Goal: Transaction & Acquisition: Purchase product/service

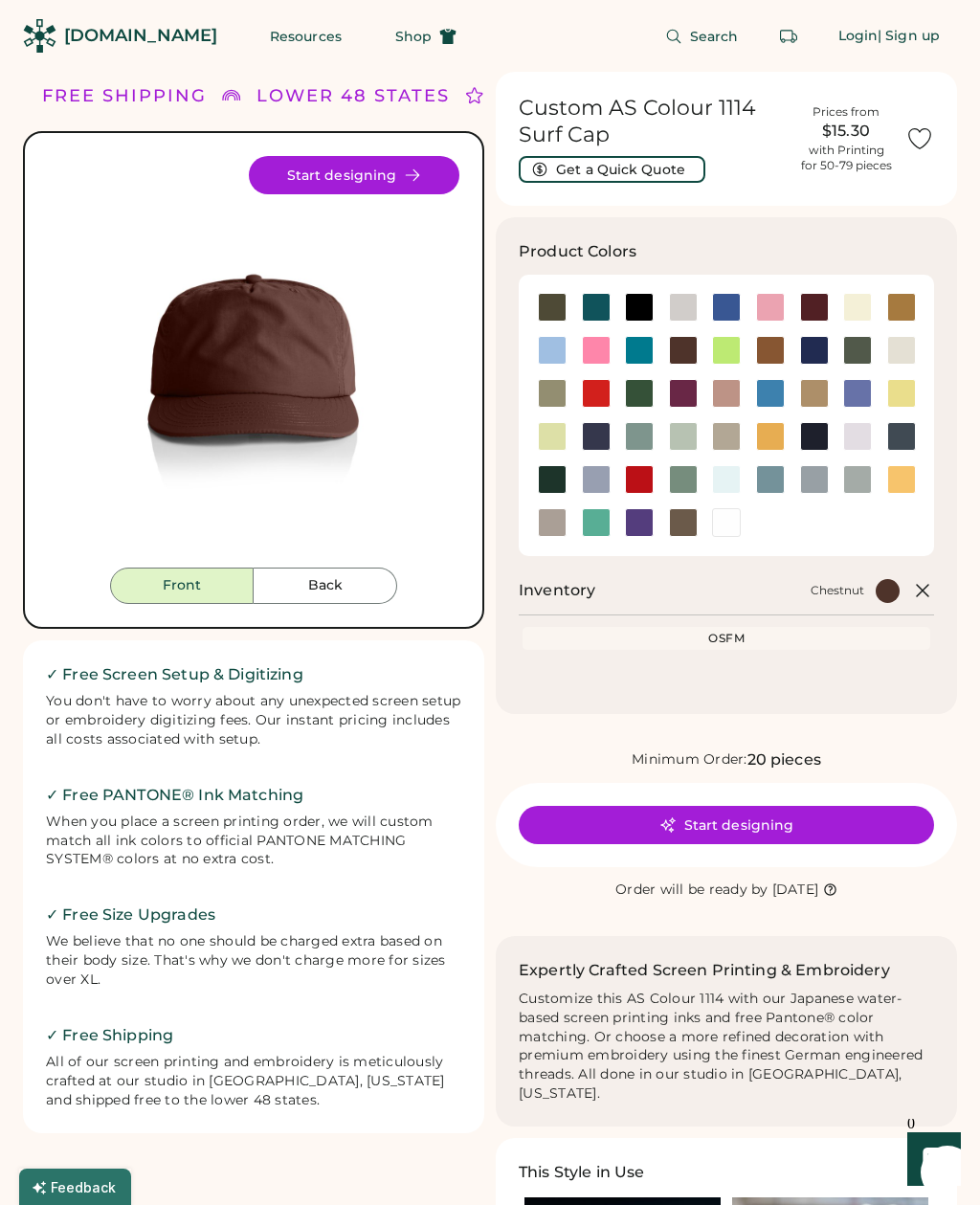
click at [776, 343] on div at bounding box center [770, 350] width 29 height 29
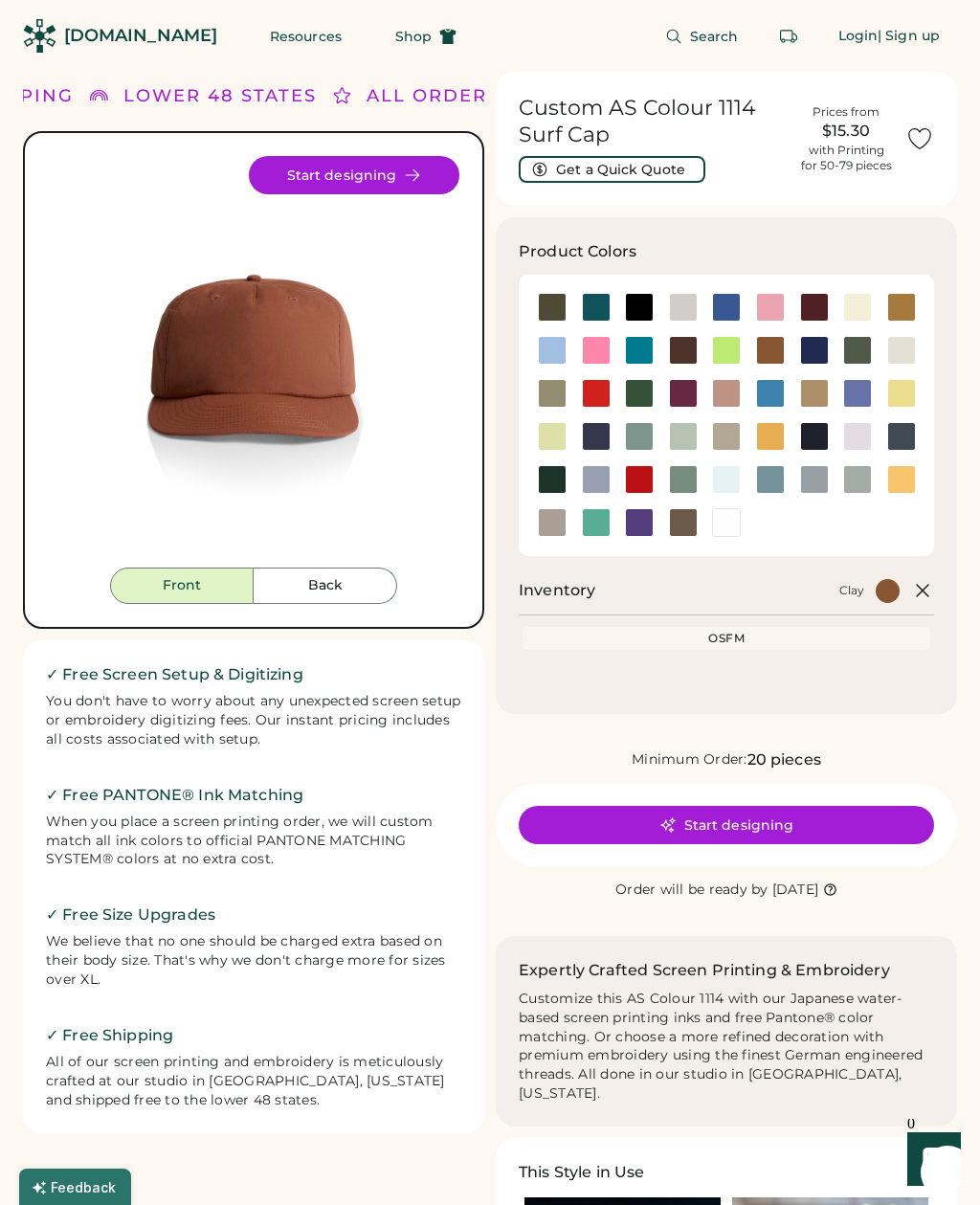
click at [802, 313] on div at bounding box center [814, 307] width 29 height 29
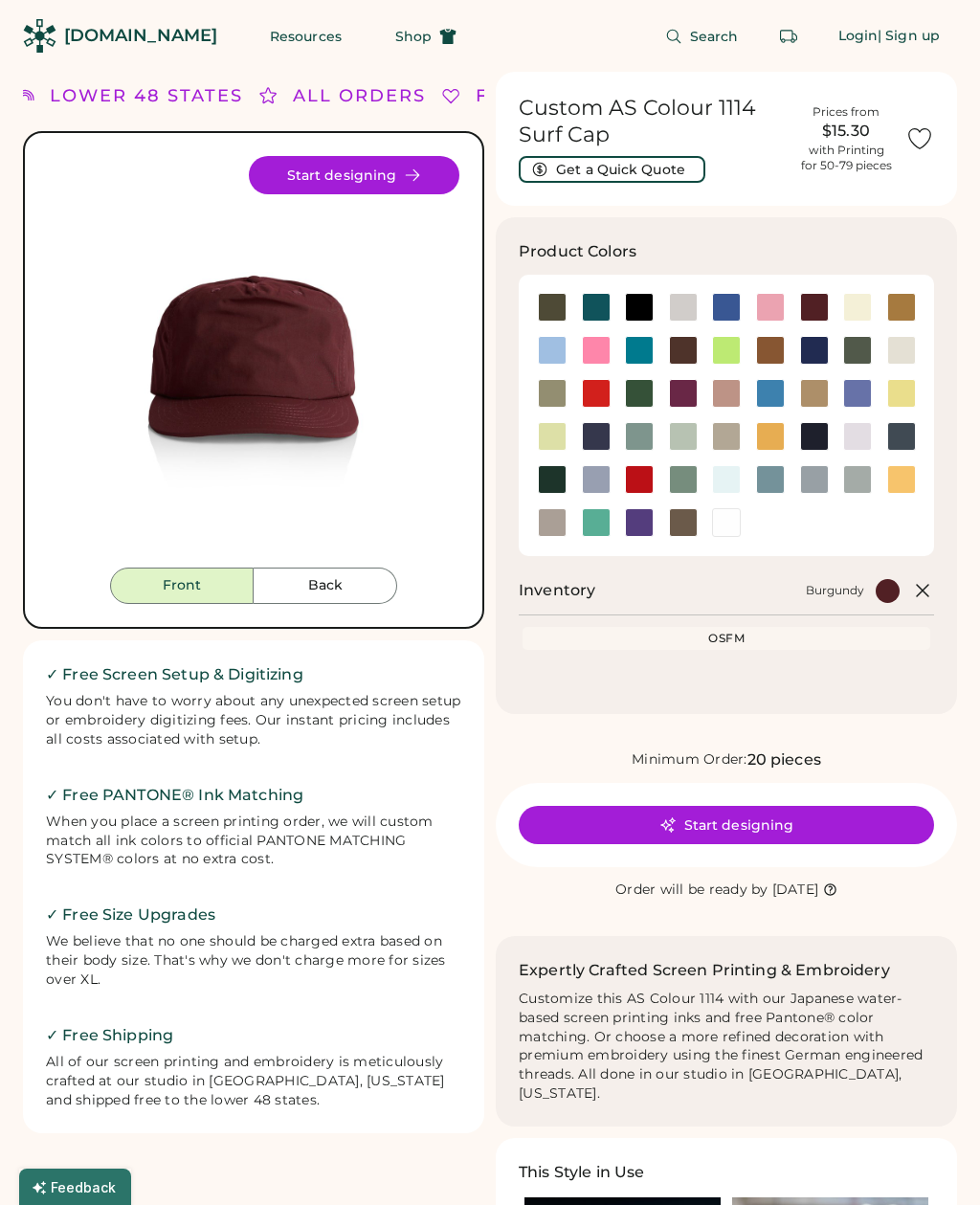
click at [684, 516] on div at bounding box center [683, 522] width 29 height 29
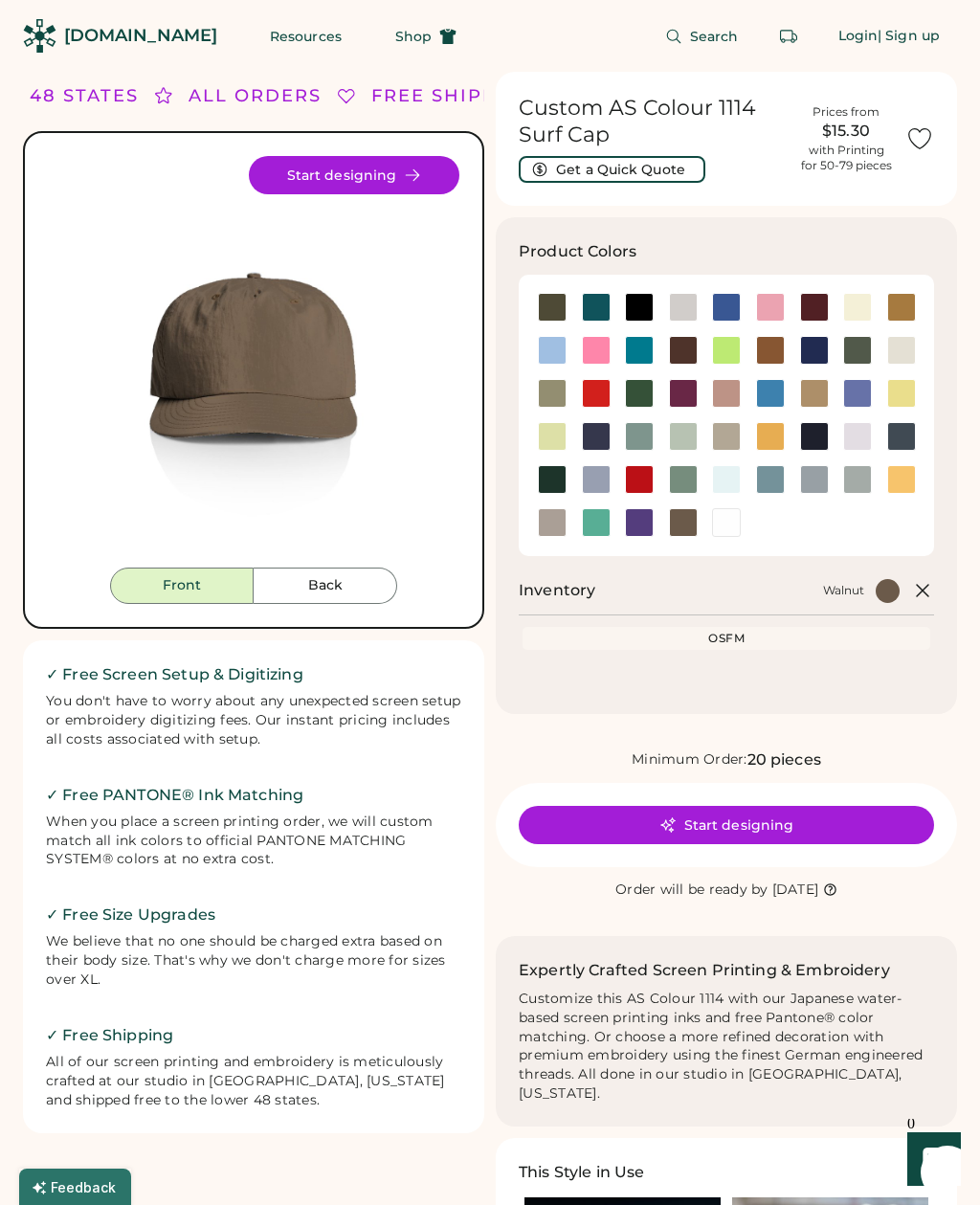
click at [689, 353] on div at bounding box center [683, 350] width 29 height 29
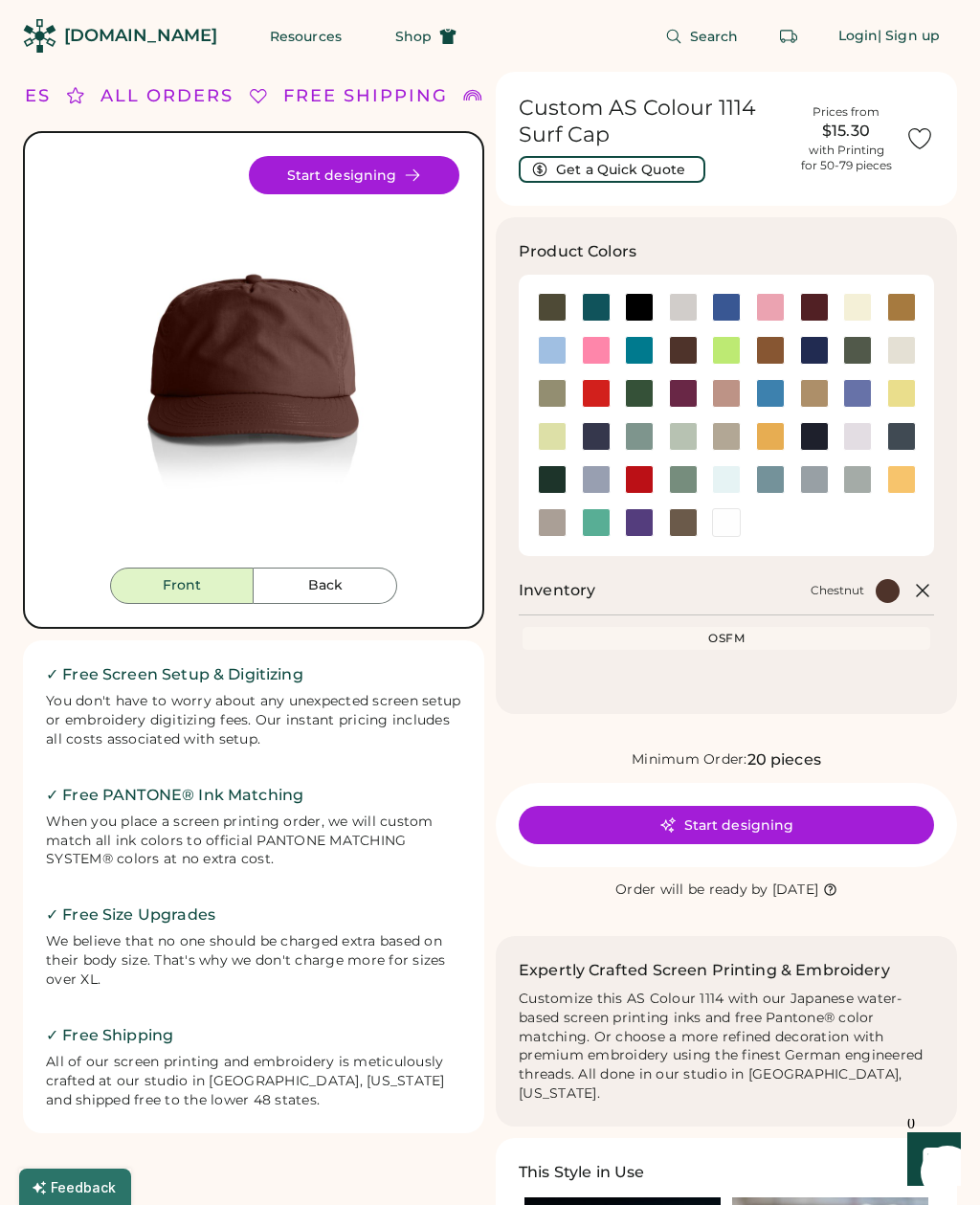
click at [275, 181] on button "Start designing" at bounding box center [354, 174] width 210 height 39
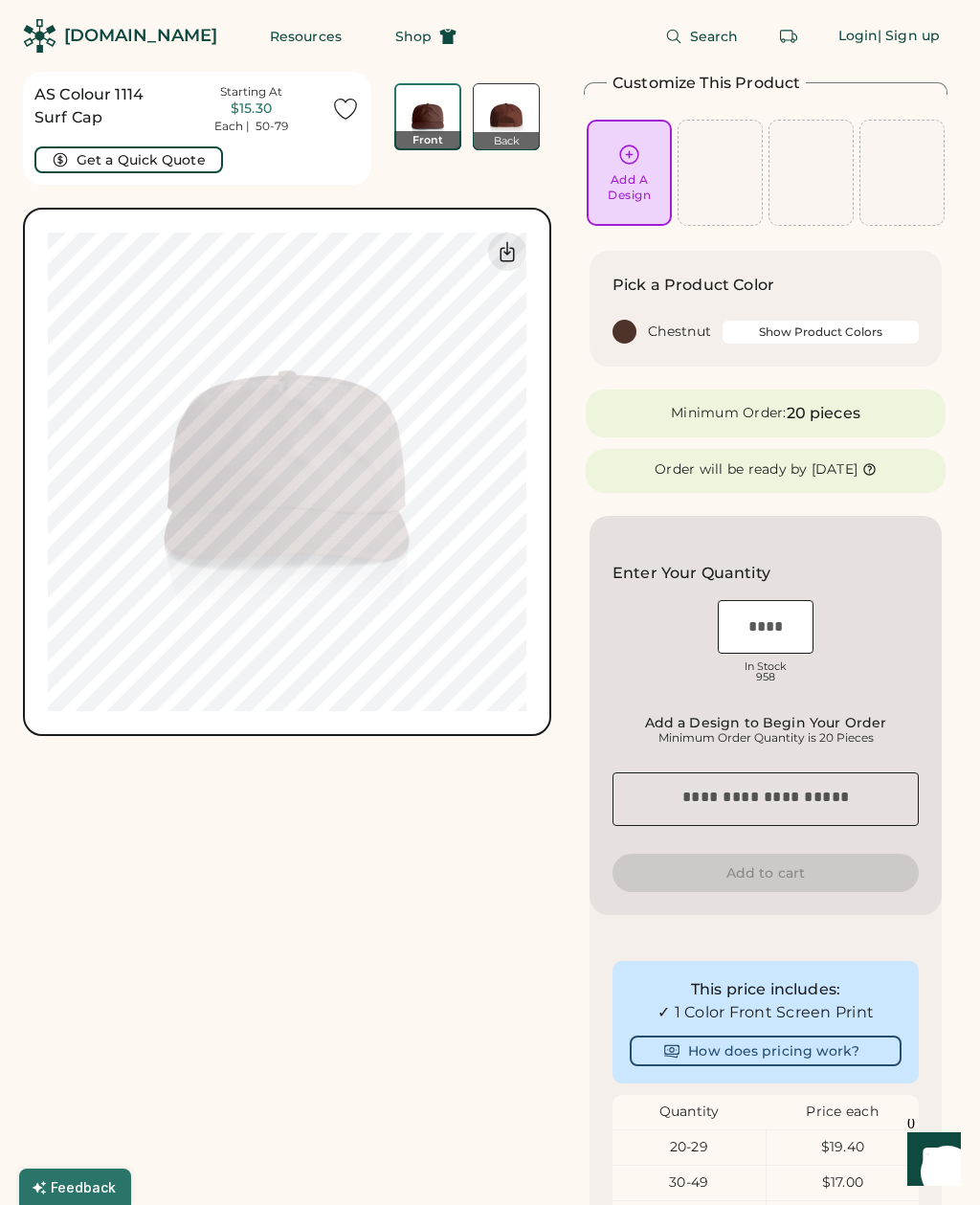
click at [628, 173] on div "Add A Design" at bounding box center [628, 187] width 43 height 31
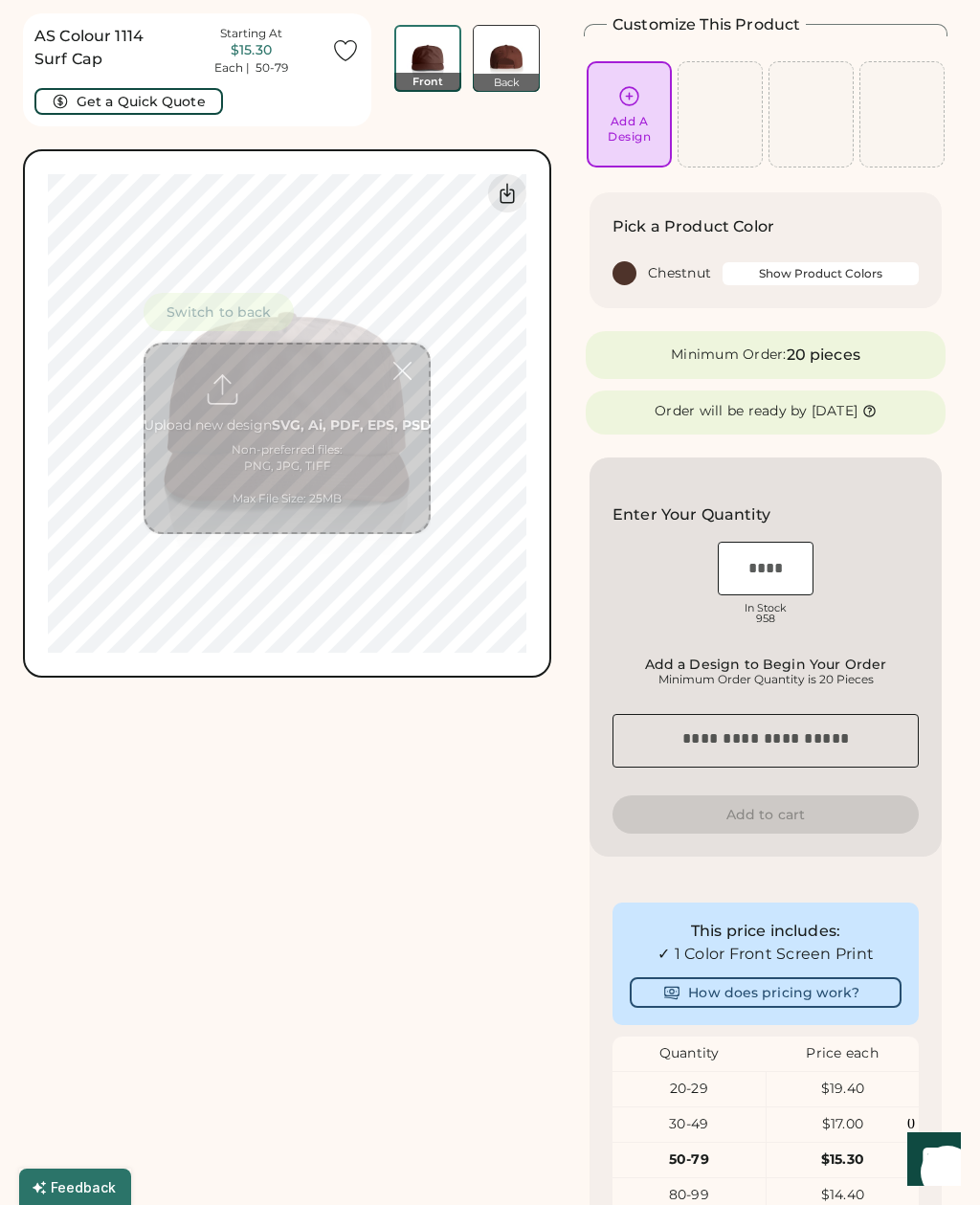
scroll to position [71, 0]
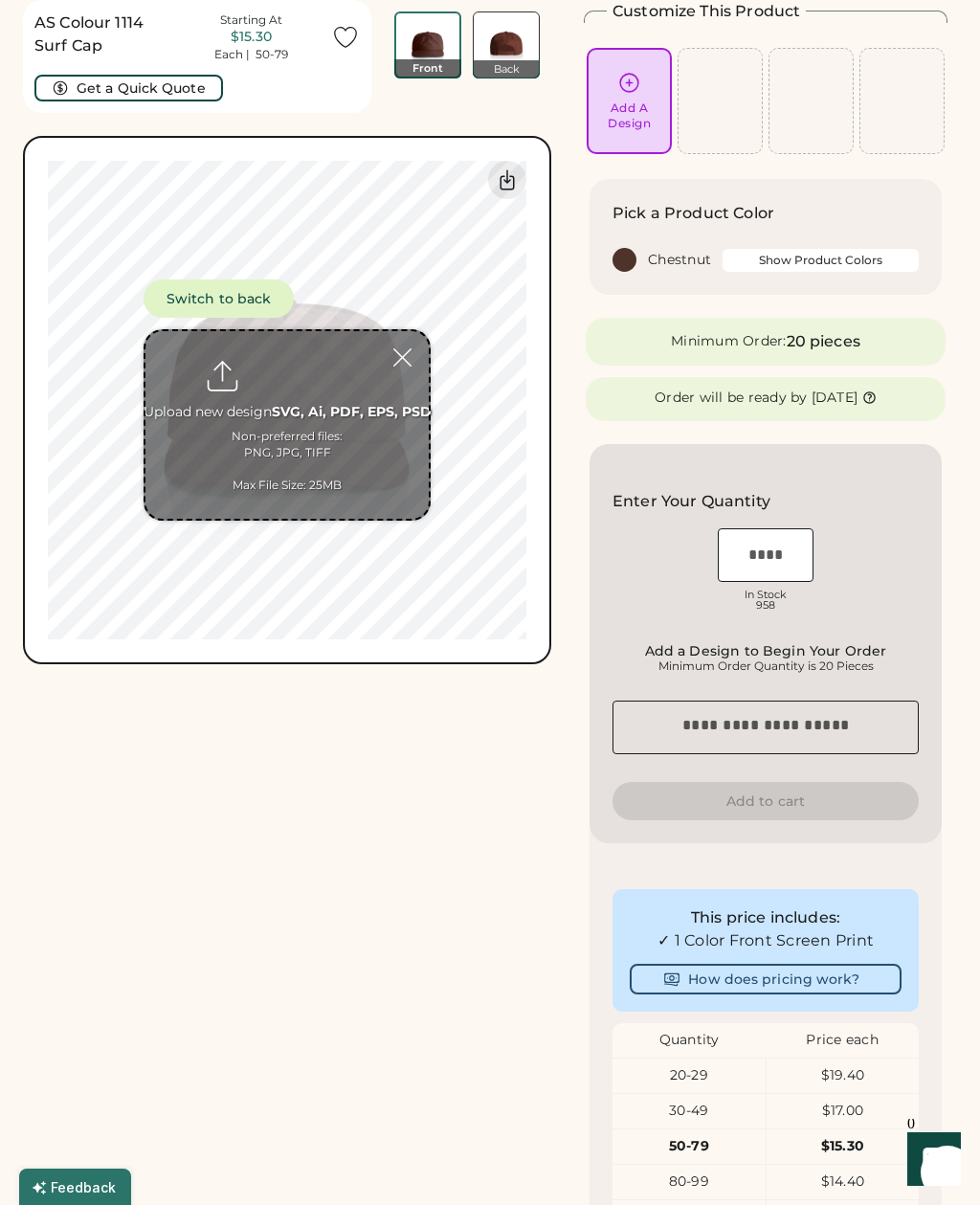
click at [339, 416] on input "file" at bounding box center [287, 424] width 283 height 187
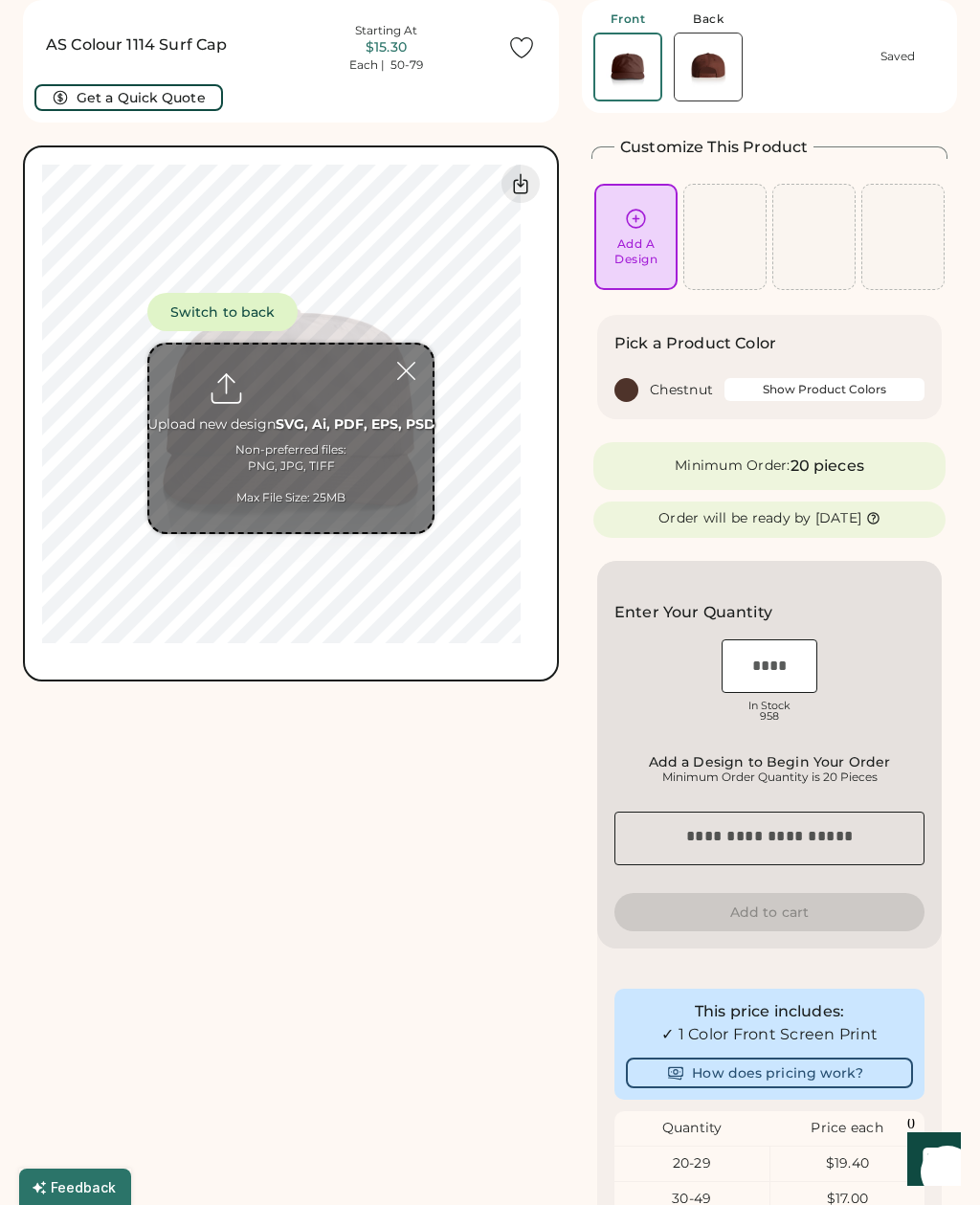
scroll to position [0, 0]
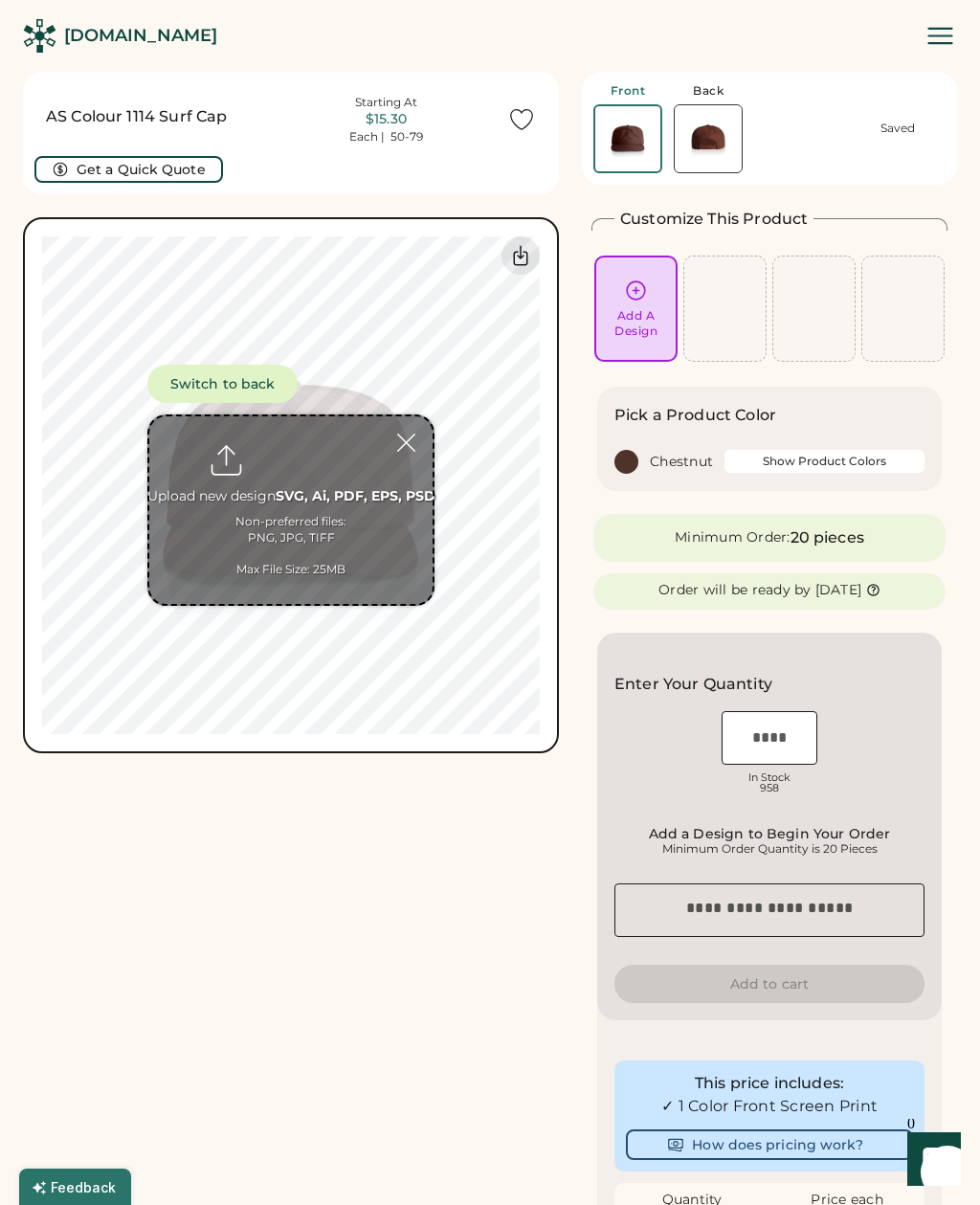
click at [217, 536] on input "file" at bounding box center [291, 509] width 283 height 187
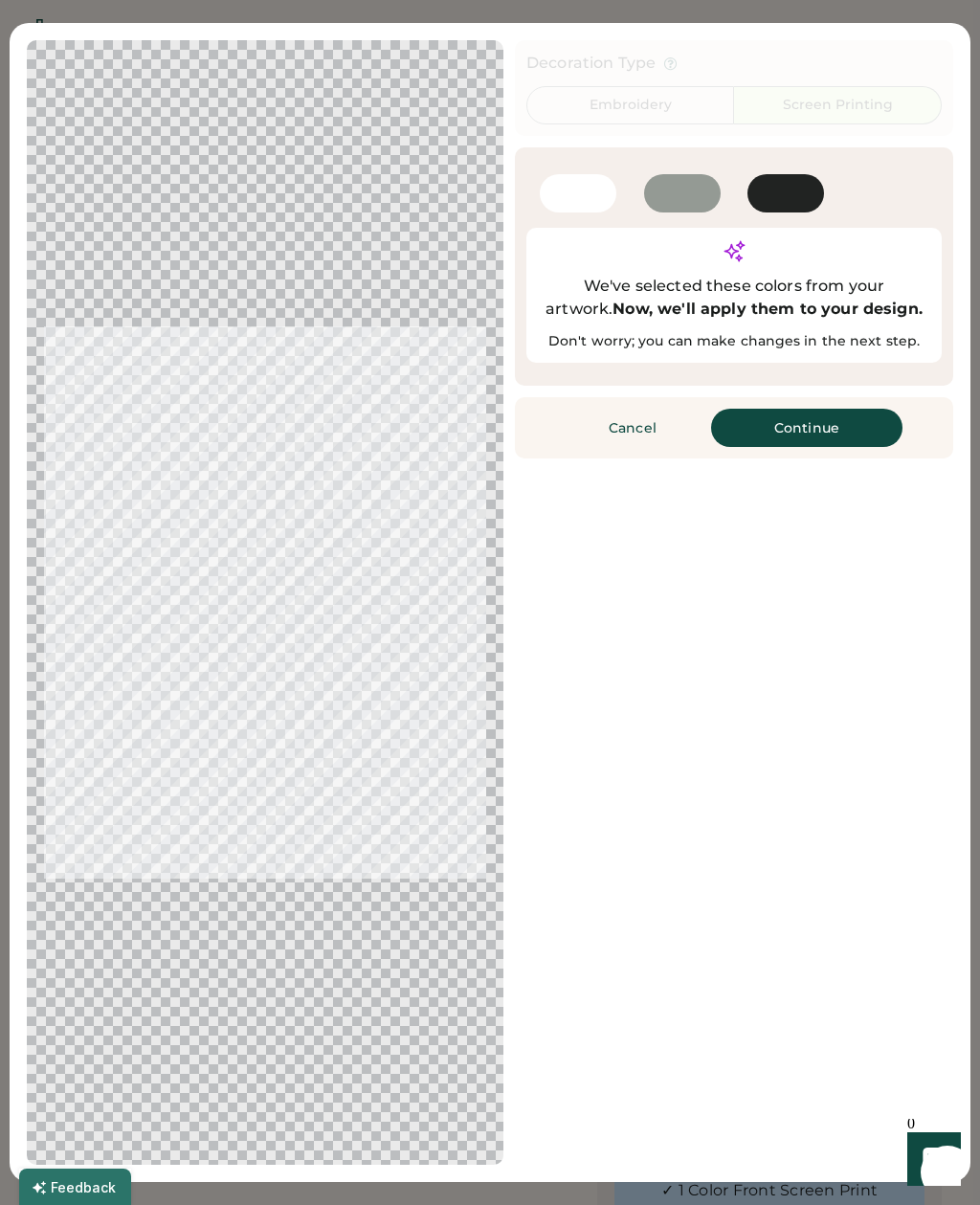
click at [846, 435] on button "Continue" at bounding box center [807, 427] width 191 height 39
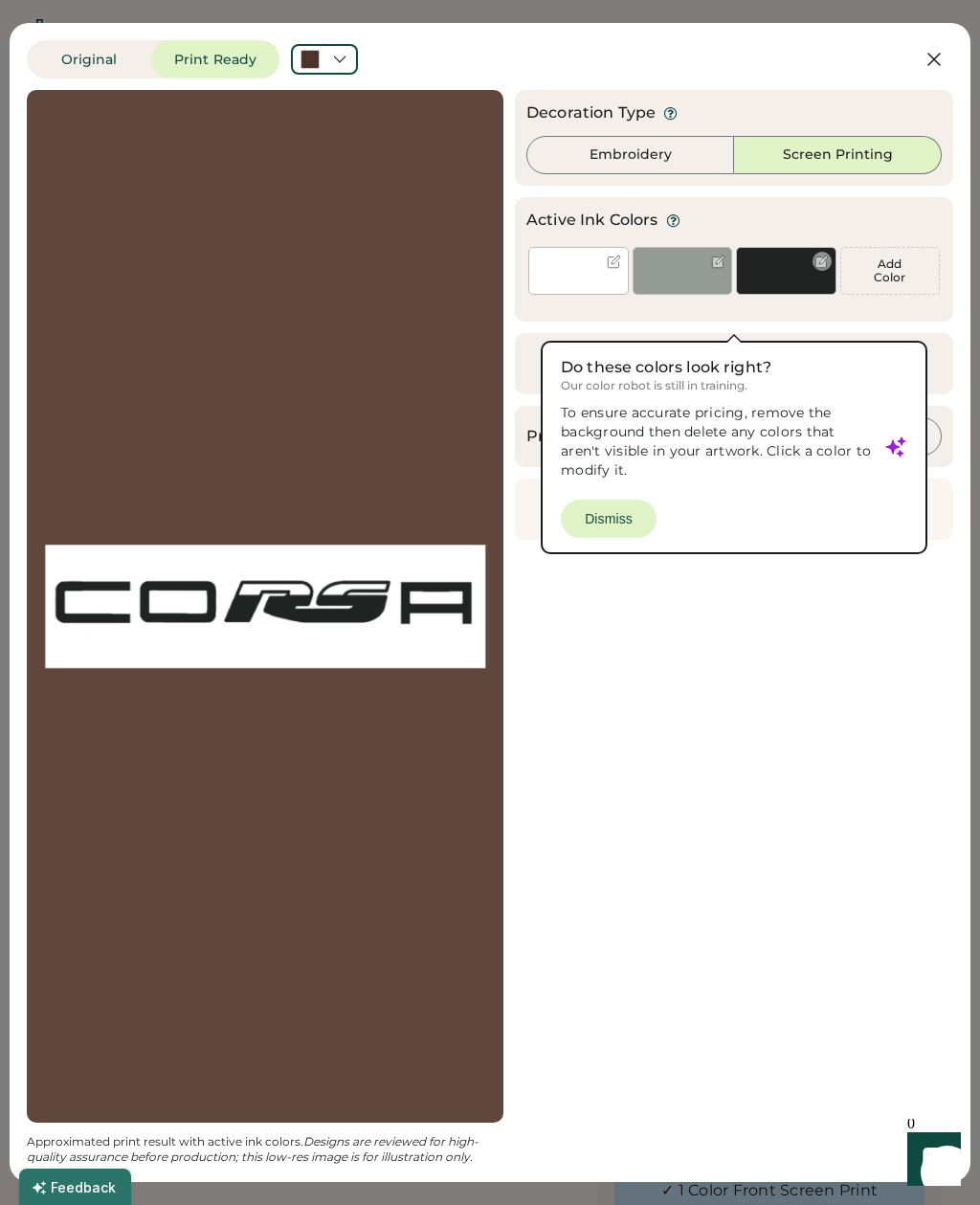
click at [817, 257] on div at bounding box center [821, 262] width 14 height 14
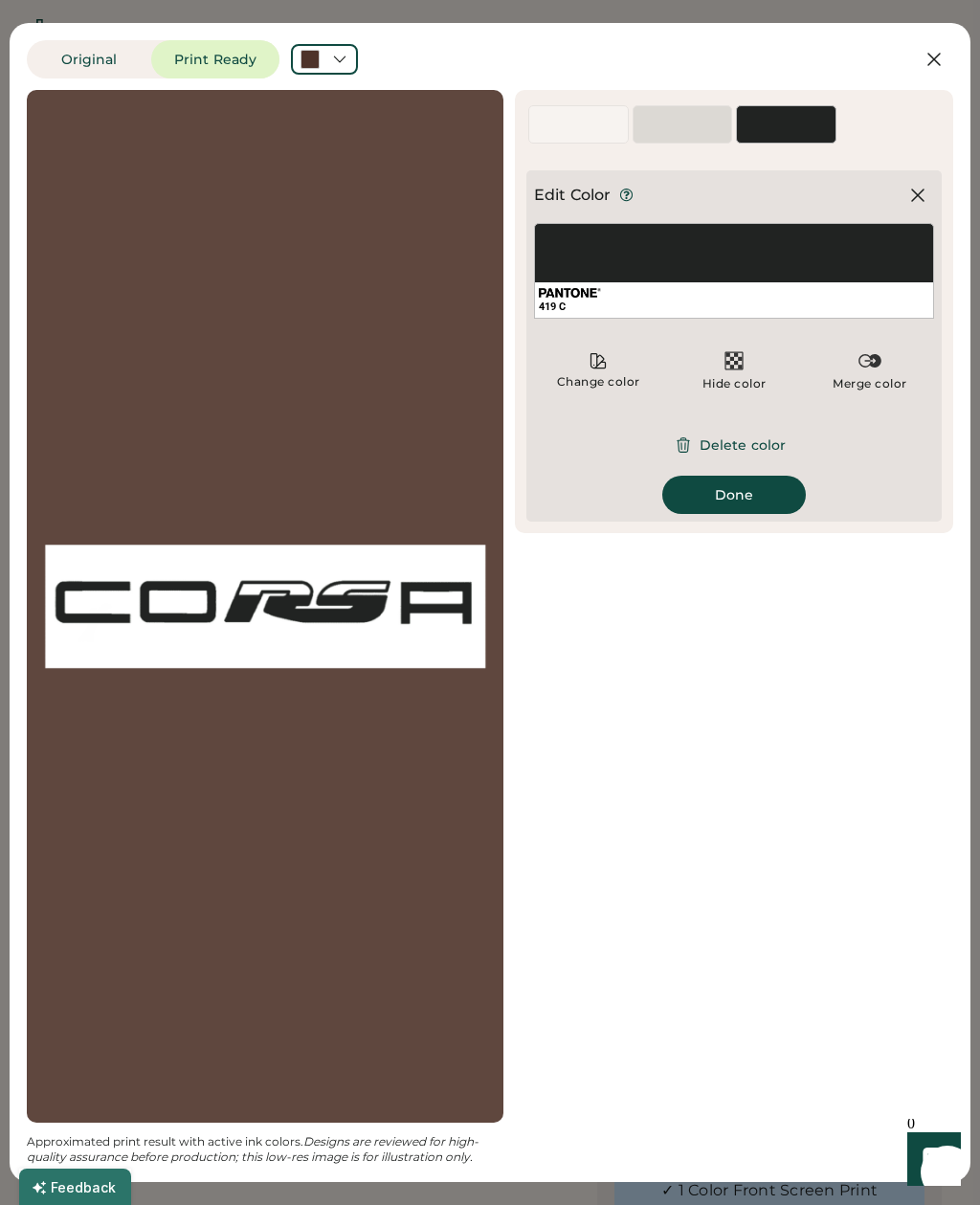
click at [766, 445] on button "Delete color" at bounding box center [733, 445] width 150 height 39
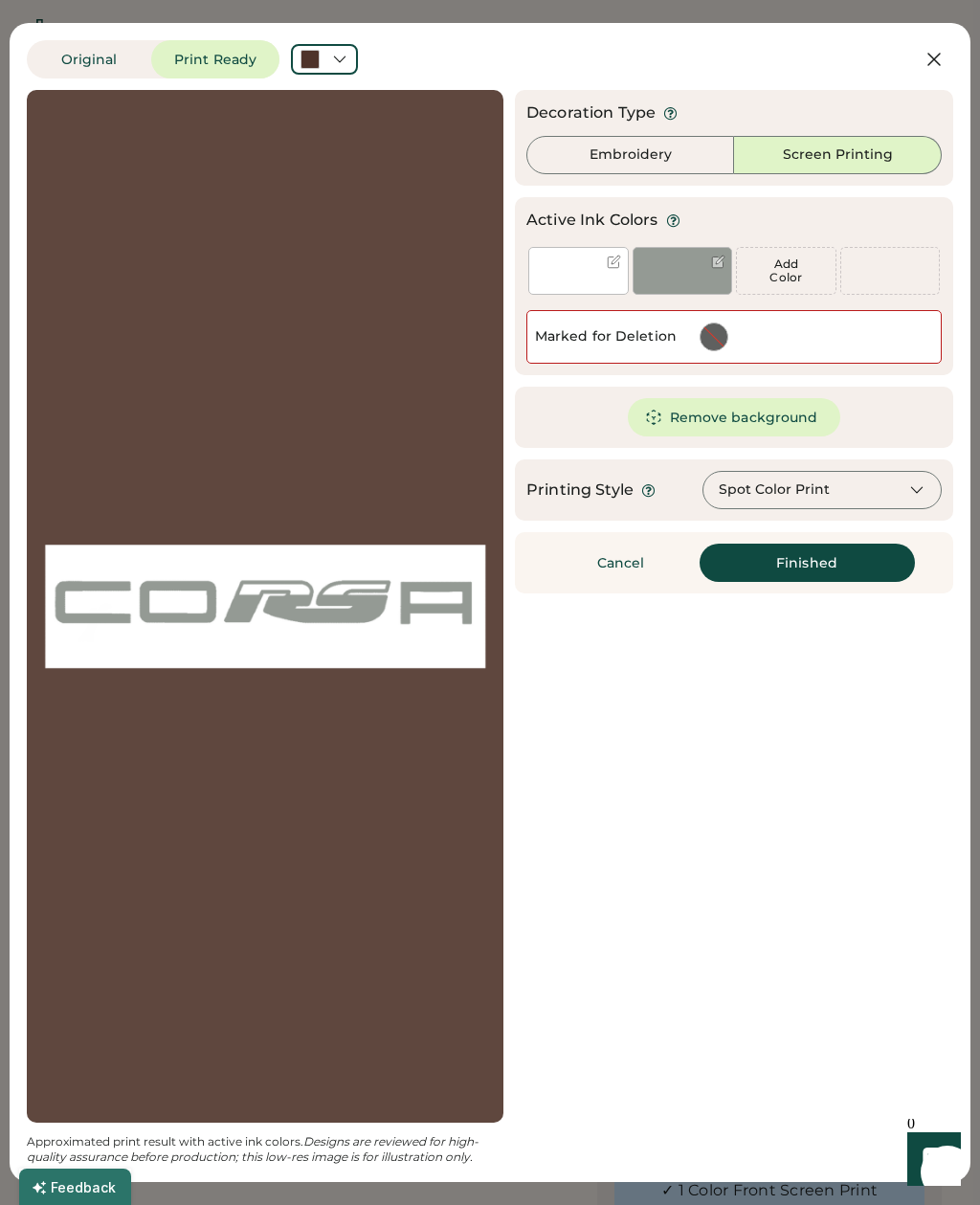
click at [638, 564] on button "Cancel" at bounding box center [620, 563] width 134 height 39
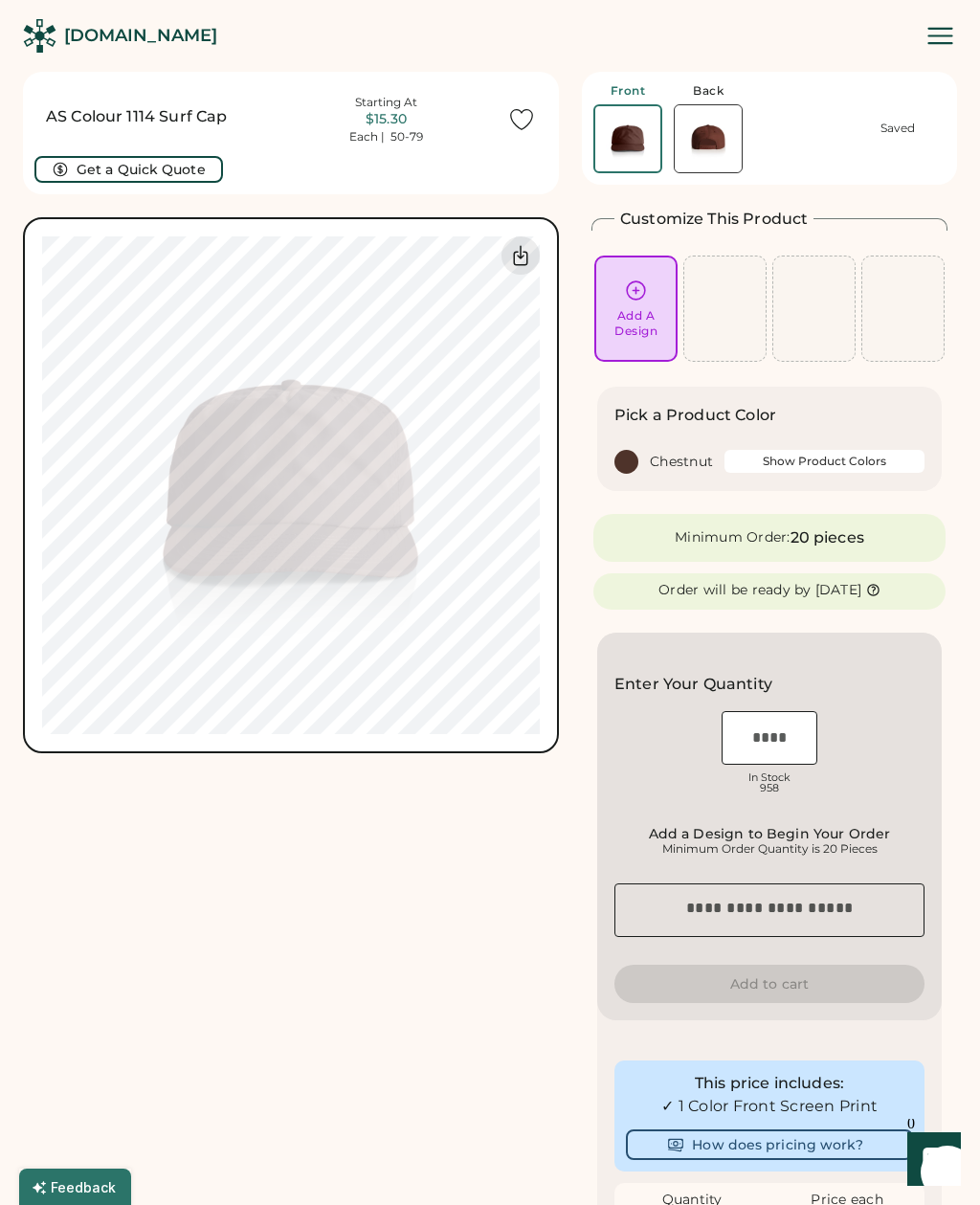
click at [655, 319] on div "Add A Design" at bounding box center [635, 323] width 43 height 31
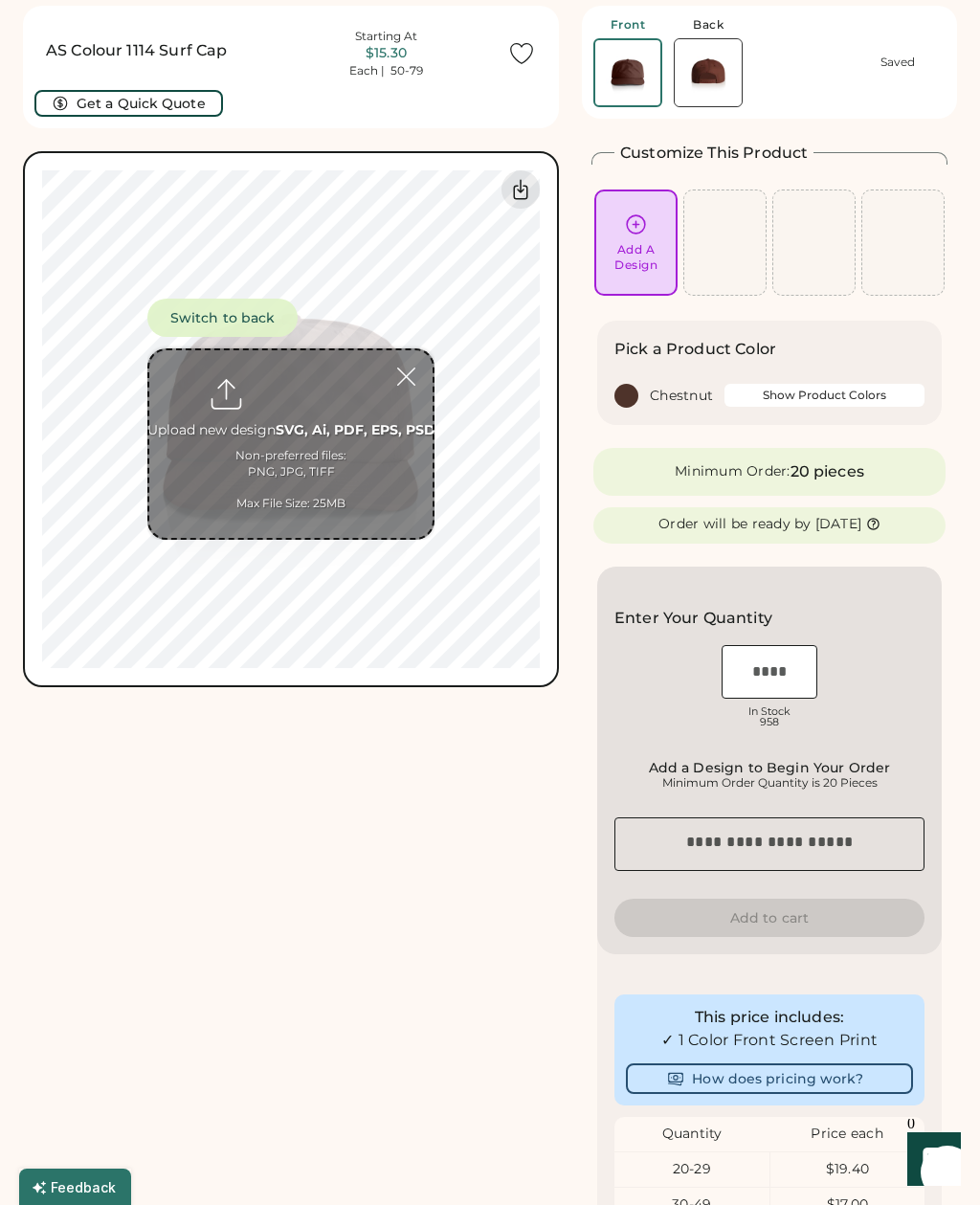
scroll to position [71, 0]
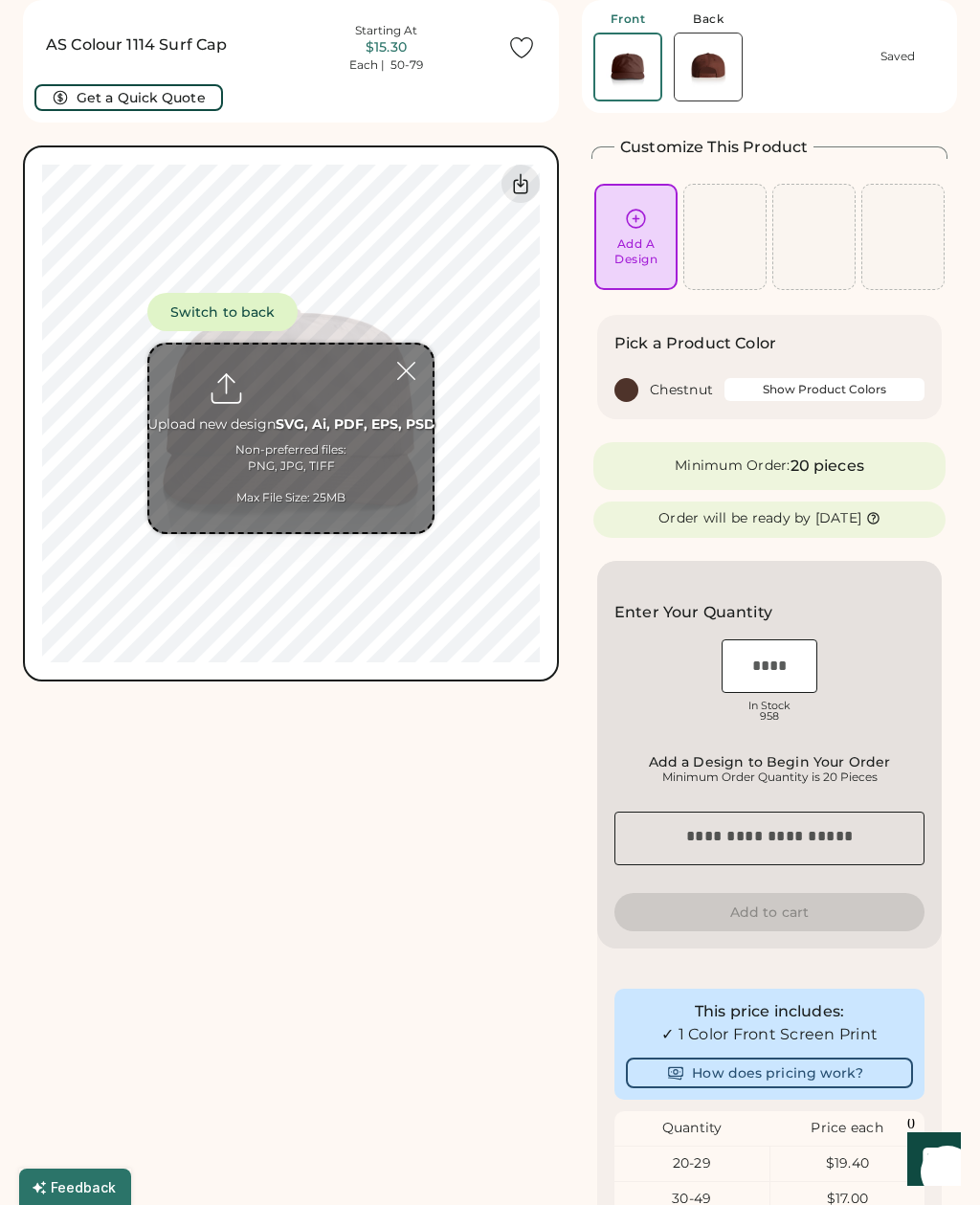
click at [192, 461] on input "file" at bounding box center [291, 438] width 283 height 187
type input "**********"
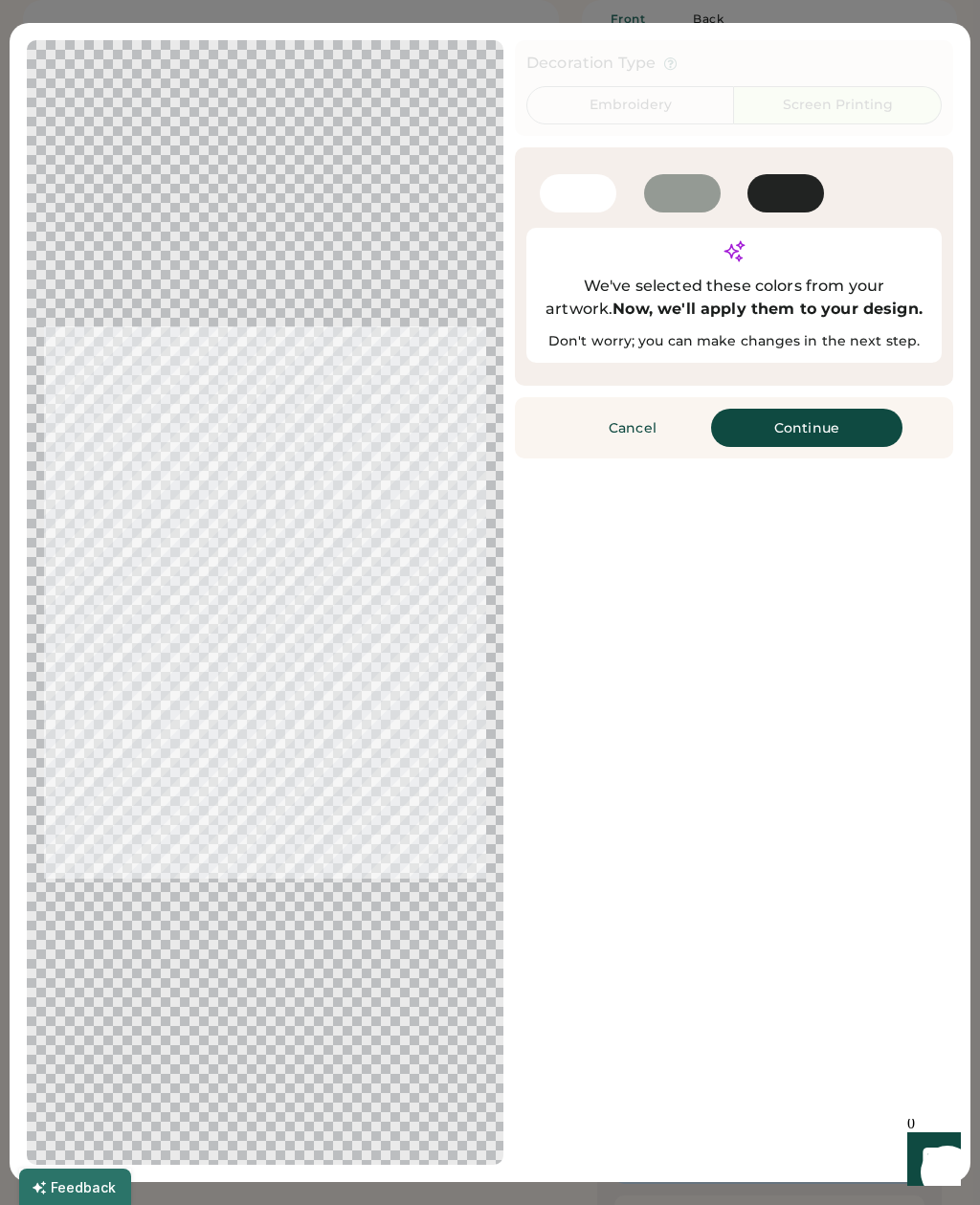
click at [846, 429] on button "Continue" at bounding box center [807, 427] width 191 height 39
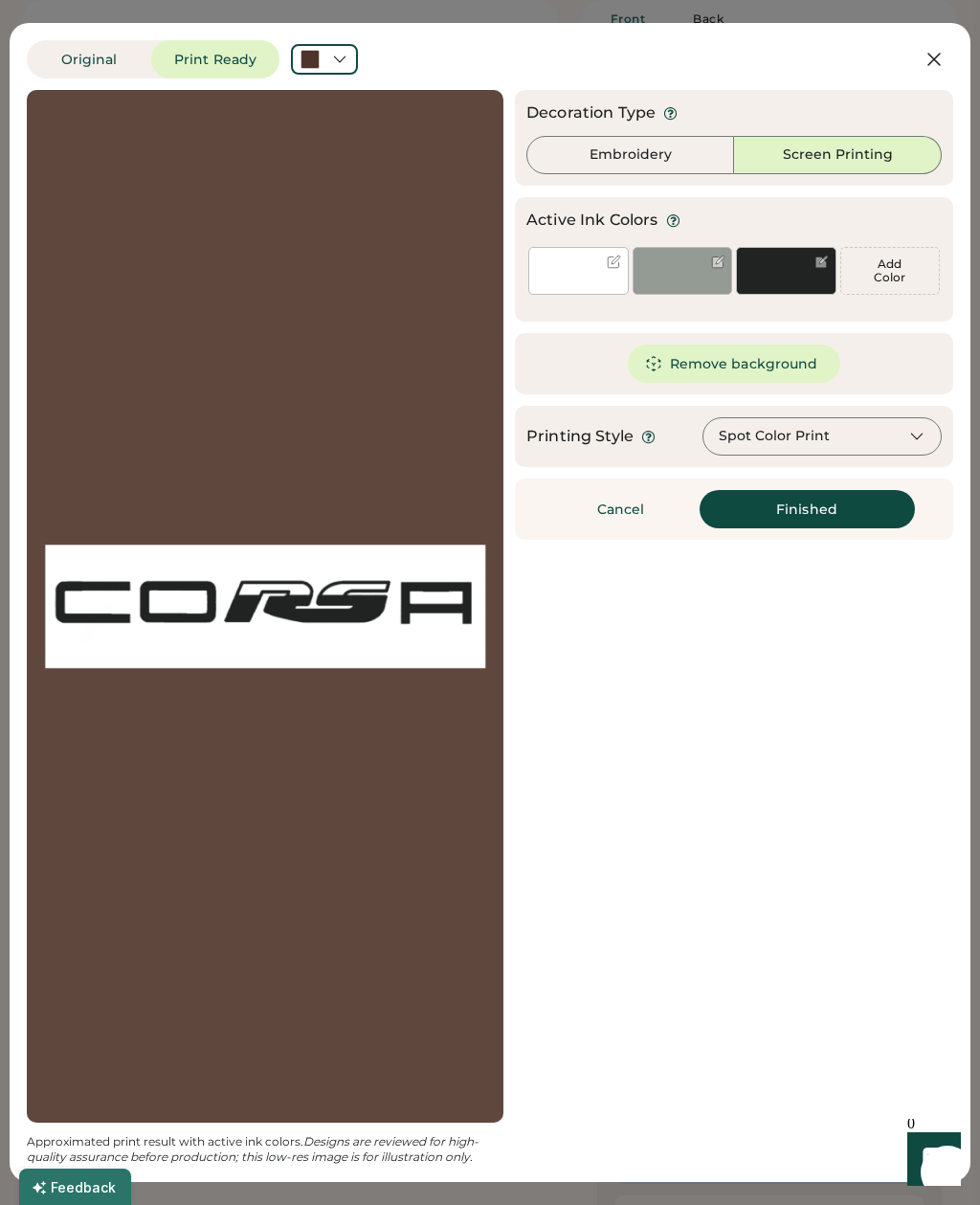
click at [578, 273] on div at bounding box center [578, 271] width 100 height 48
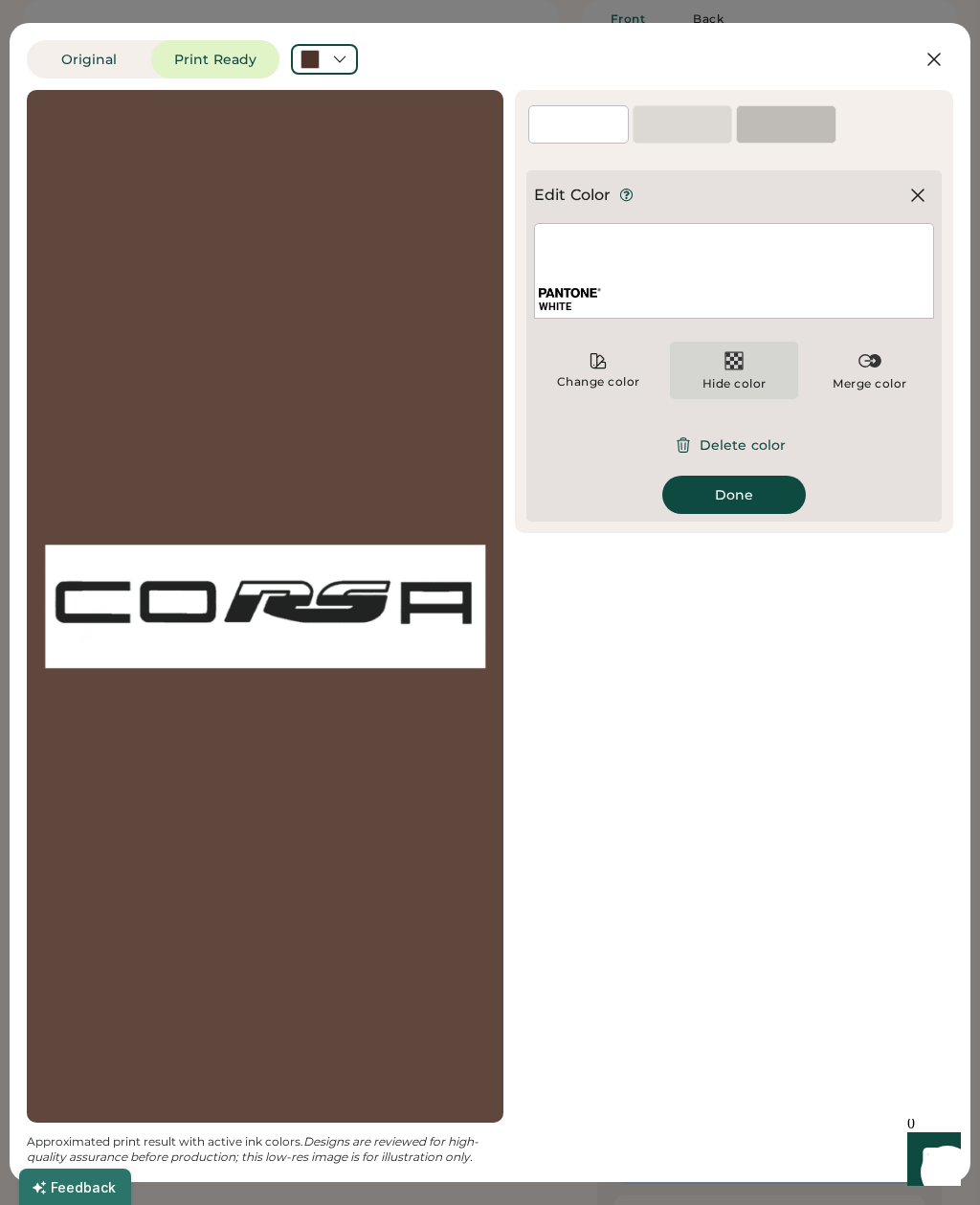
click at [732, 362] on img at bounding box center [733, 360] width 23 height 23
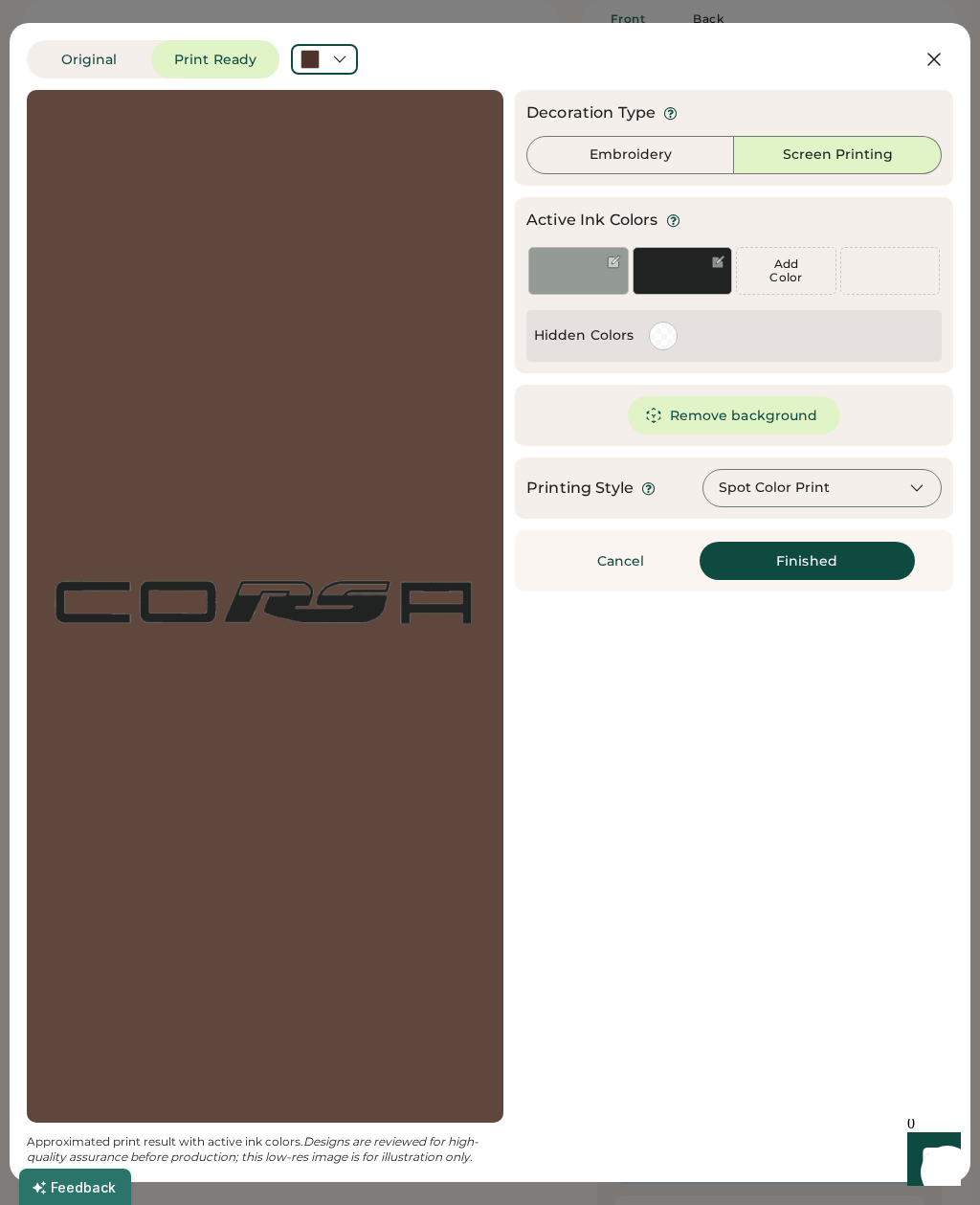
click at [782, 572] on button "Finished" at bounding box center [807, 561] width 215 height 39
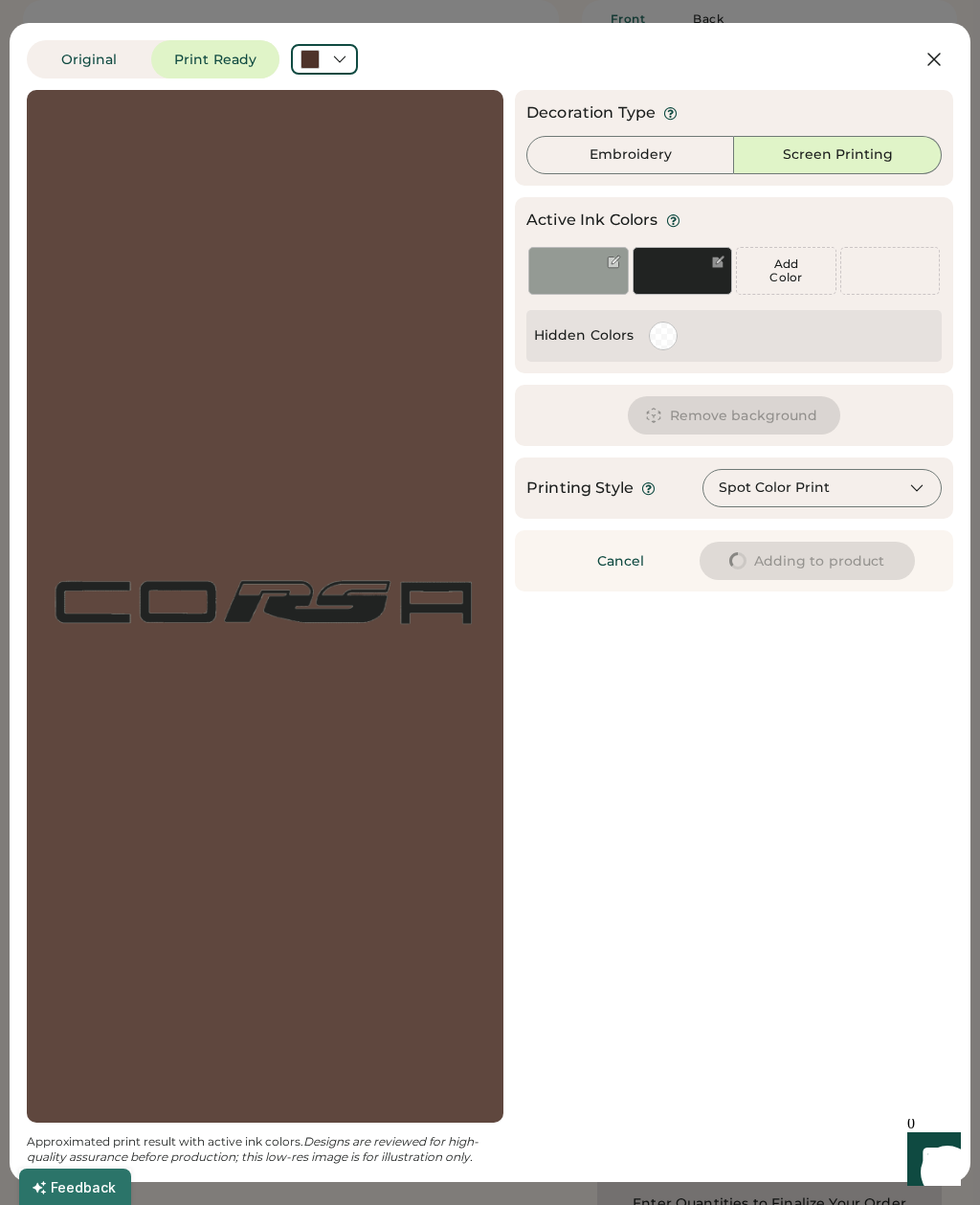
type input "****"
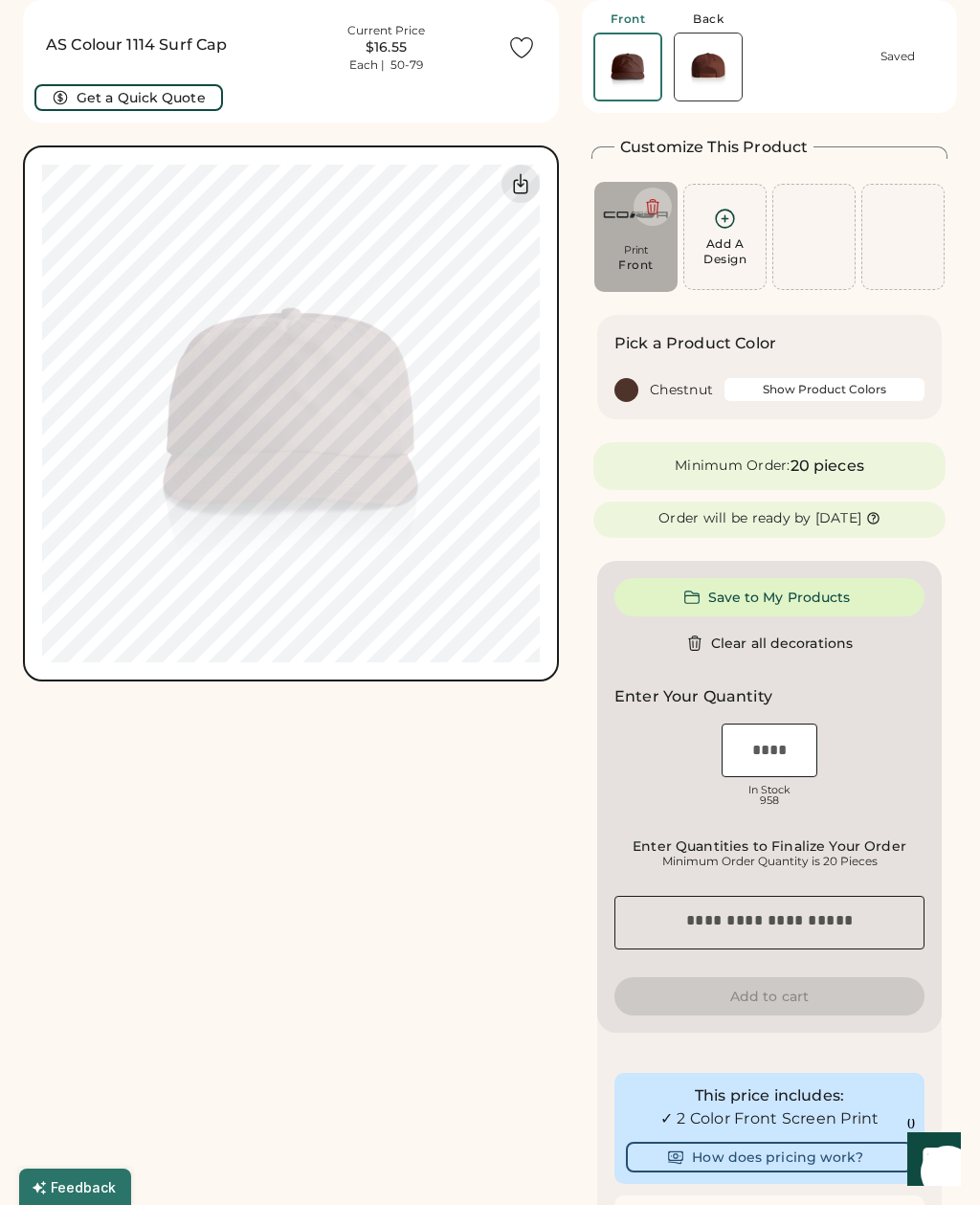
type input "****"
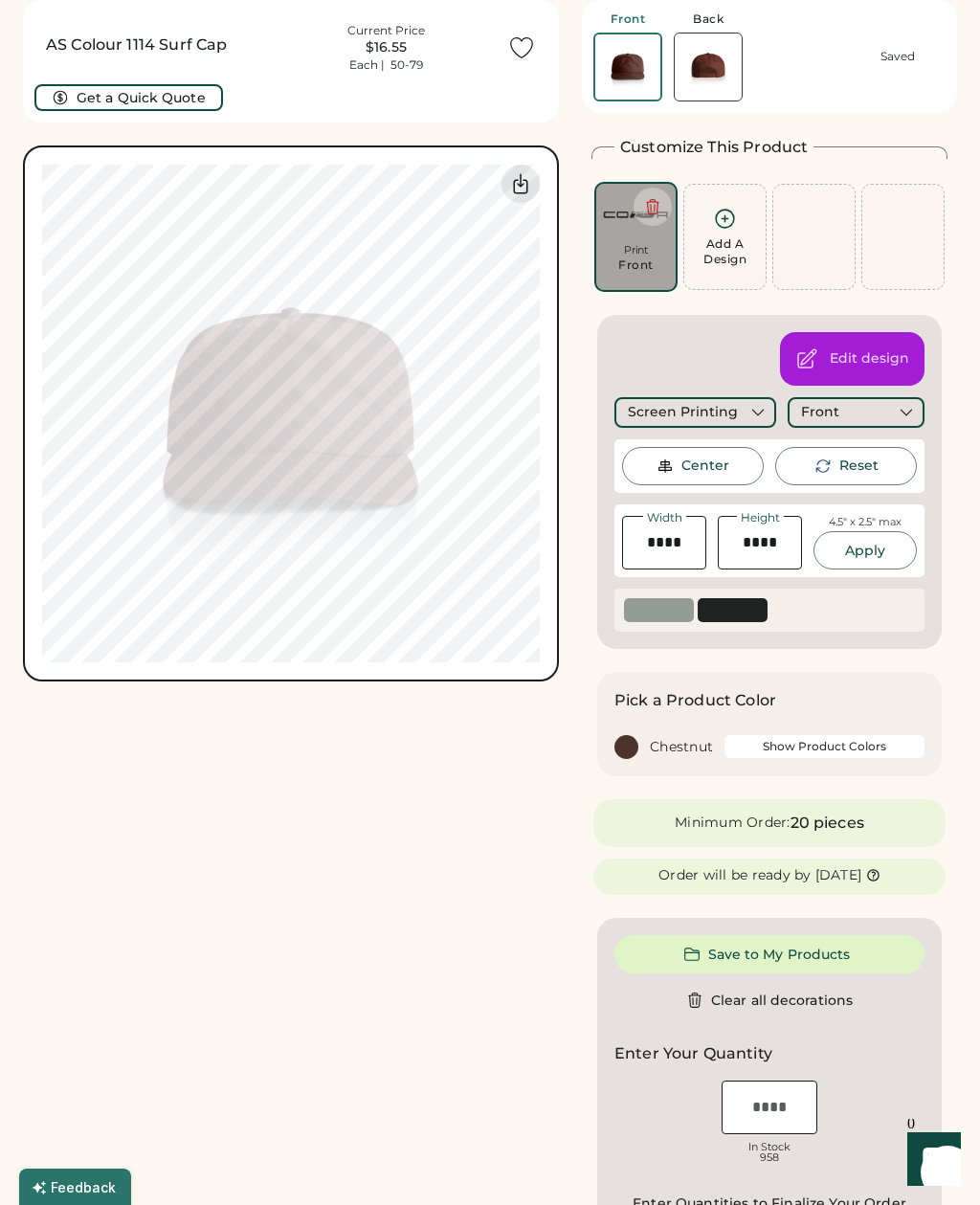
click at [867, 361] on div "Edit design" at bounding box center [869, 358] width 79 height 19
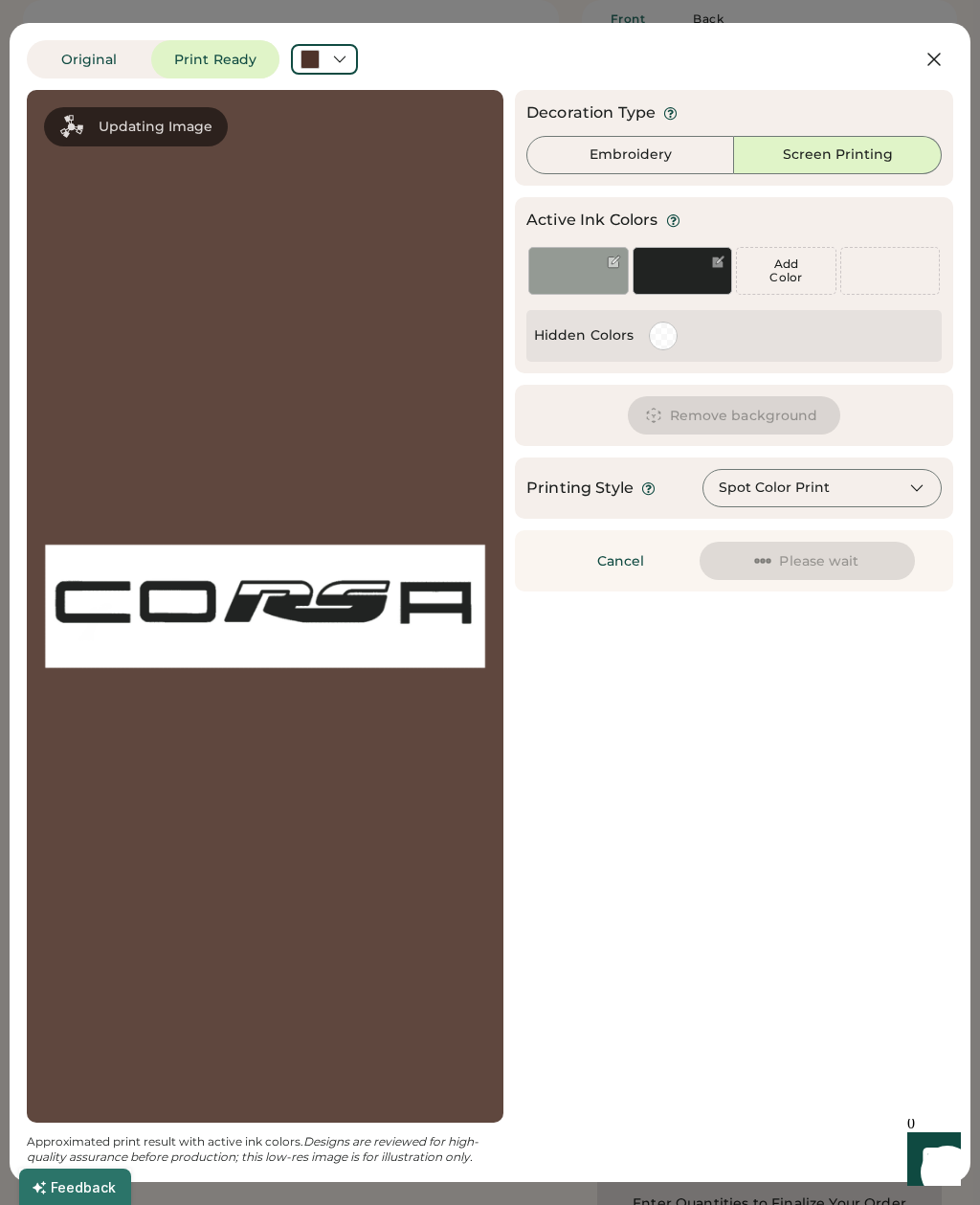
click at [683, 263] on div at bounding box center [682, 271] width 100 height 48
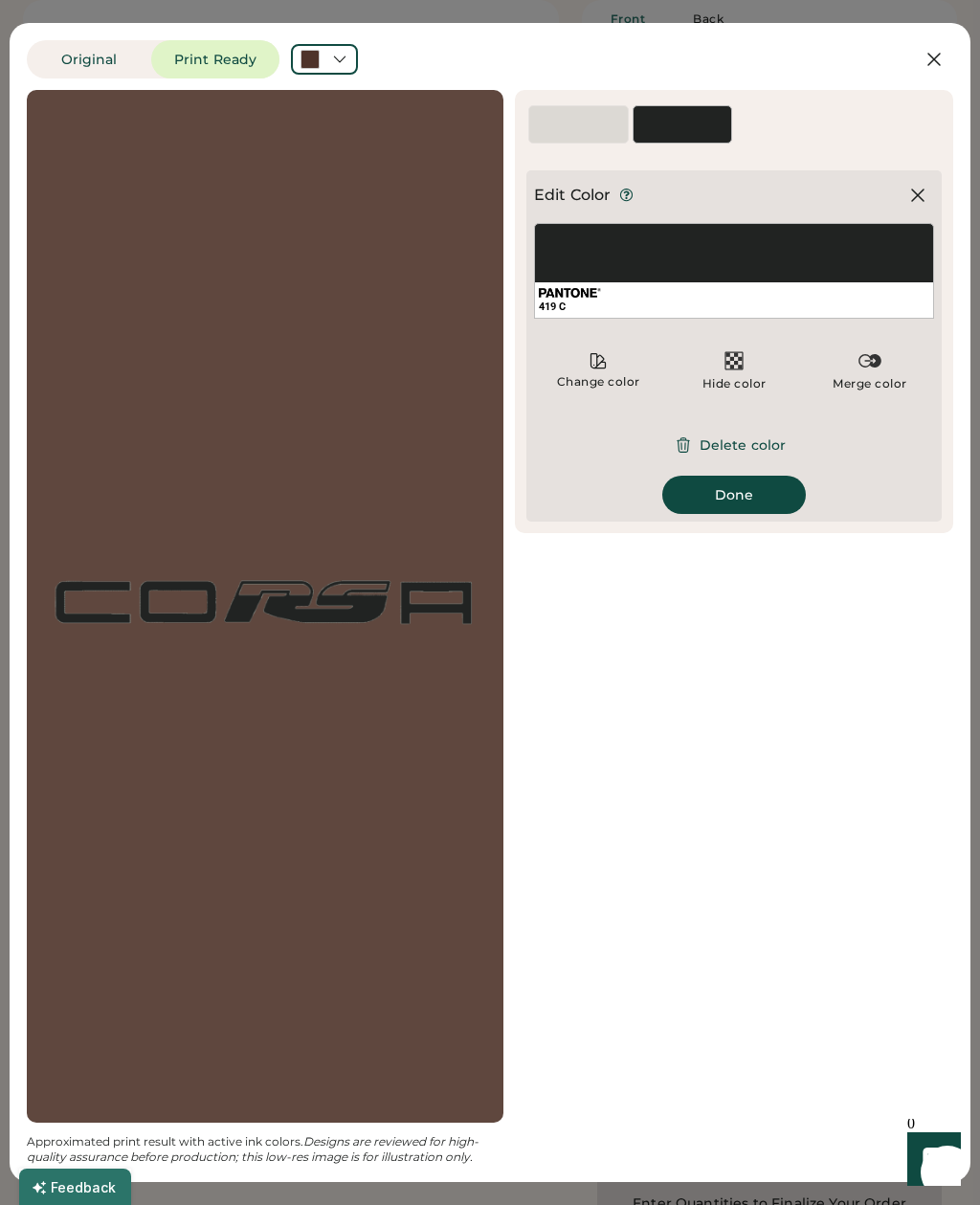
click at [588, 368] on div "Change color" at bounding box center [598, 371] width 128 height 57
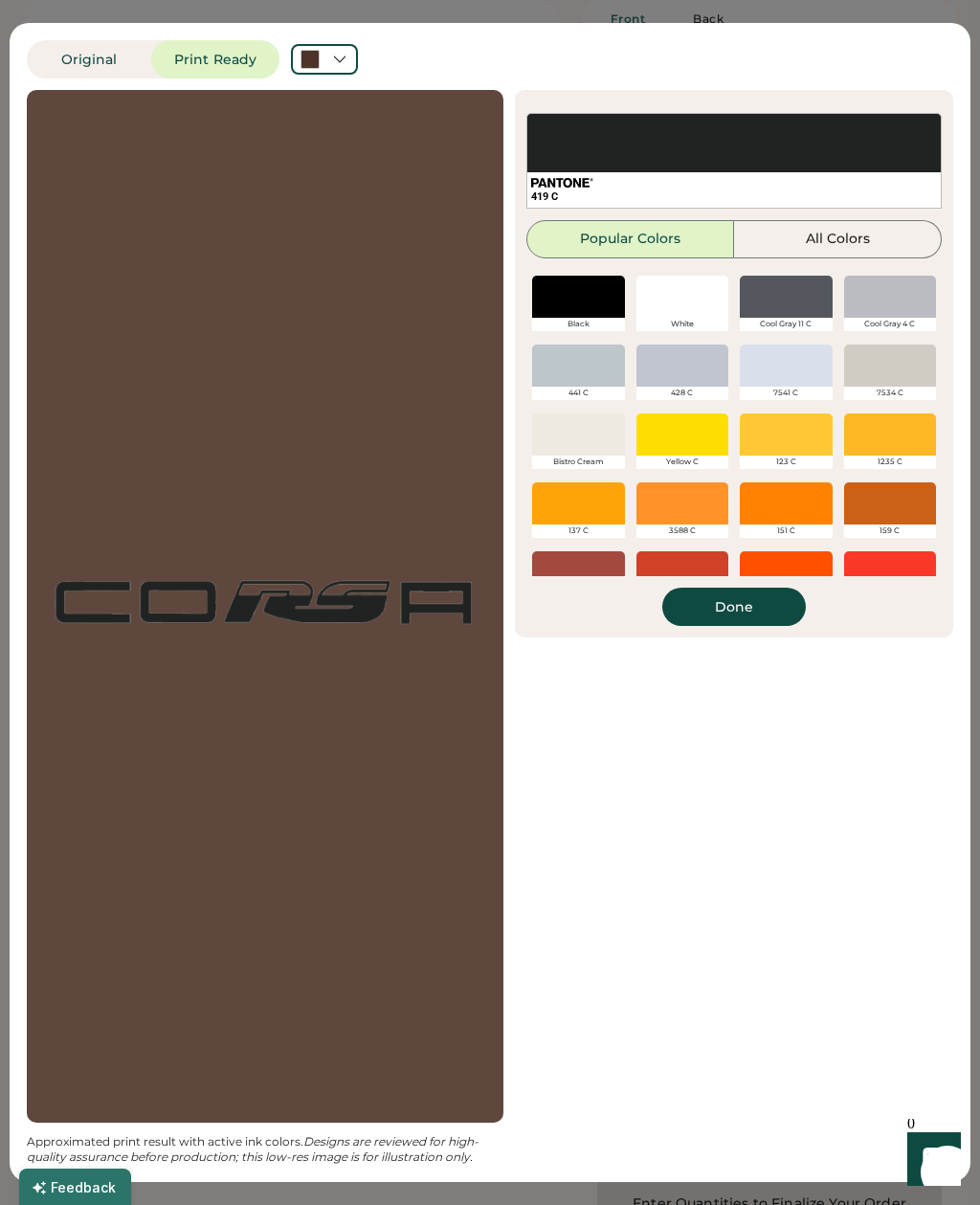
click at [680, 303] on div at bounding box center [683, 296] width 93 height 42
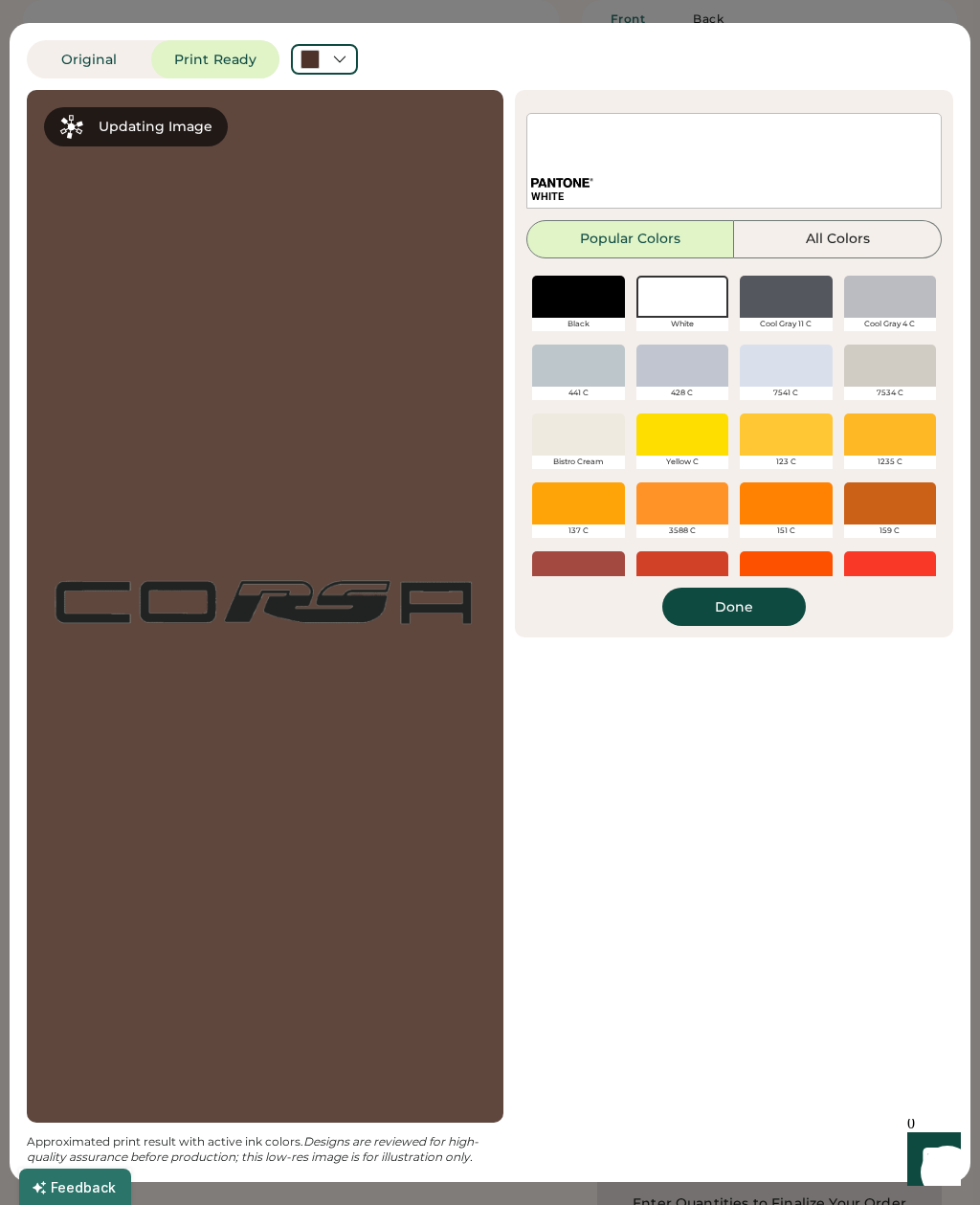
click at [743, 618] on button "Done" at bounding box center [733, 606] width 144 height 39
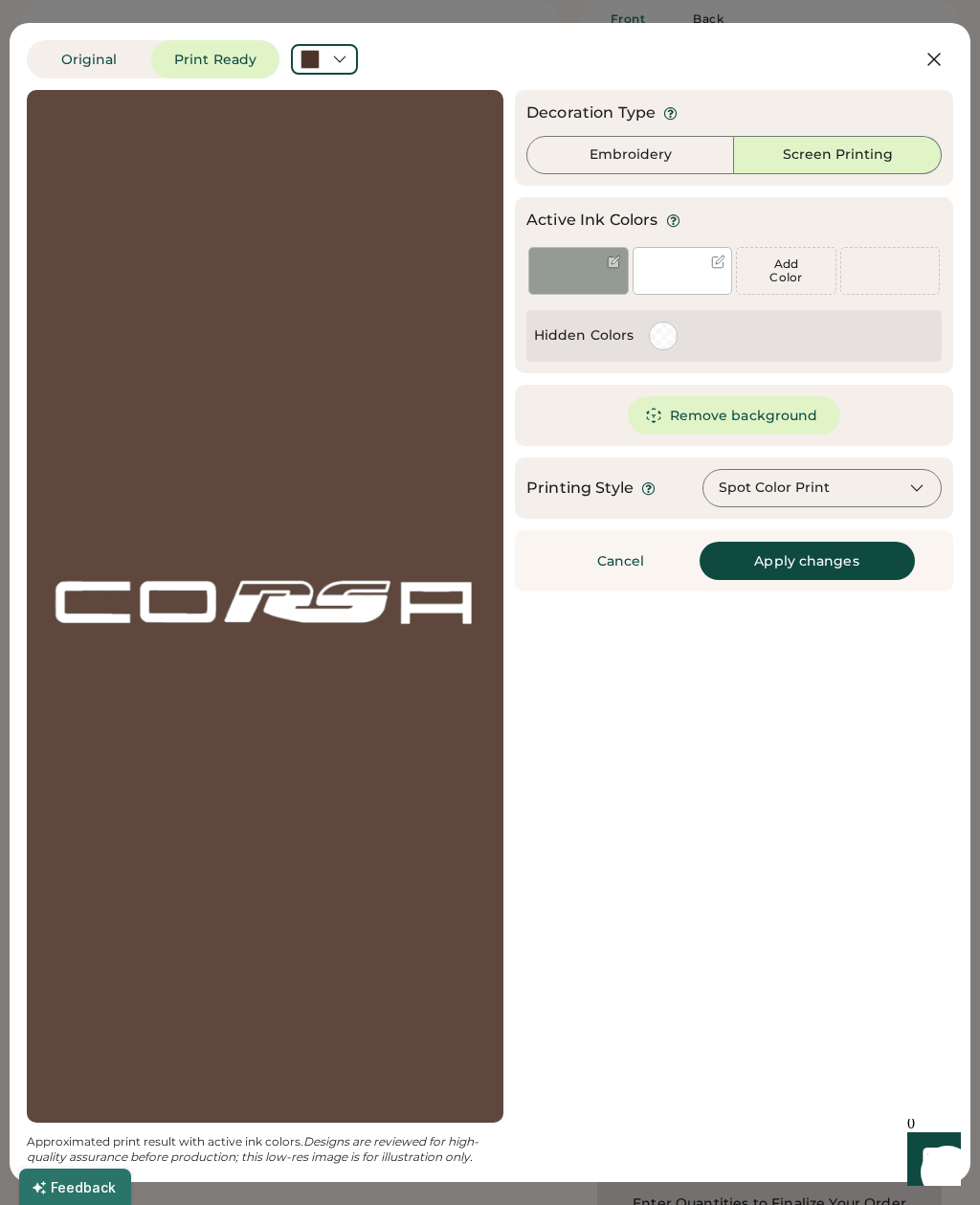
click at [692, 271] on div at bounding box center [682, 271] width 100 height 48
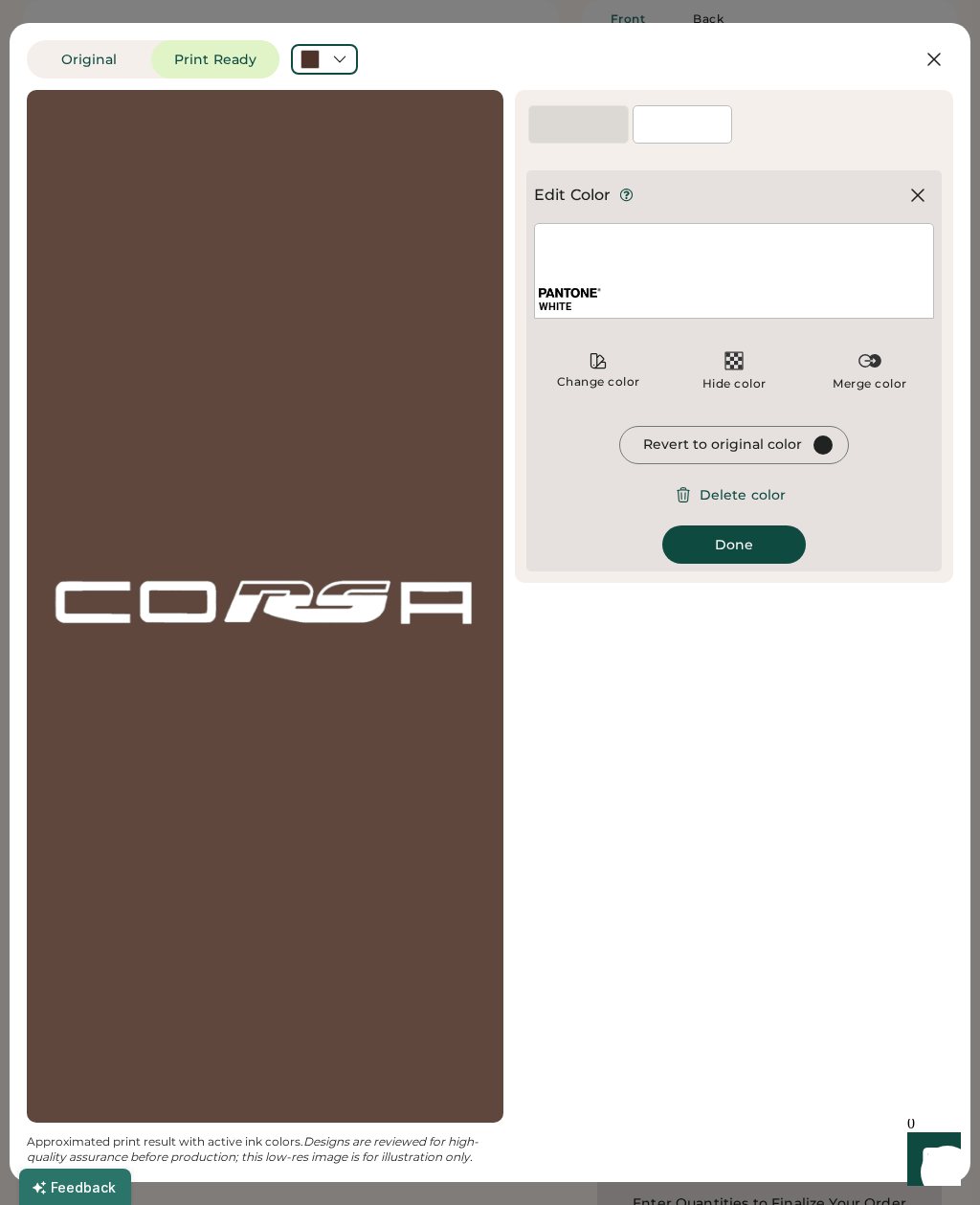
click at [740, 366] on img at bounding box center [733, 360] width 23 height 23
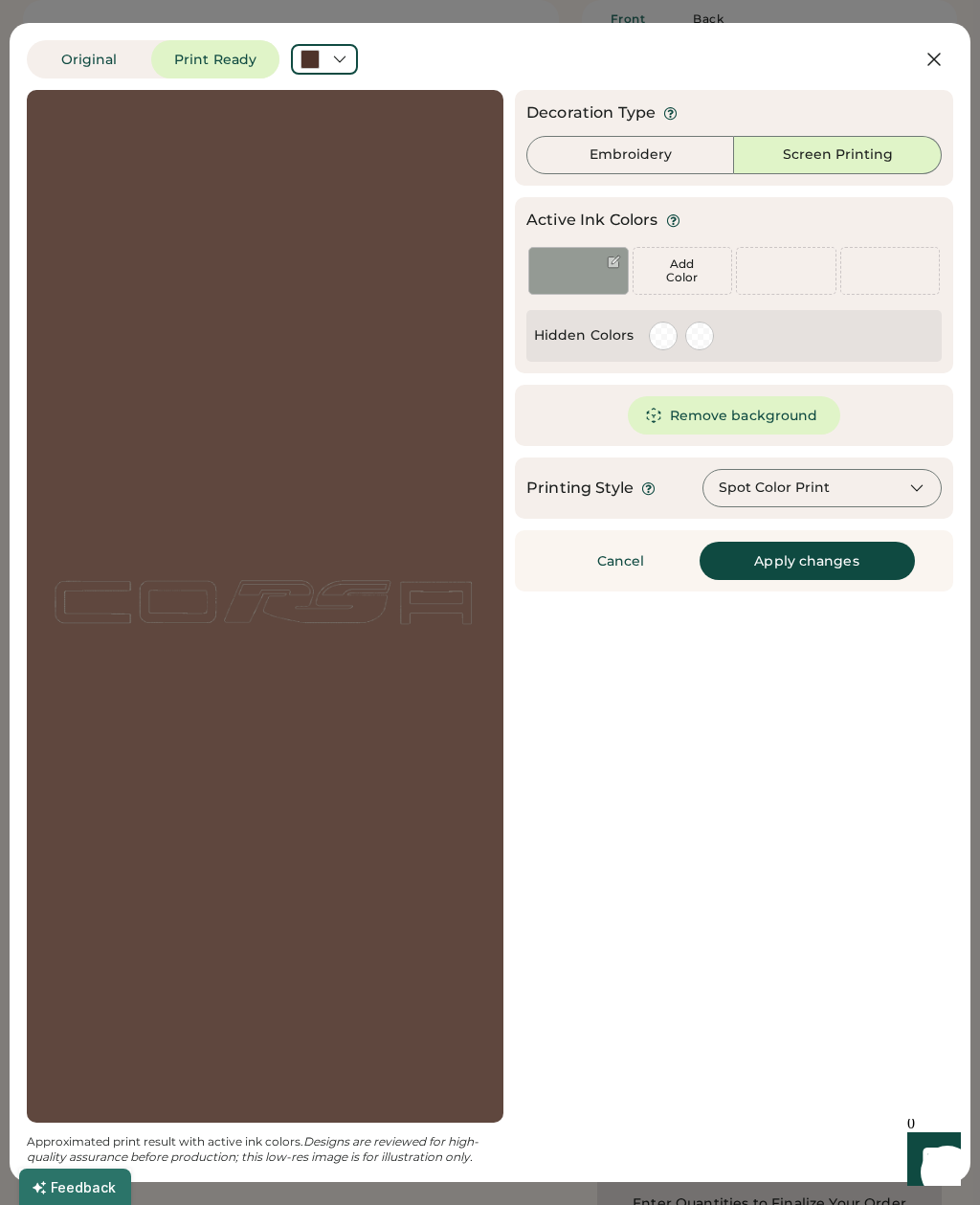
click at [629, 570] on button "Cancel" at bounding box center [620, 561] width 134 height 39
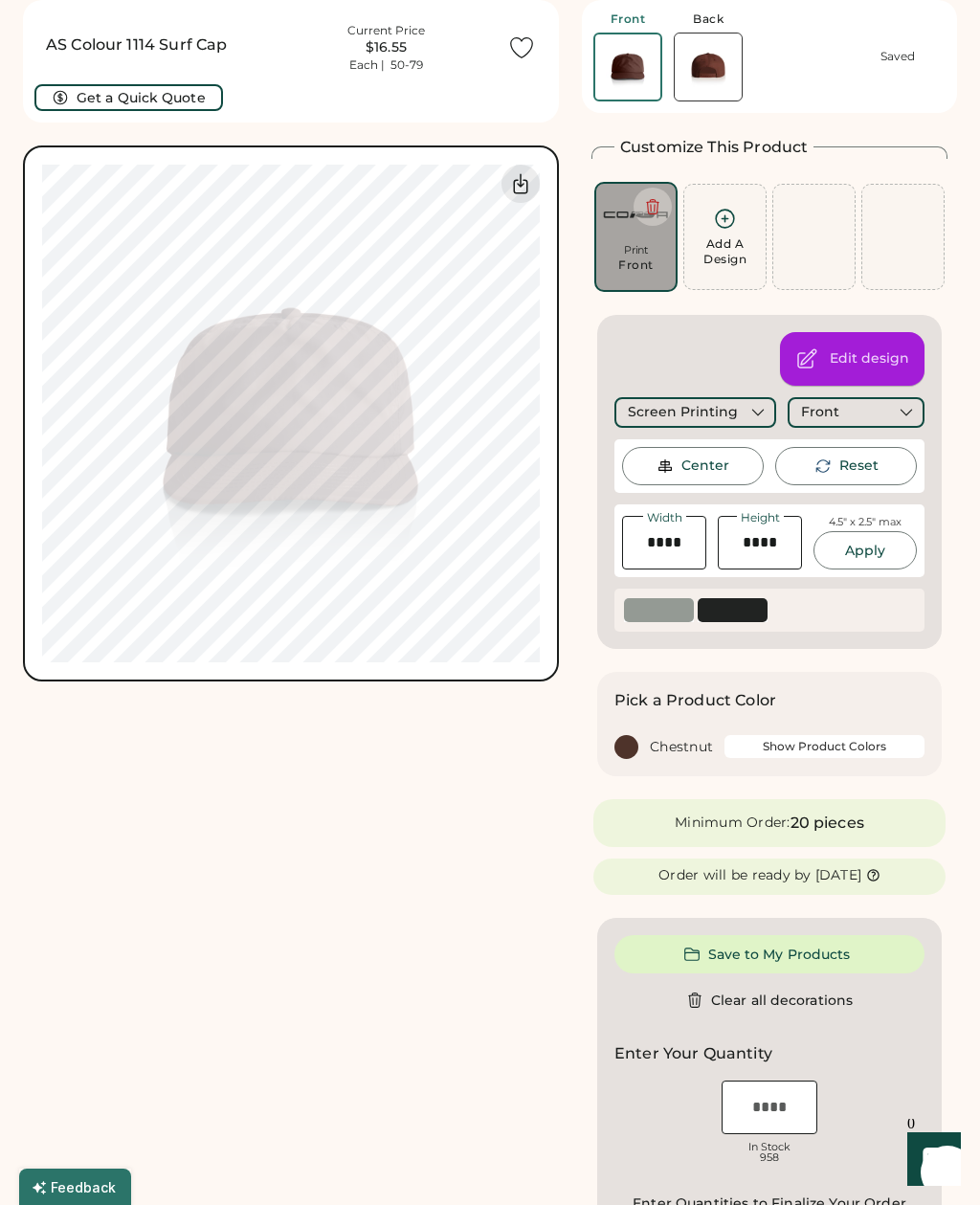
click at [867, 350] on div "Edit design" at bounding box center [869, 358] width 79 height 19
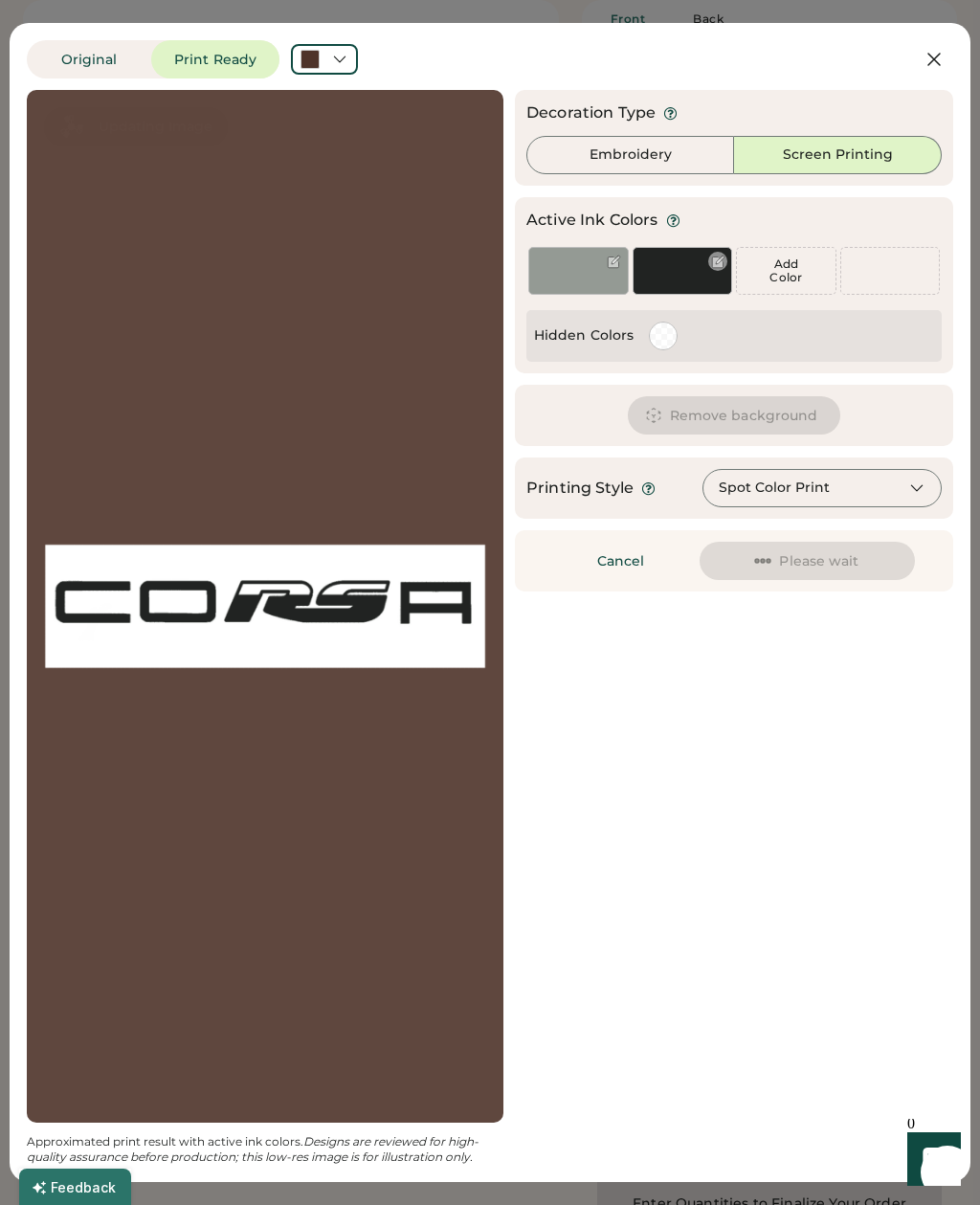
click at [684, 249] on div at bounding box center [682, 271] width 100 height 48
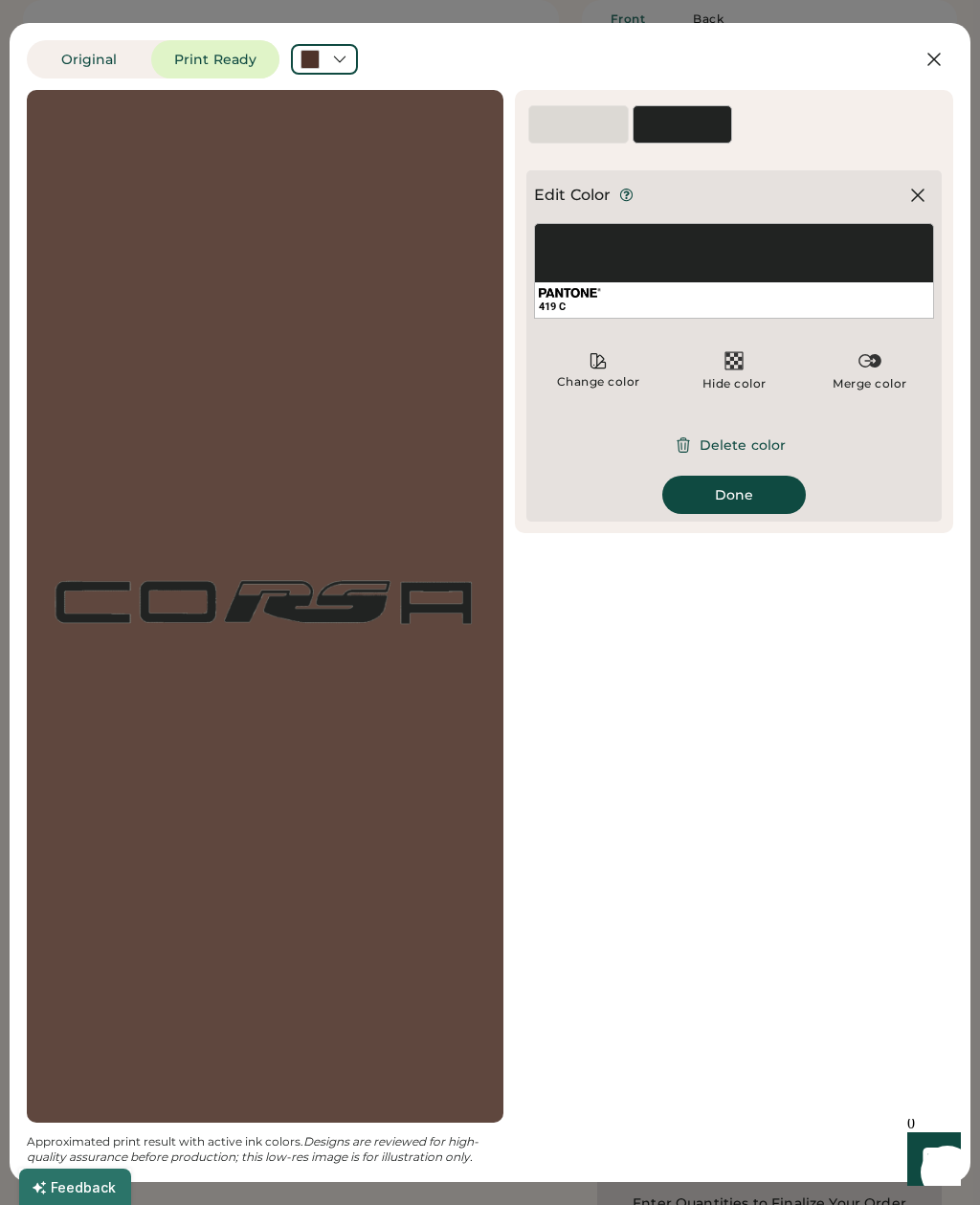
click at [592, 375] on div "Change color" at bounding box center [599, 382] width 85 height 15
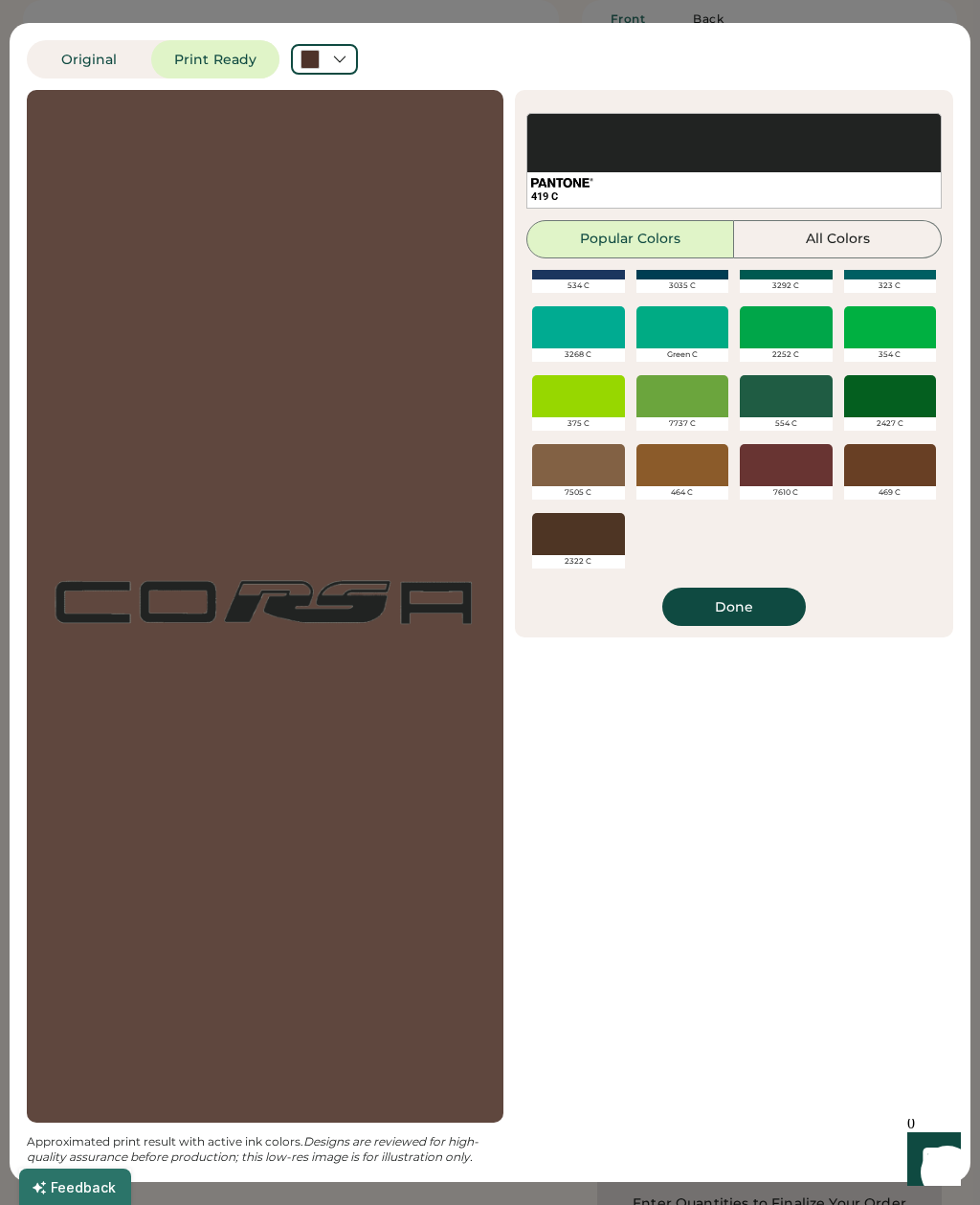
scroll to position [727, 0]
click at [922, 393] on div at bounding box center [891, 396] width 93 height 42
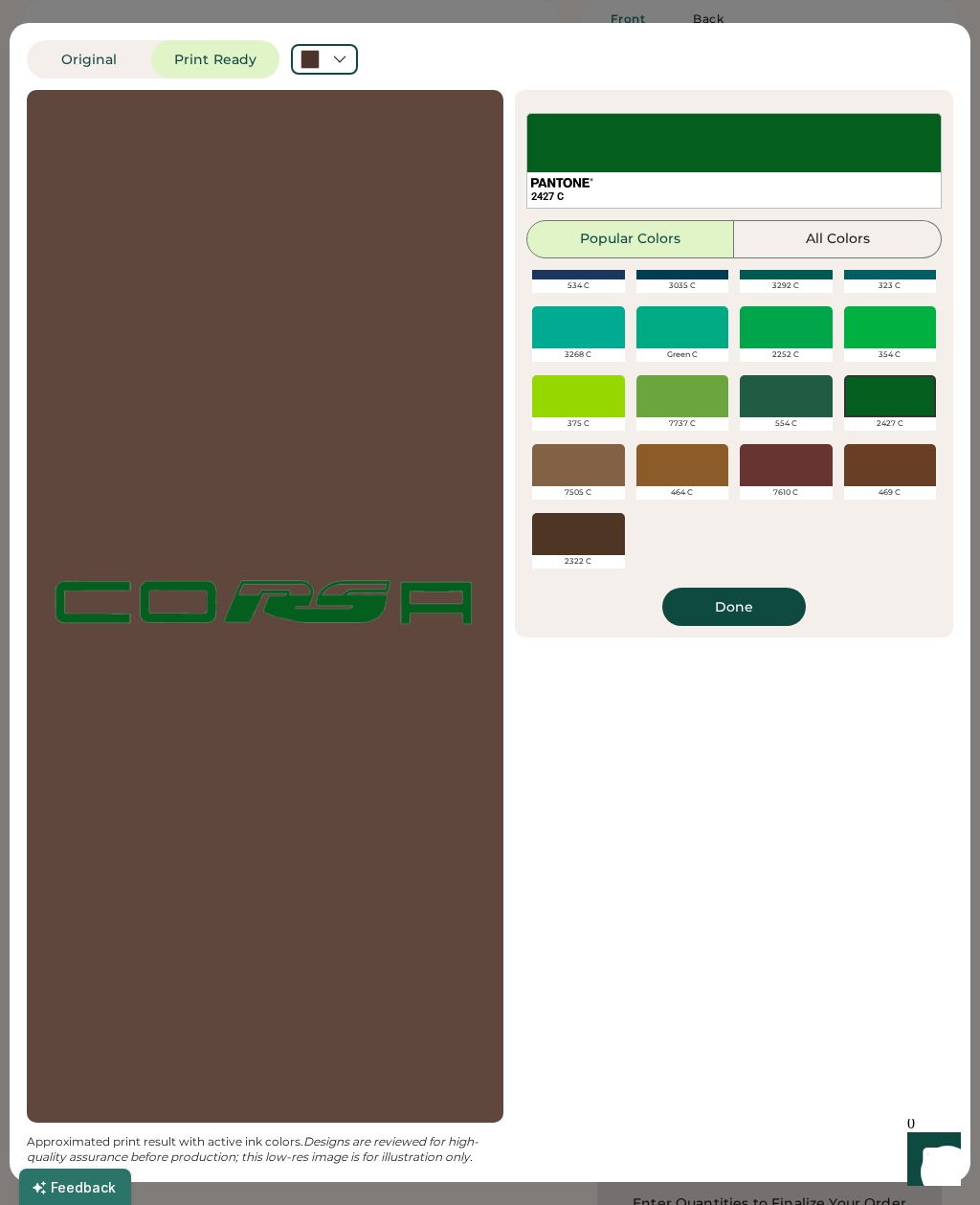
click at [605, 393] on div at bounding box center [579, 396] width 93 height 42
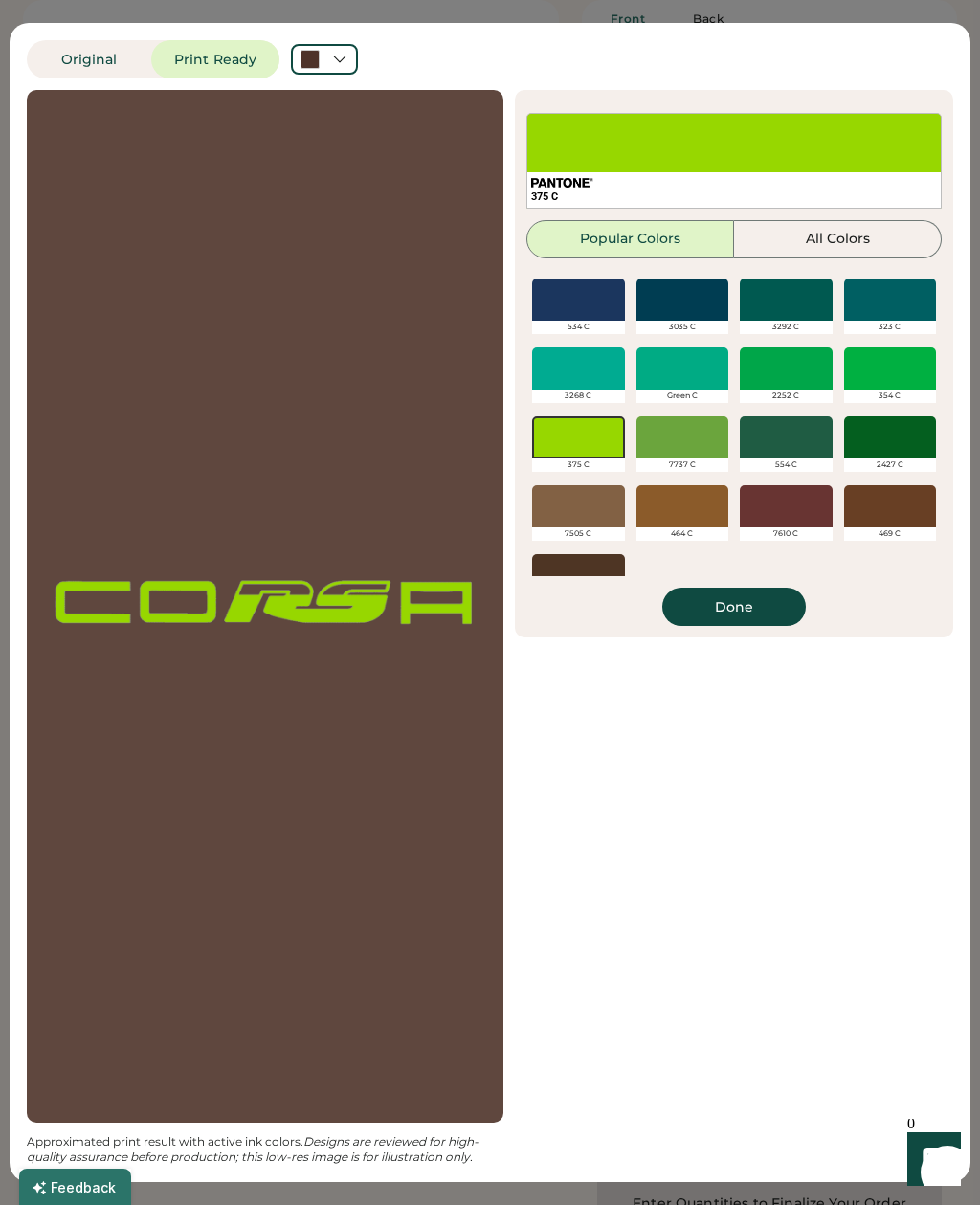
scroll to position [684, 0]
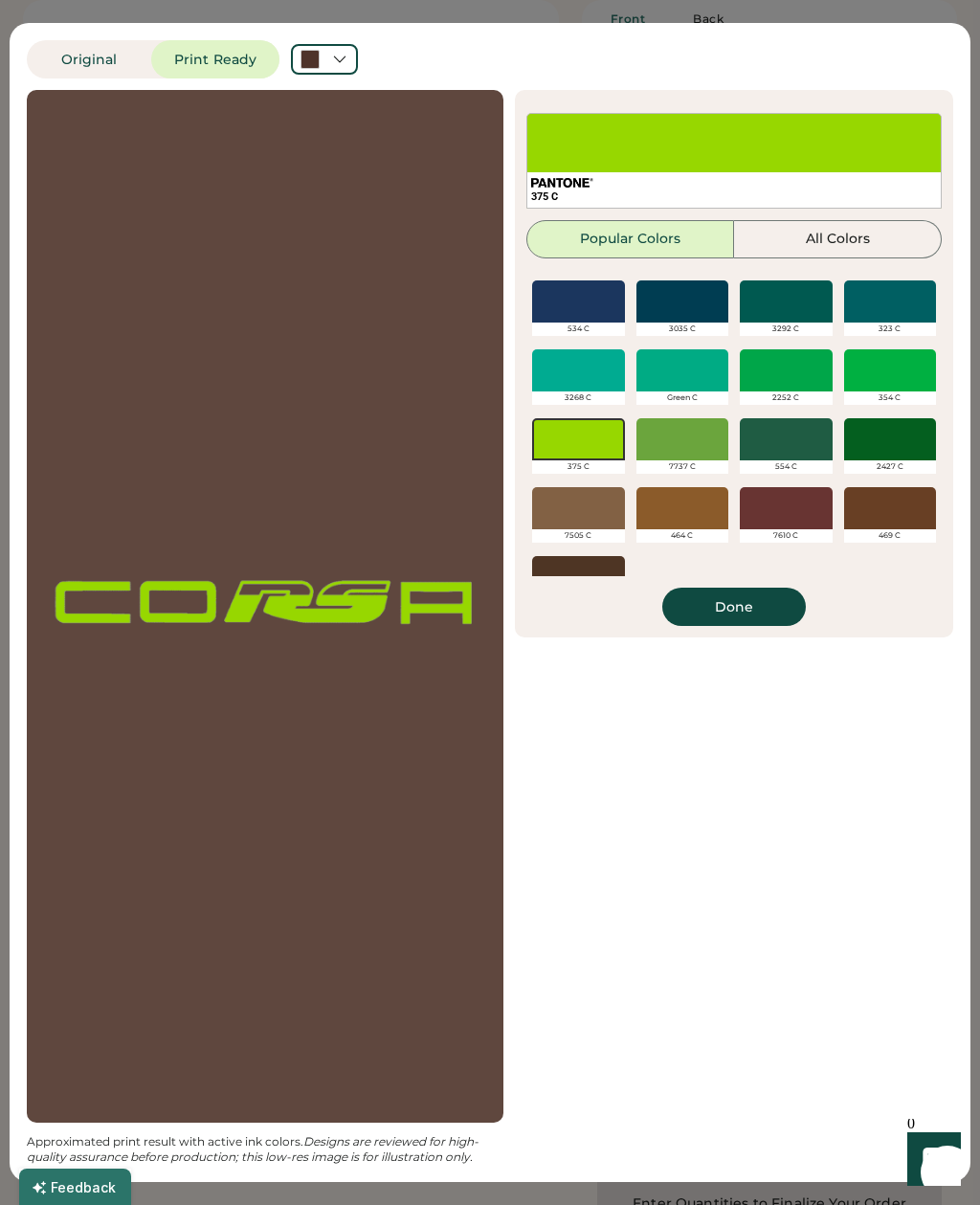
click at [880, 240] on button "All Colors" at bounding box center [838, 239] width 208 height 39
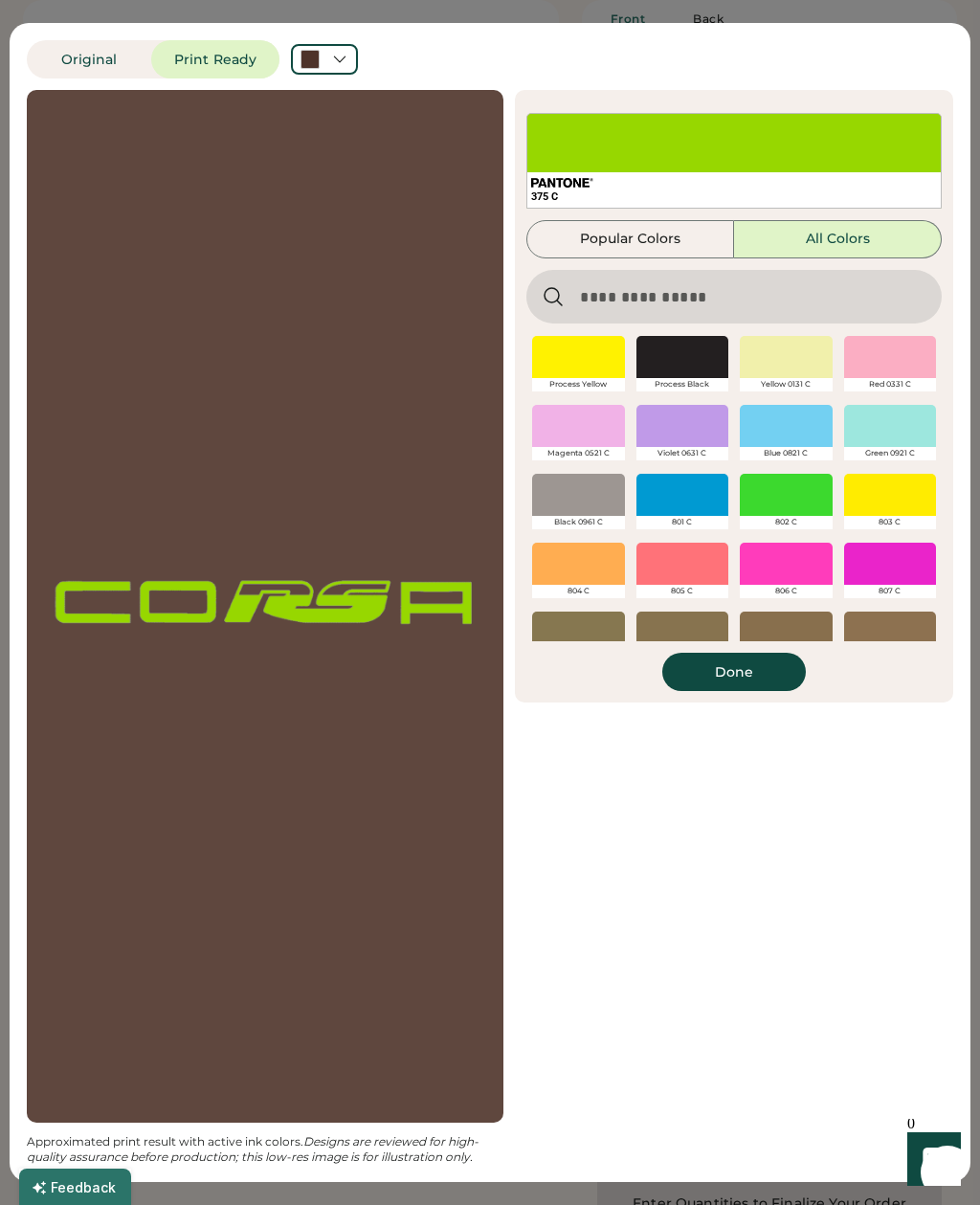
scroll to position [76, 0]
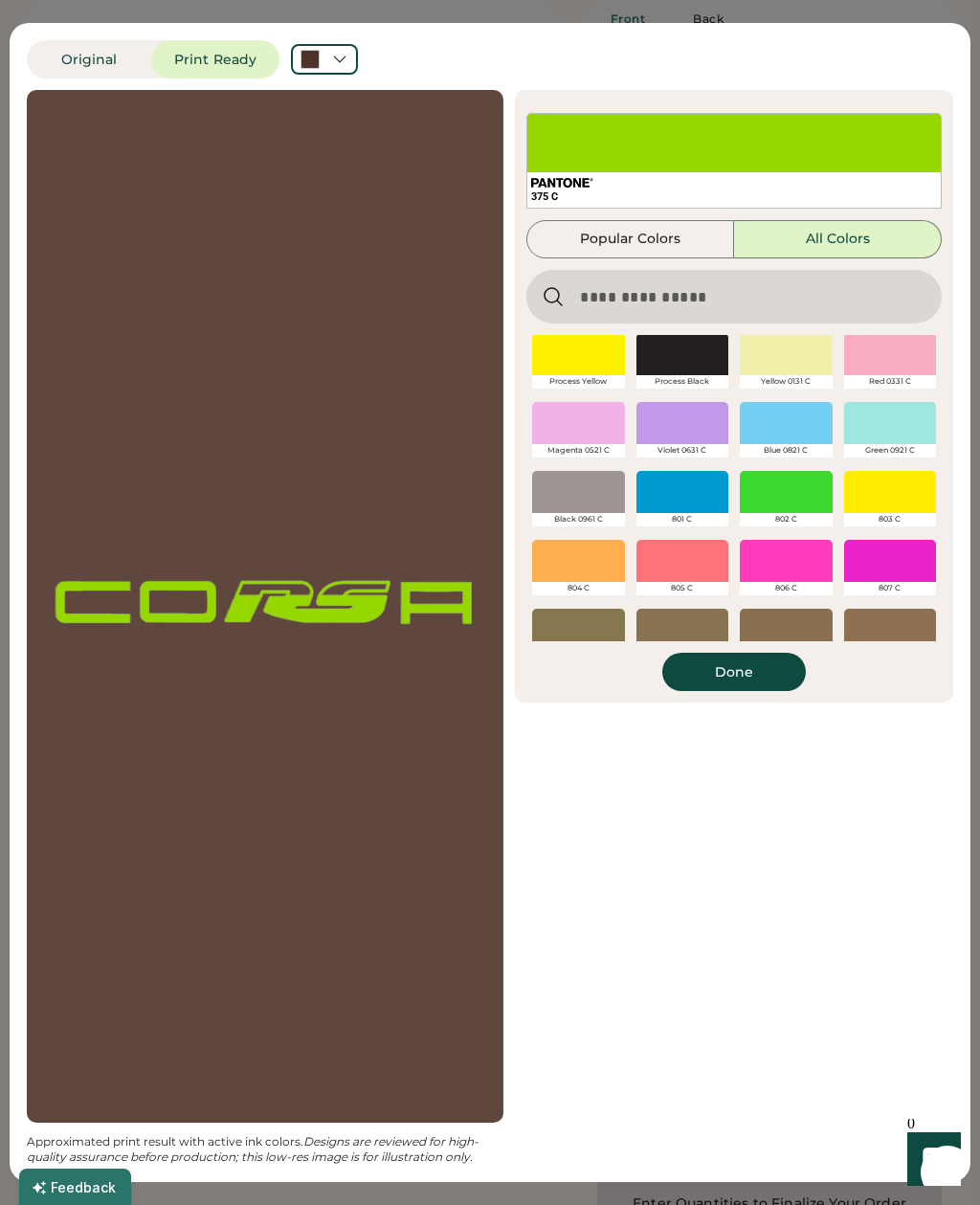
click at [817, 489] on div at bounding box center [787, 492] width 93 height 42
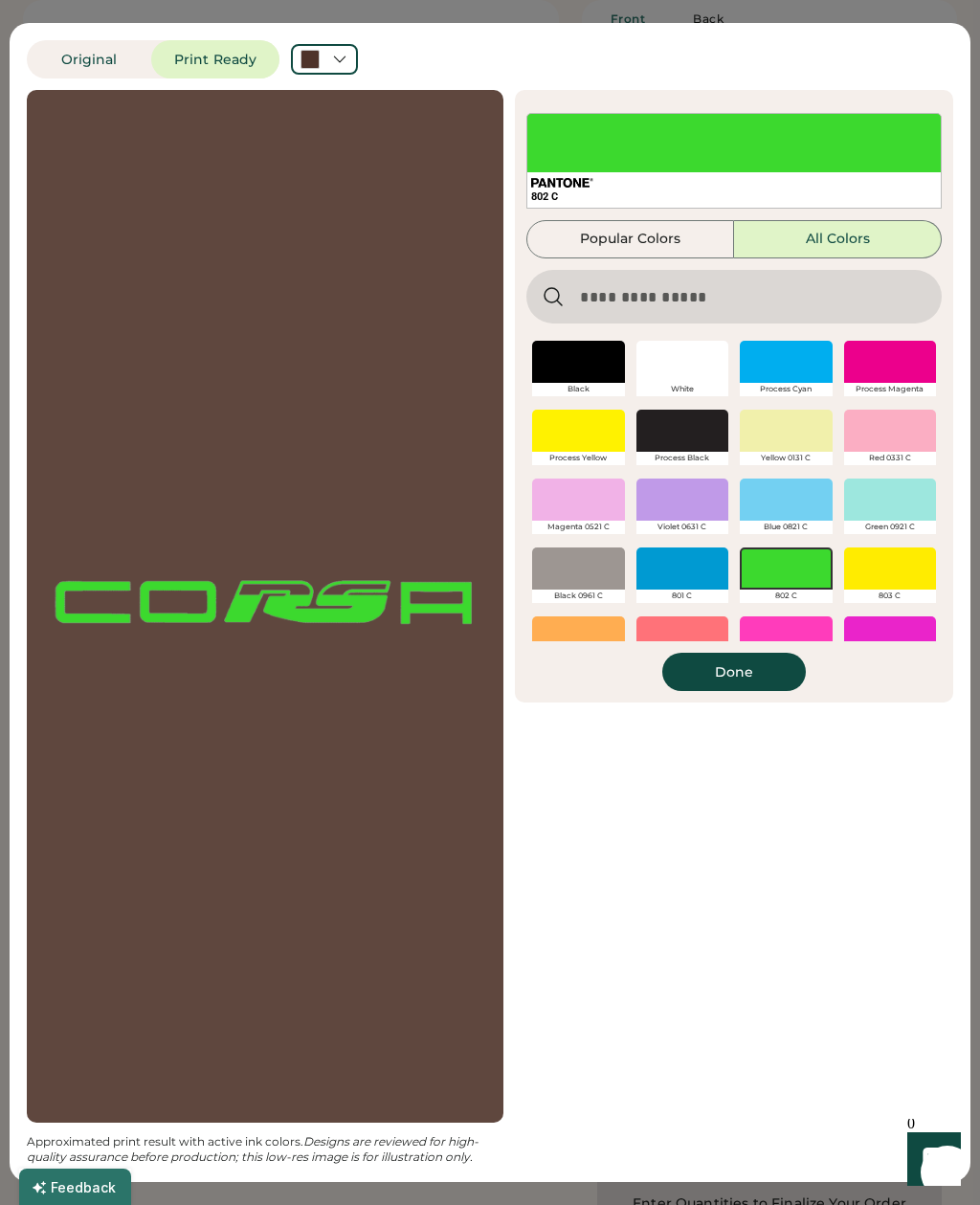
scroll to position [0, 0]
click at [684, 242] on button "Popular Colors" at bounding box center [630, 239] width 208 height 39
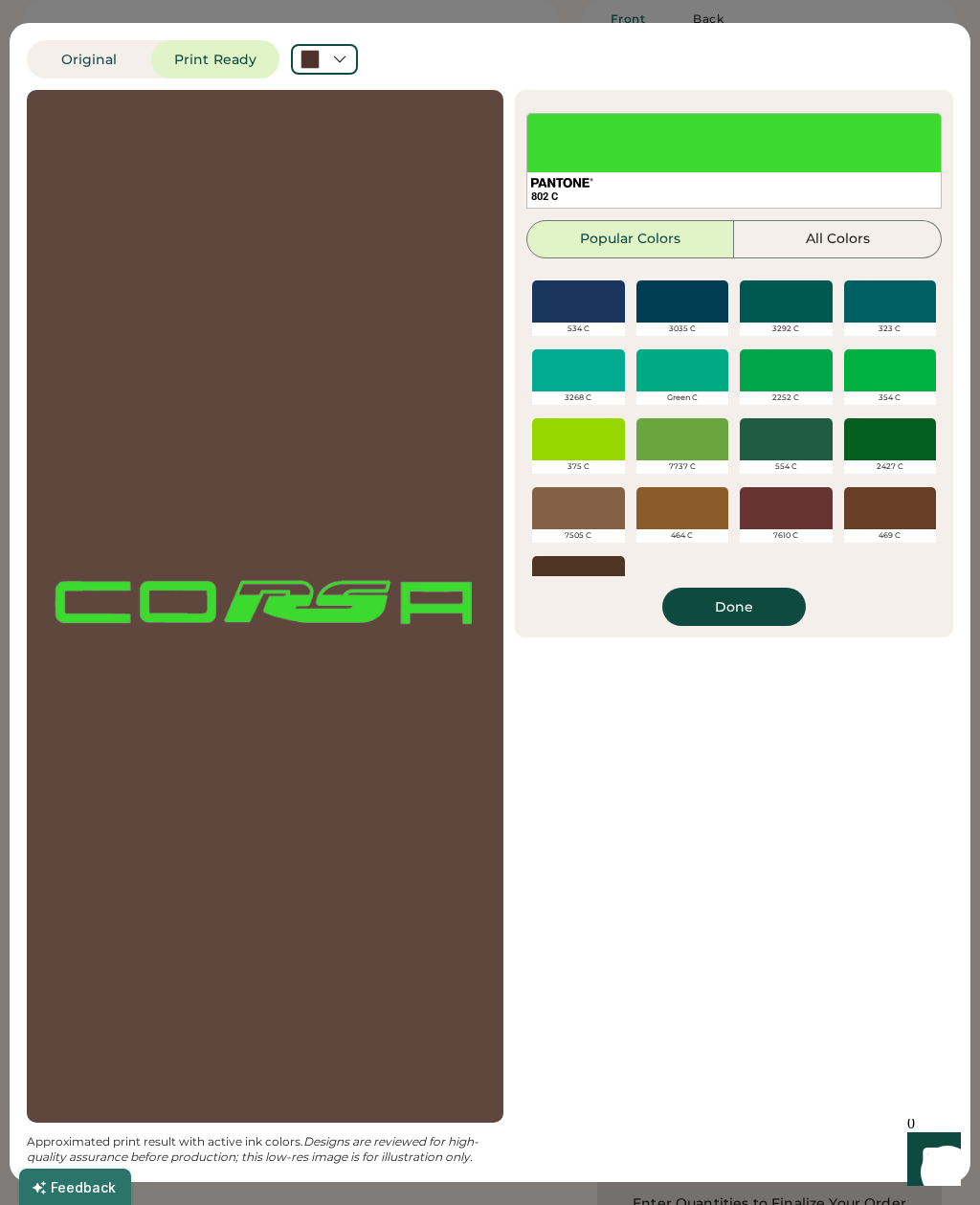
click at [686, 439] on div at bounding box center [683, 439] width 93 height 42
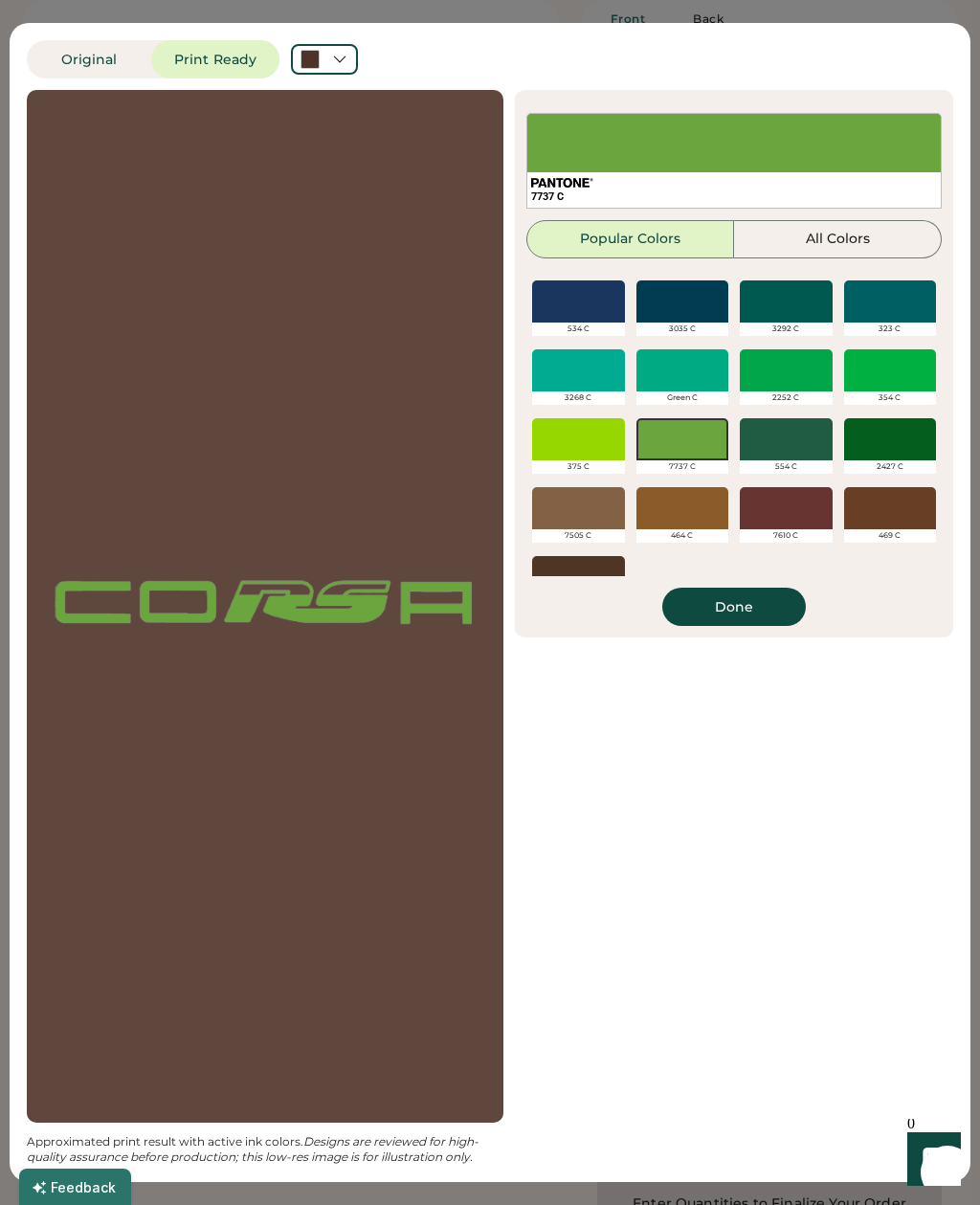
click at [795, 375] on div at bounding box center [787, 370] width 93 height 42
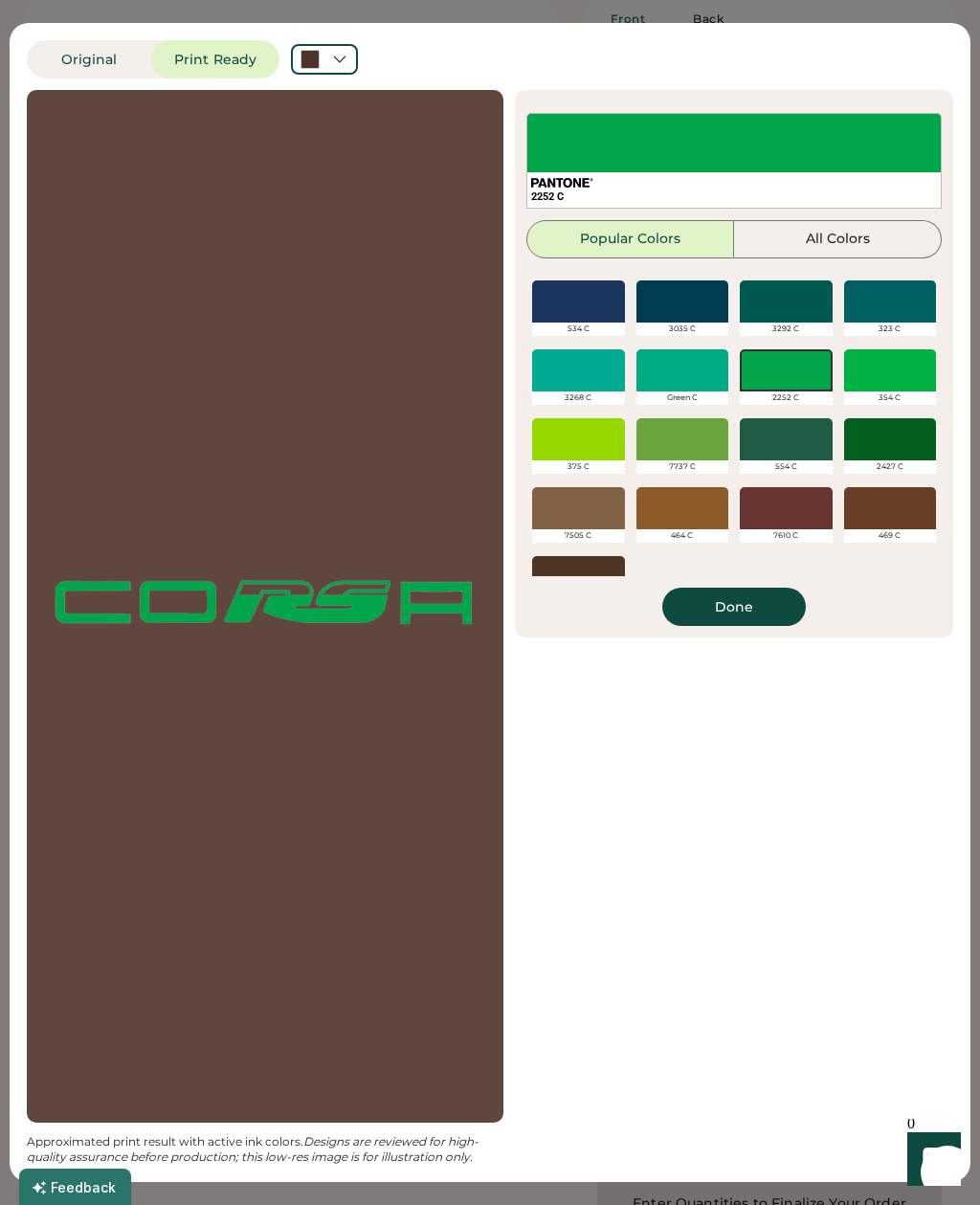
click at [903, 378] on div at bounding box center [891, 370] width 93 height 42
click at [900, 378] on div at bounding box center [891, 370] width 93 height 42
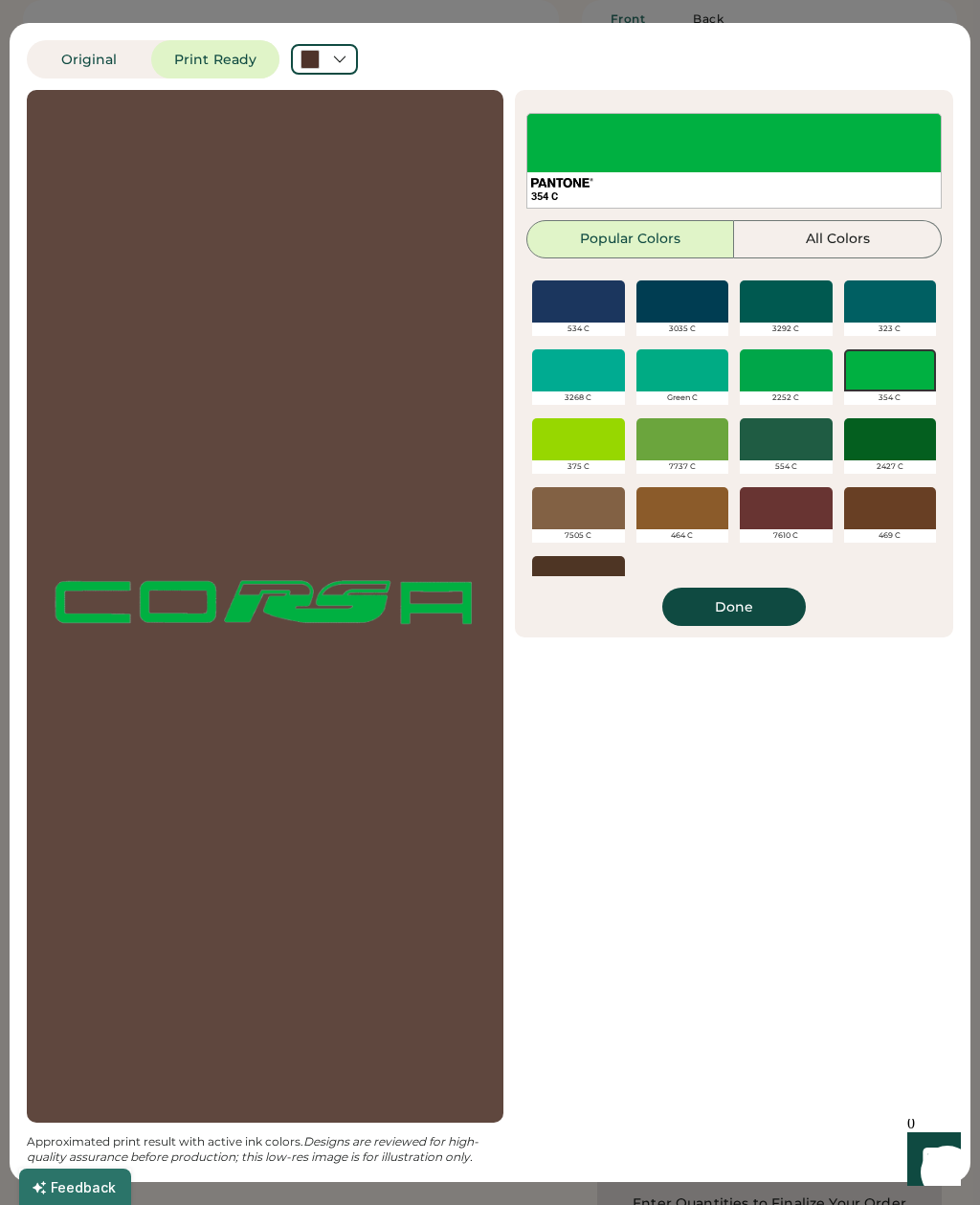
click at [772, 610] on button "Done" at bounding box center [733, 606] width 144 height 39
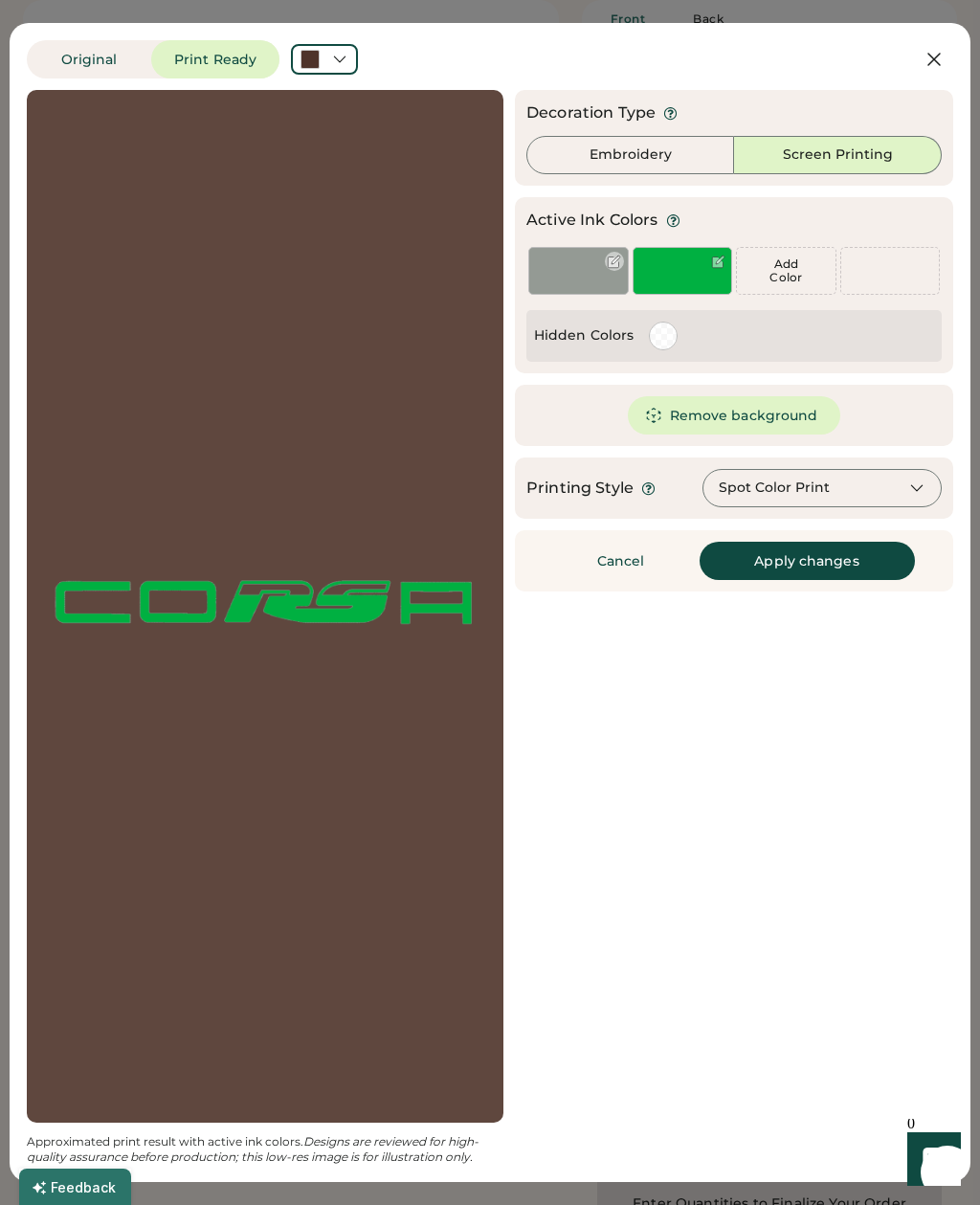
click at [585, 283] on div at bounding box center [578, 284] width 98 height 17
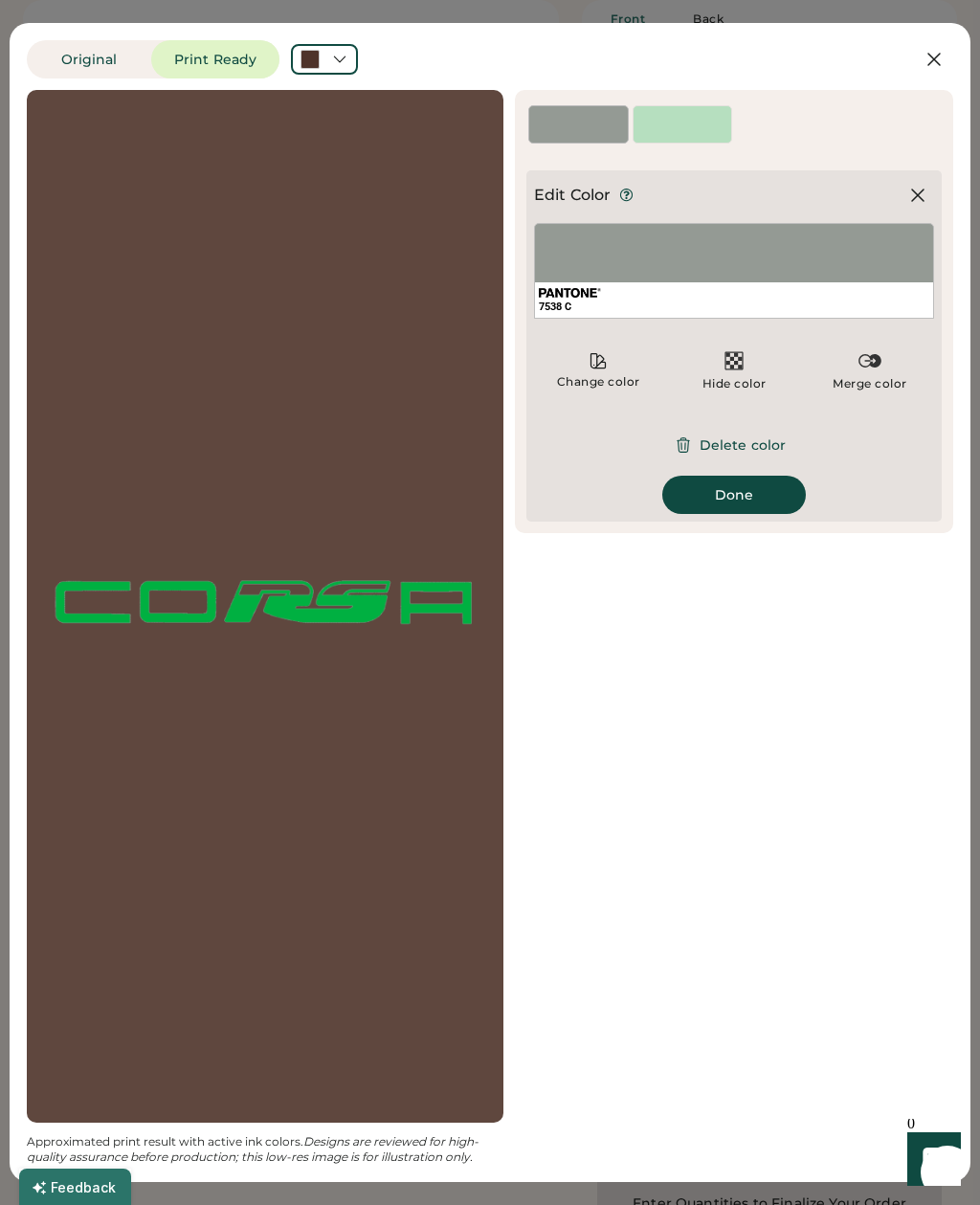
click at [753, 444] on button "Delete color" at bounding box center [733, 445] width 150 height 39
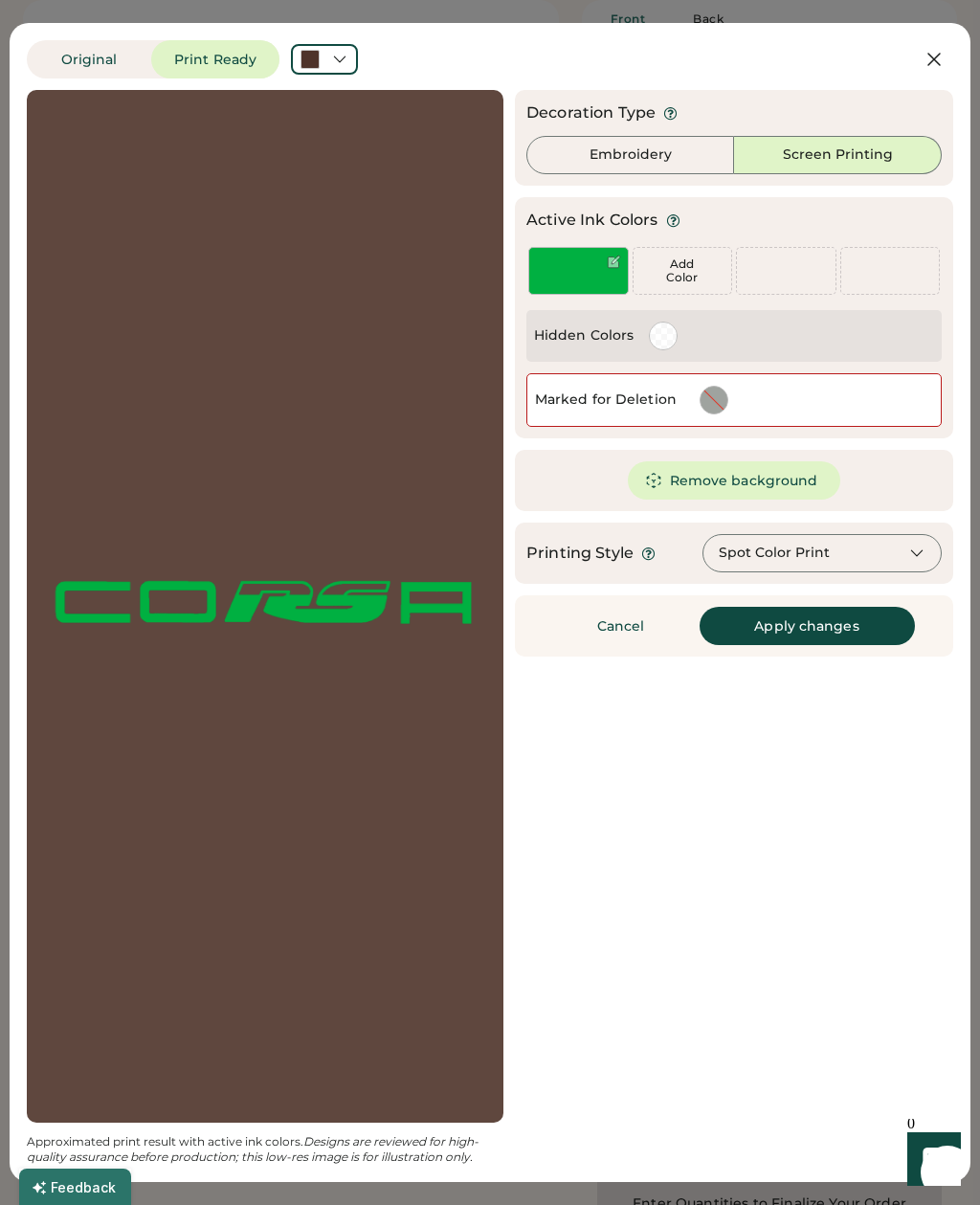
click at [780, 493] on button "Remove background" at bounding box center [734, 480] width 213 height 39
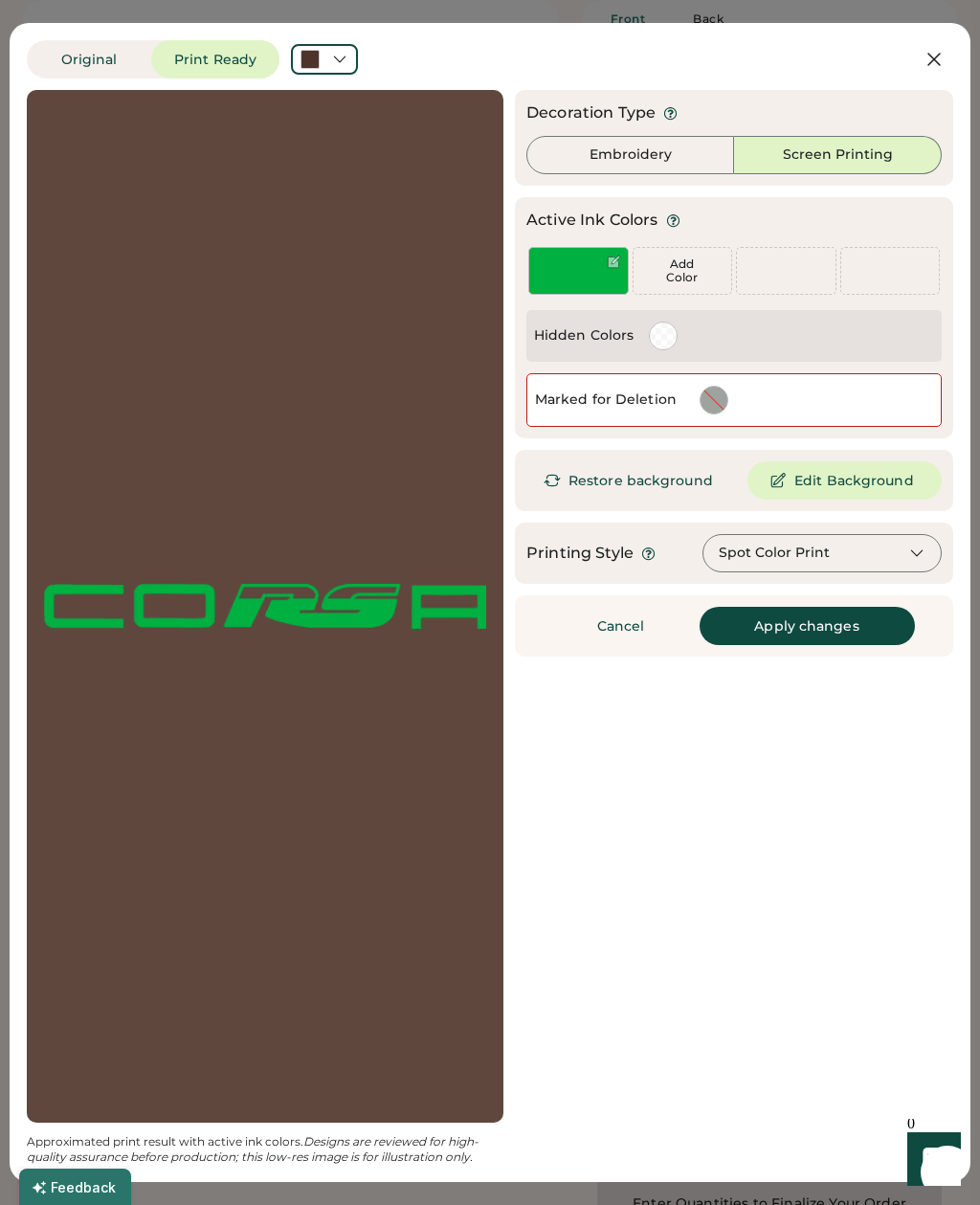
click at [852, 635] on button "Apply changes" at bounding box center [807, 625] width 215 height 39
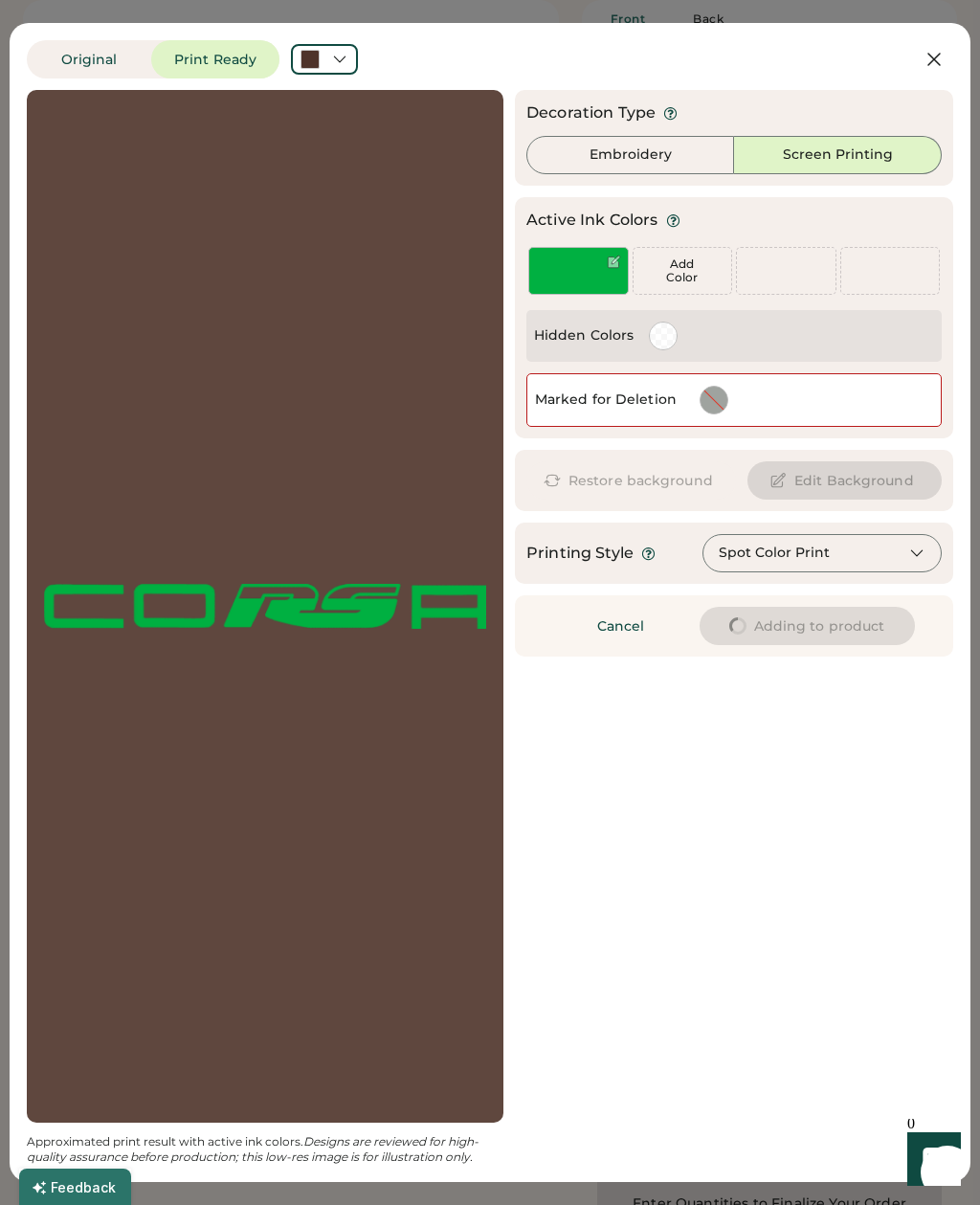
type input "****"
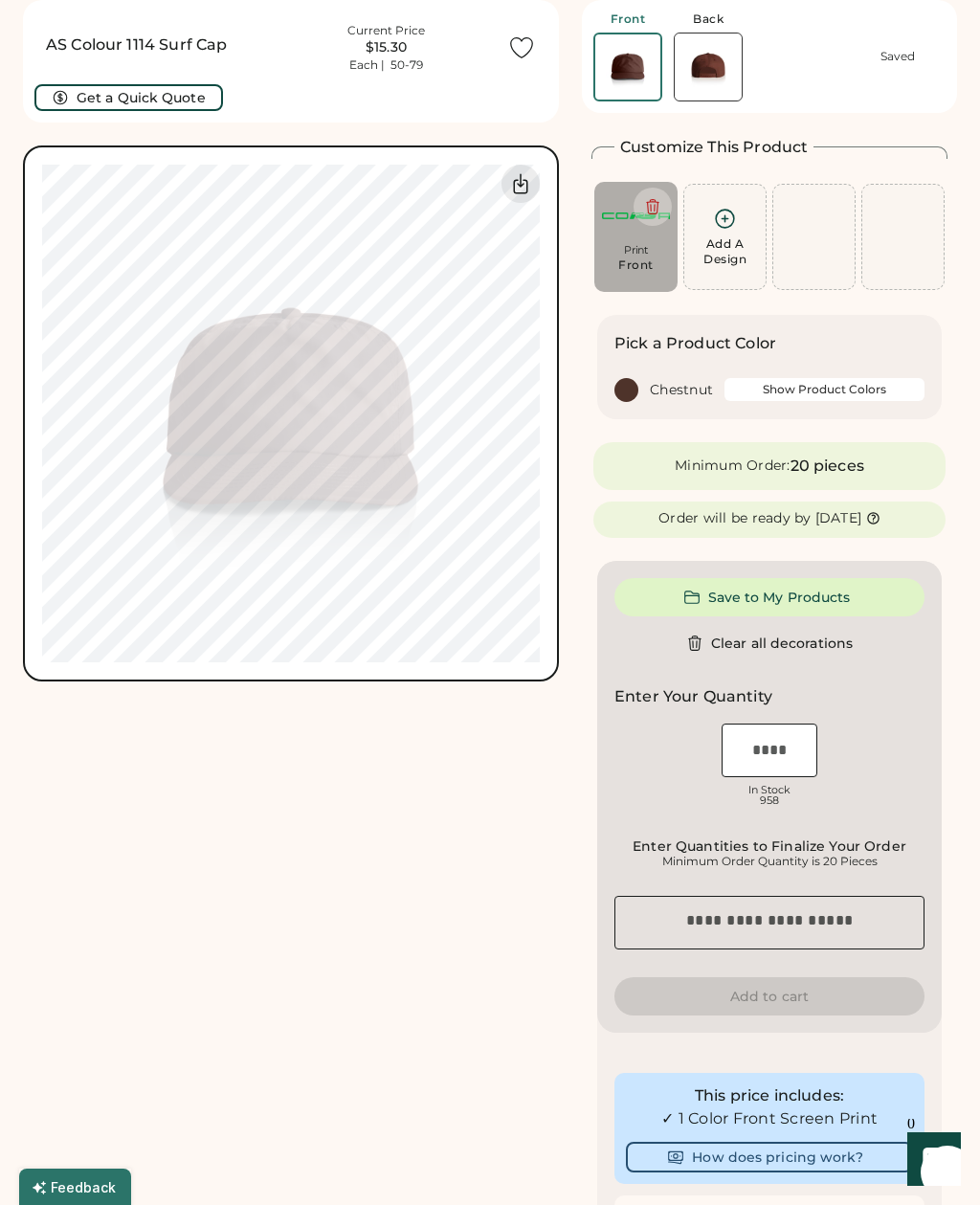
type input "****"
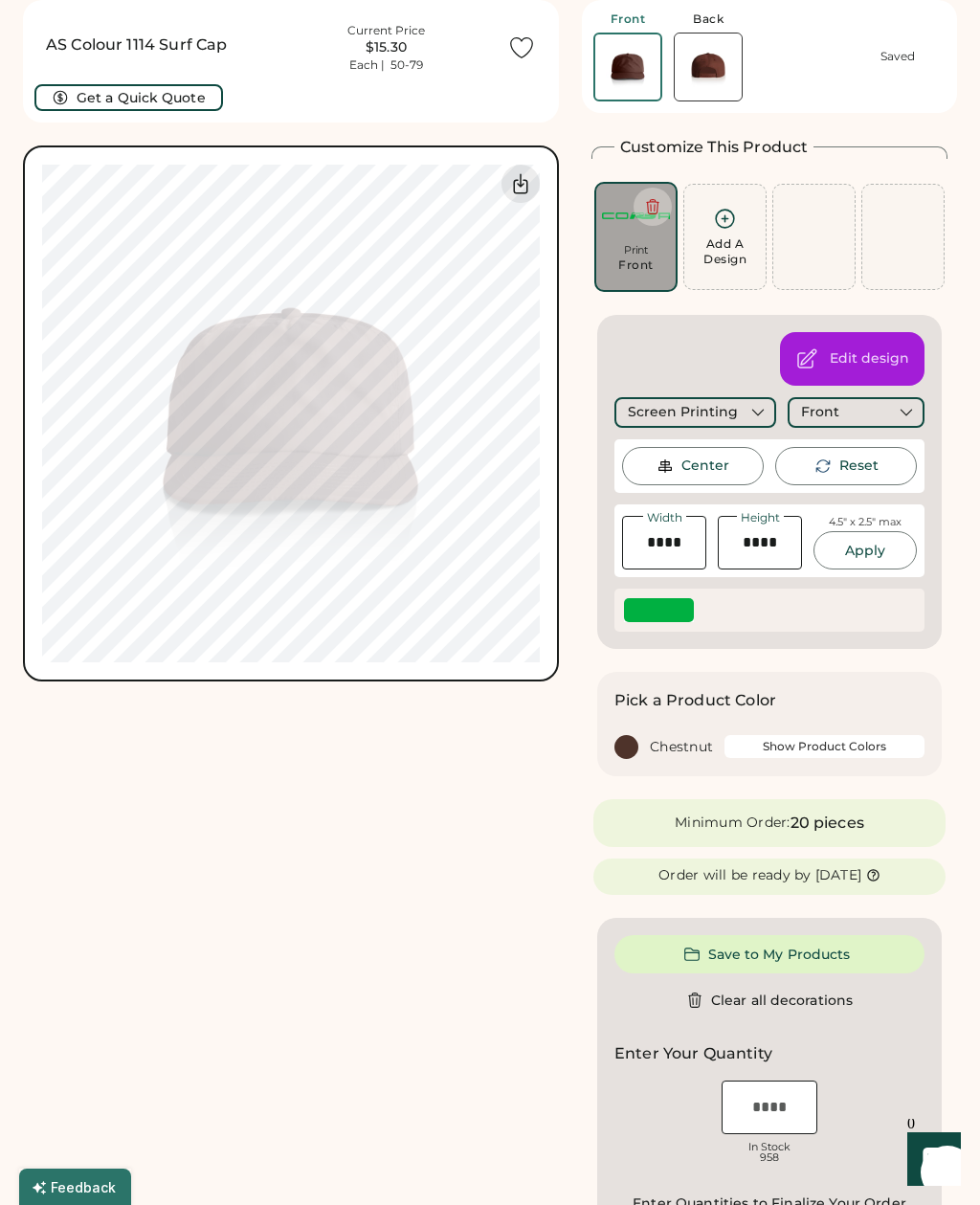
type input "****"
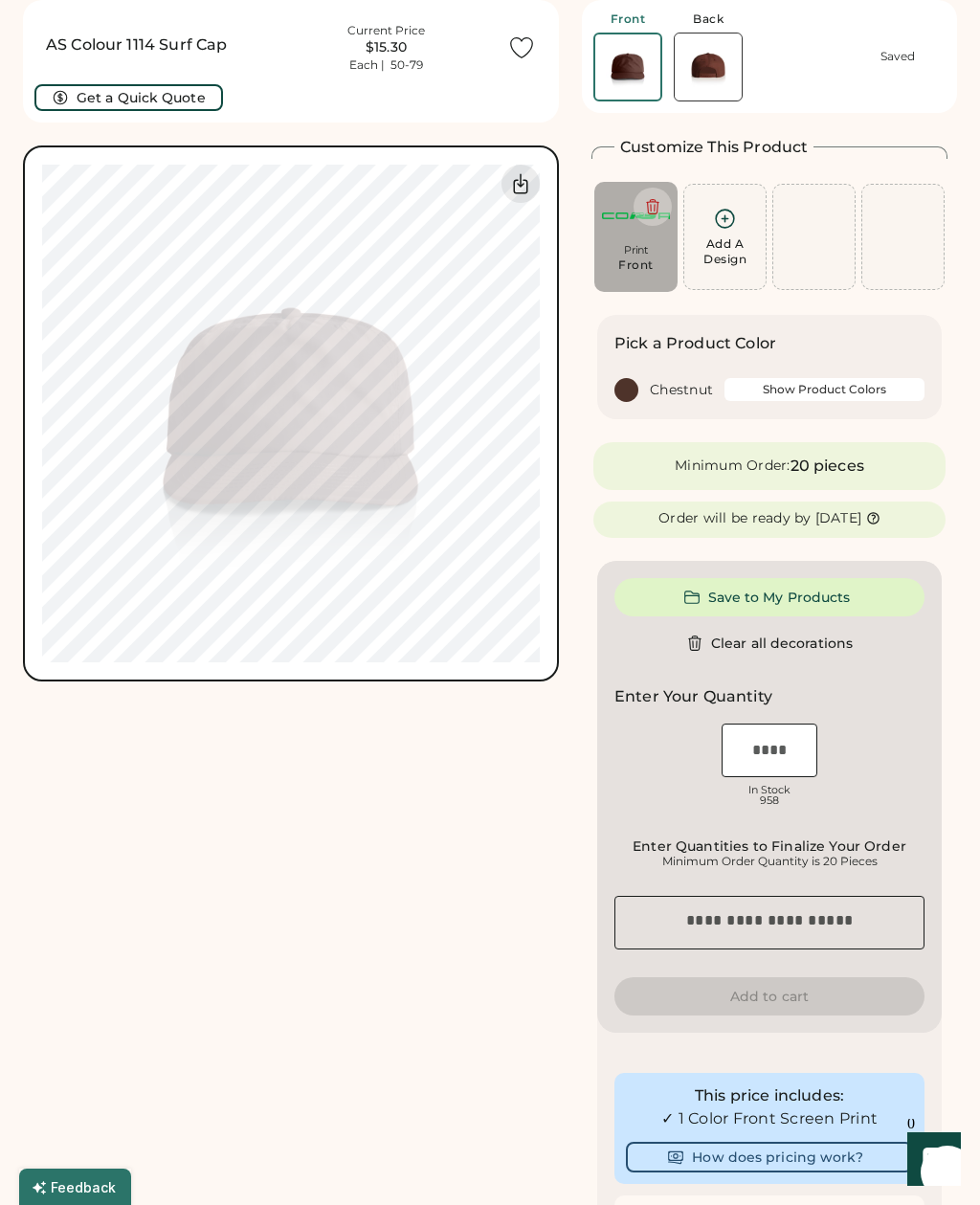
type input "****"
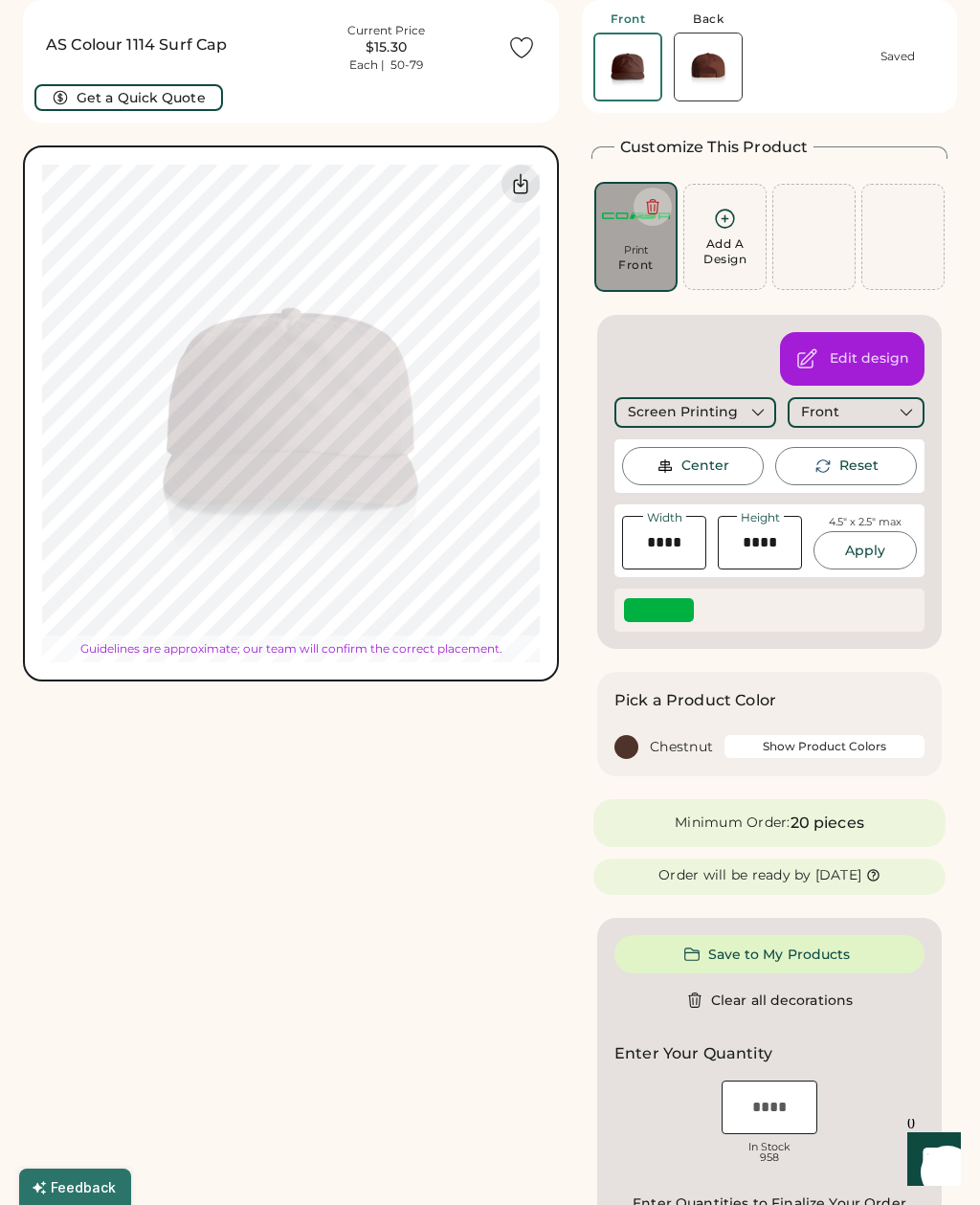
type input "****"
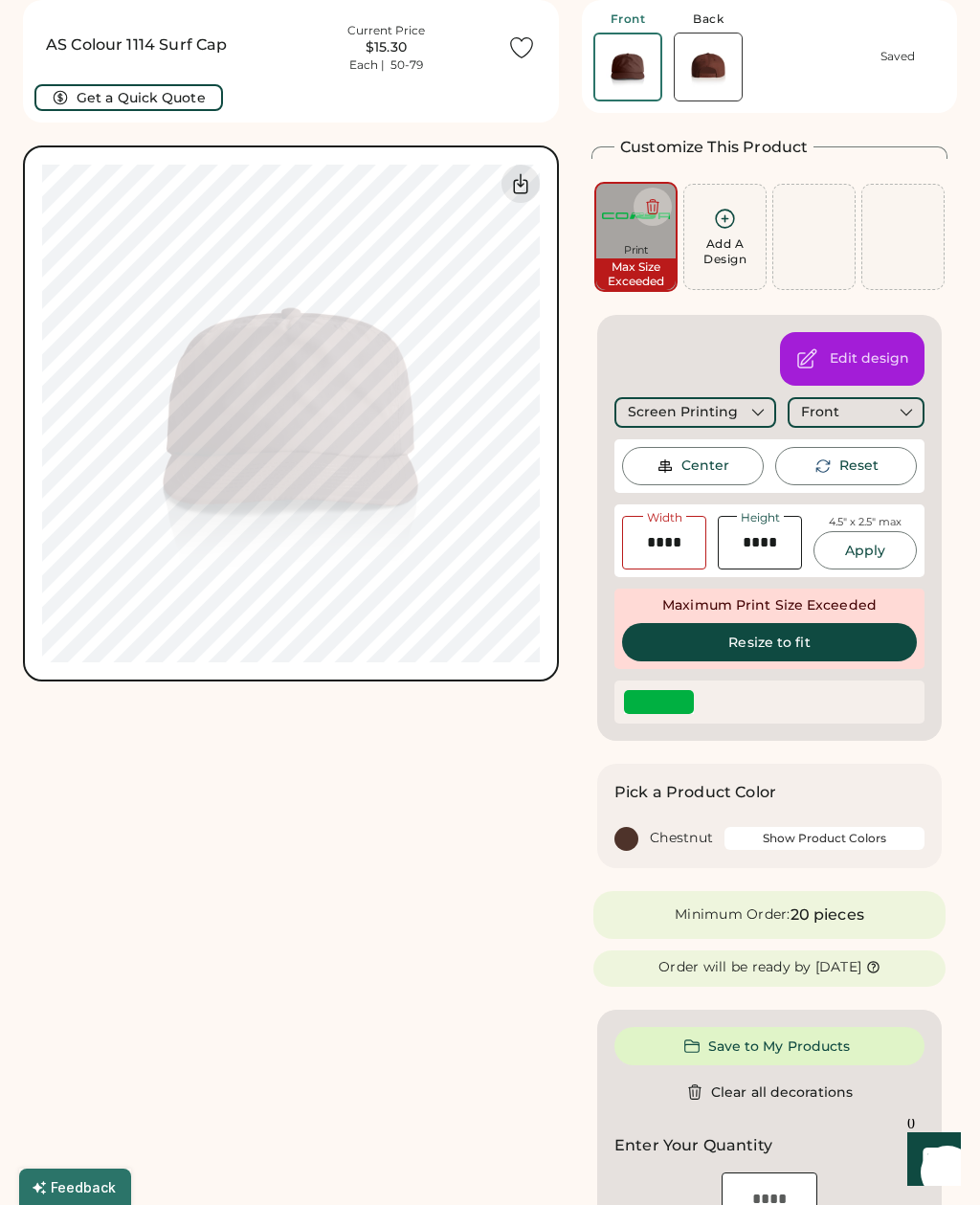
click at [864, 648] on button "Resize to fit" at bounding box center [769, 642] width 294 height 39
type input "****"
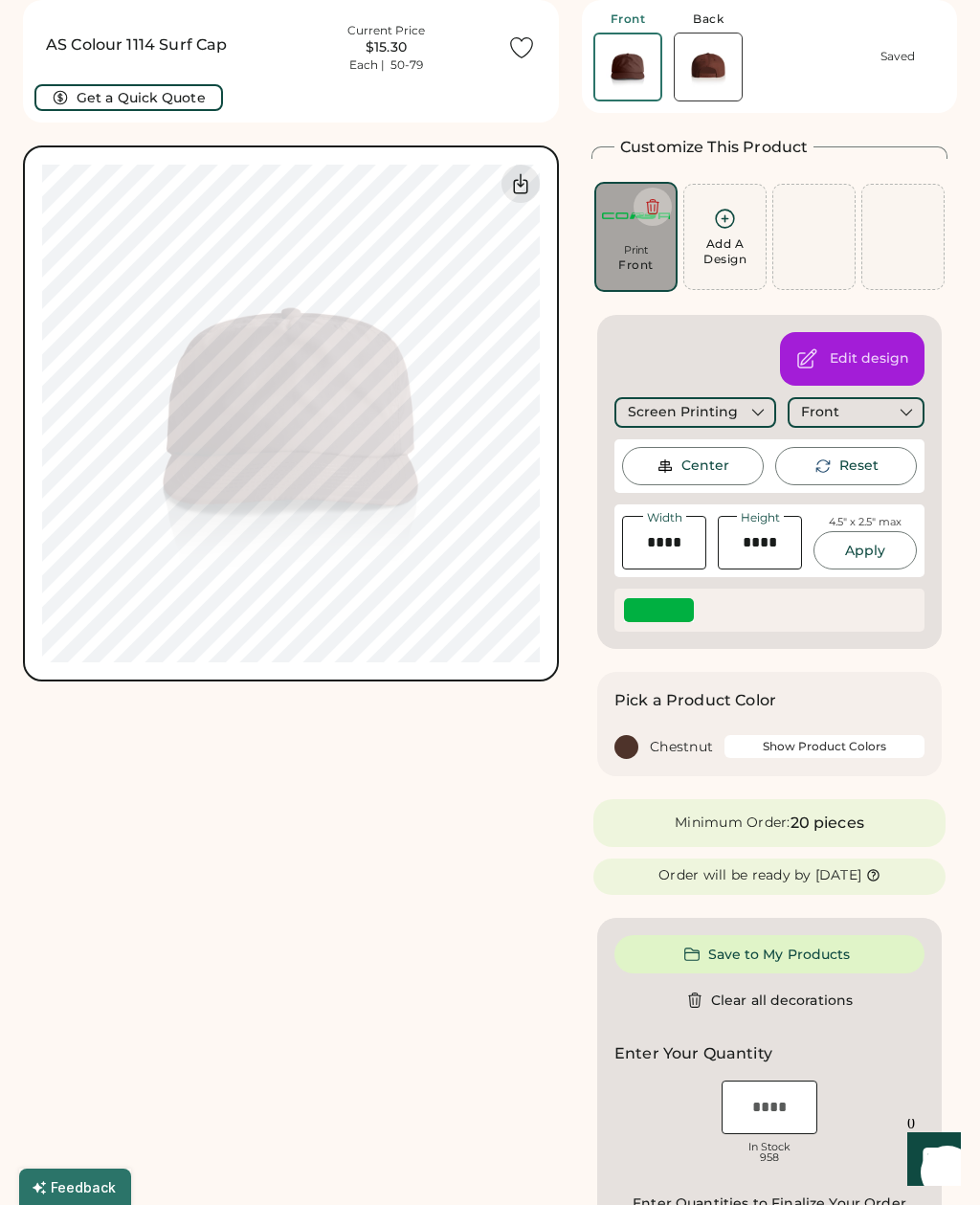
click at [724, 468] on div "Center" at bounding box center [706, 466] width 48 height 19
type input "****"
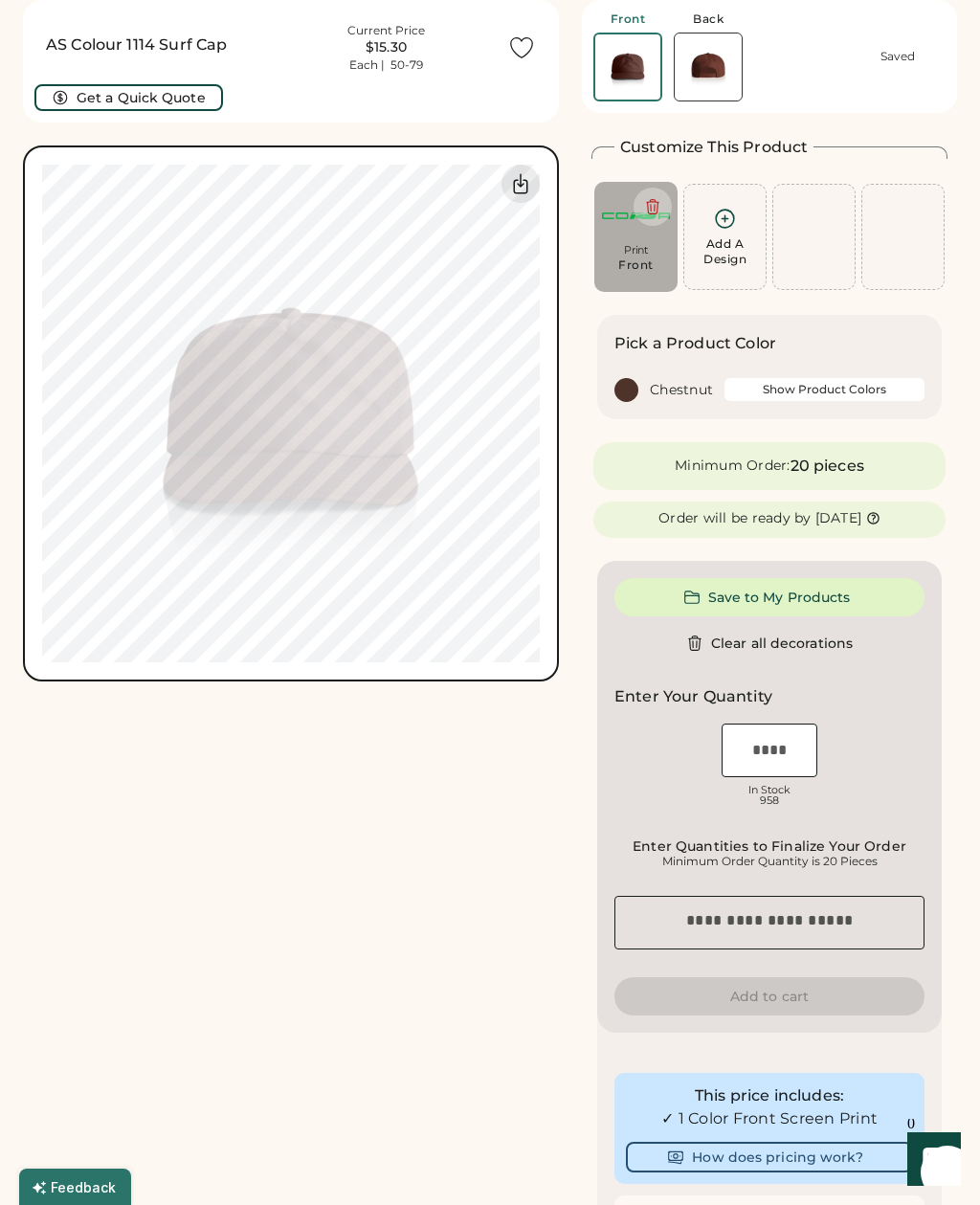
type input "****"
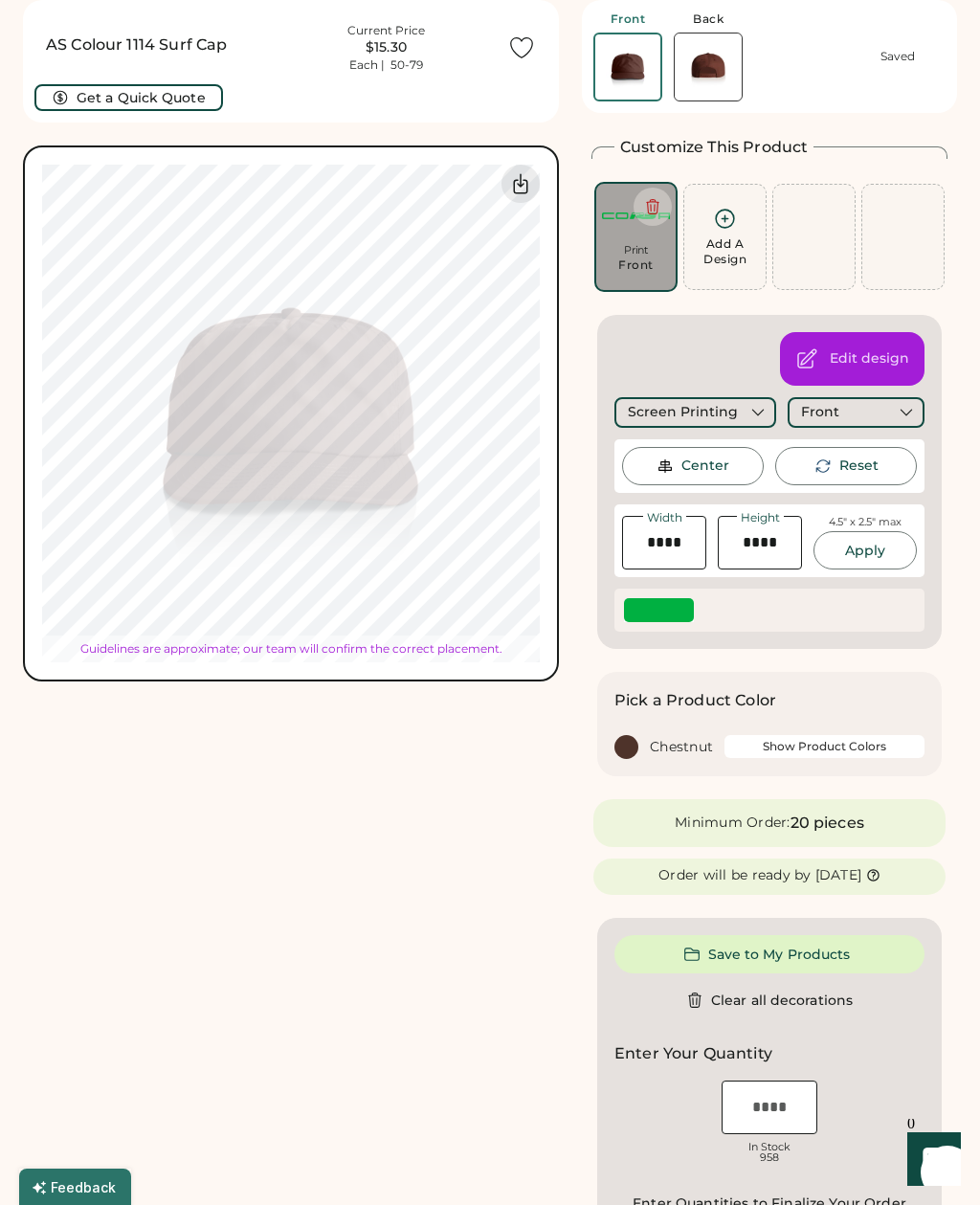
type input "****"
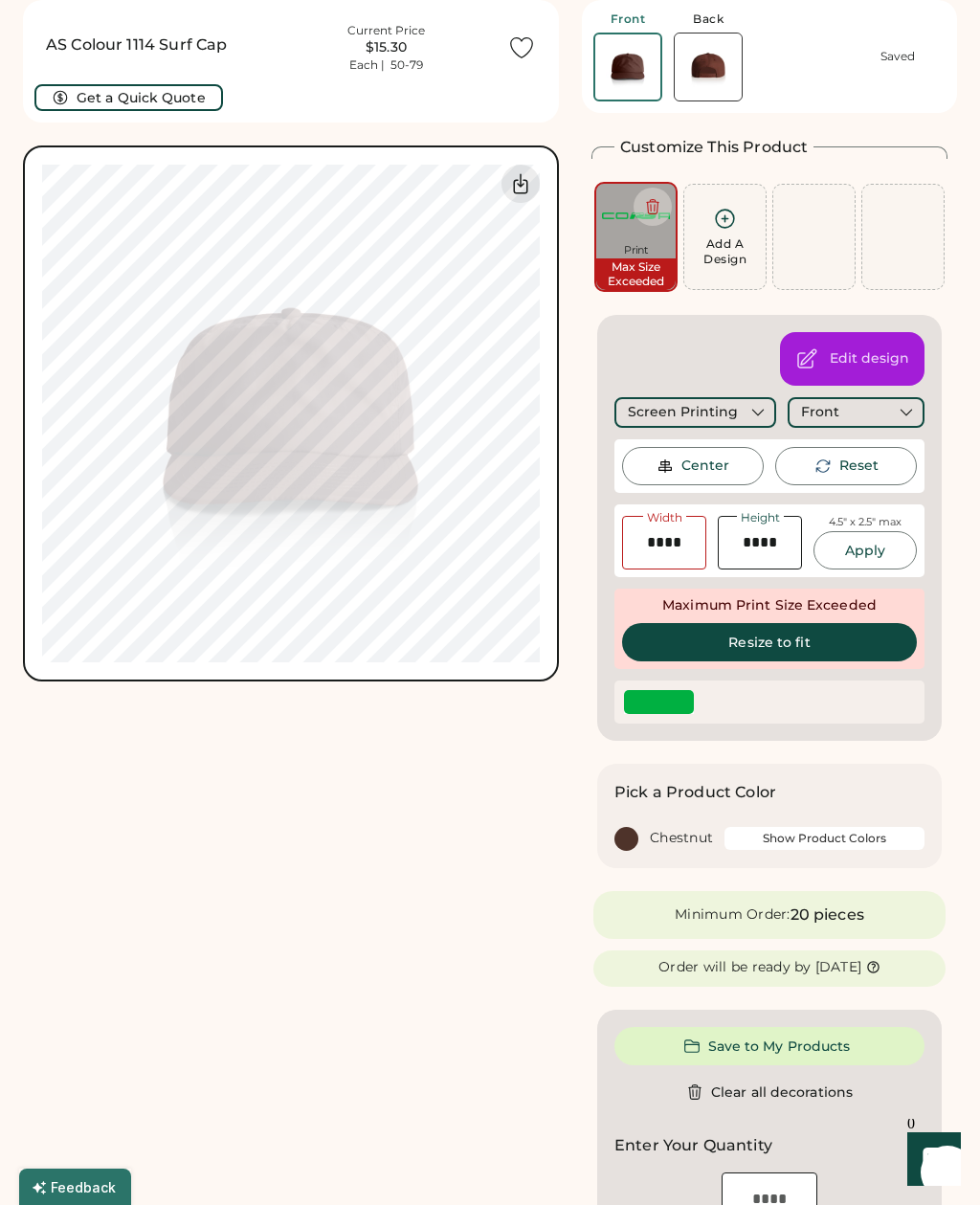
click at [794, 652] on button "Resize to fit" at bounding box center [769, 642] width 294 height 39
type input "****"
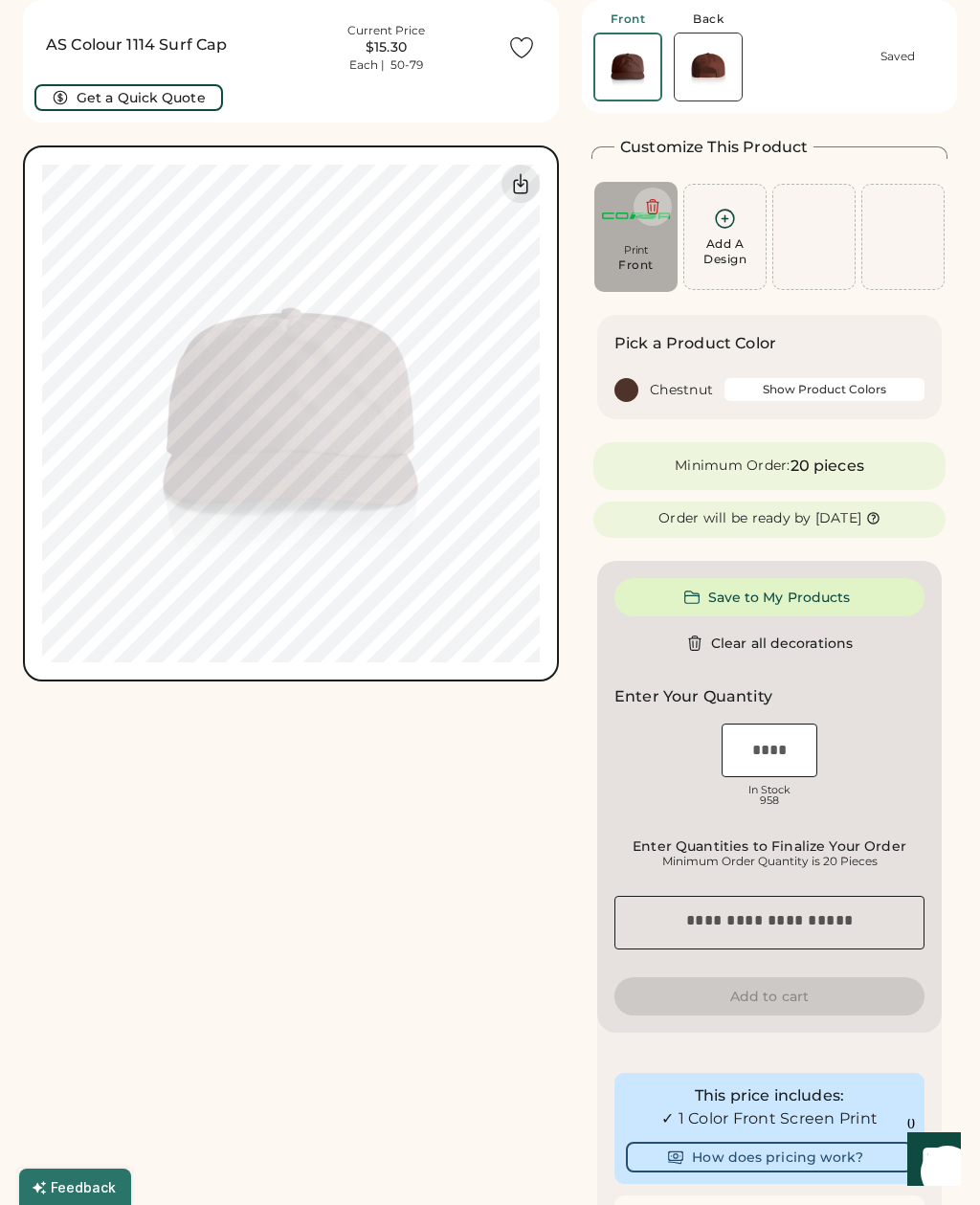
type input "****"
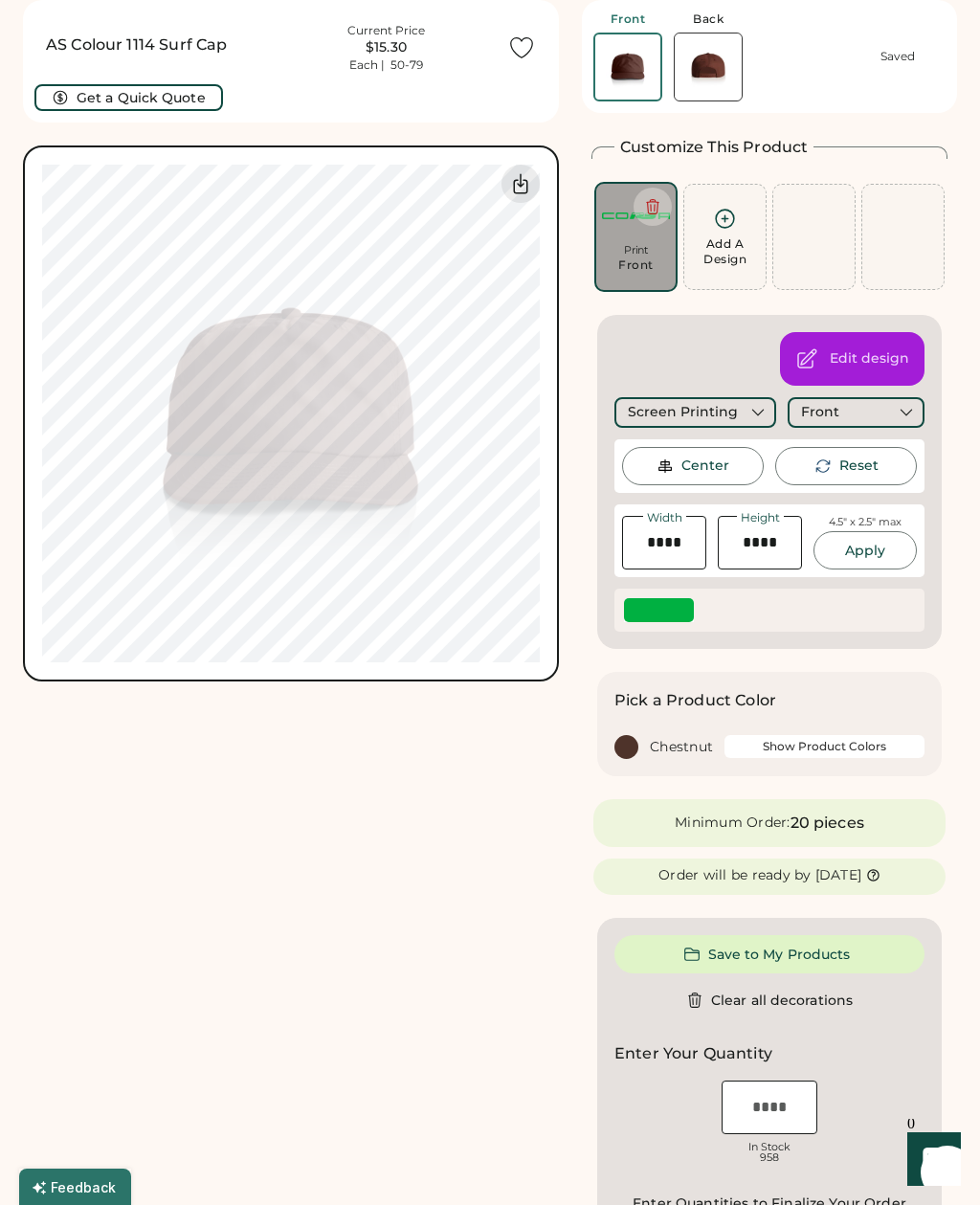
click at [442, 801] on div "AS Colour 1114 Surf Cap Current Price $15.30 Each | 50-79 Get a Quick Quote Fro…" at bounding box center [290, 942] width 536 height 1886
click at [235, 797] on div "AS Colour 1114 Surf Cap Current Price $15.30 Each | 50-79 Get a Quick Quote Fro…" at bounding box center [290, 942] width 536 height 1886
click at [246, 784] on div "AS Colour 1114 Surf Cap Current Price $15.30 Each | 50-79 Get a Quick Quote Fro…" at bounding box center [290, 942] width 536 height 1886
click at [253, 788] on div "AS Colour 1114 Surf Cap Current Price $15.30 Each | 50-79 Get a Quick Quote Fro…" at bounding box center [290, 942] width 536 height 1886
click at [266, 791] on div "AS Colour 1114 Surf Cap Current Price $15.30 Each | 50-79 Get a Quick Quote Fro…" at bounding box center [290, 942] width 536 height 1886
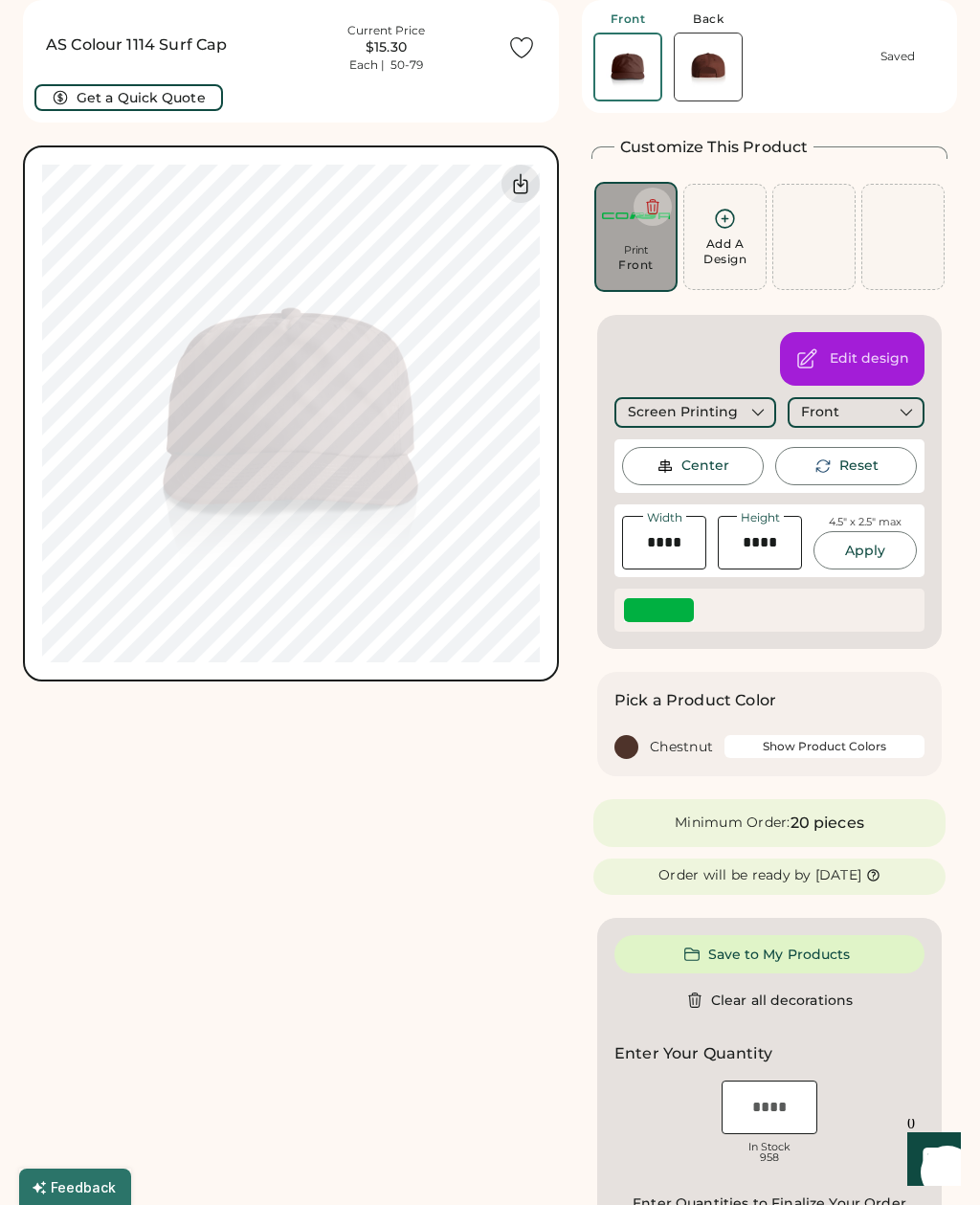
click at [702, 68] on img at bounding box center [708, 67] width 67 height 67
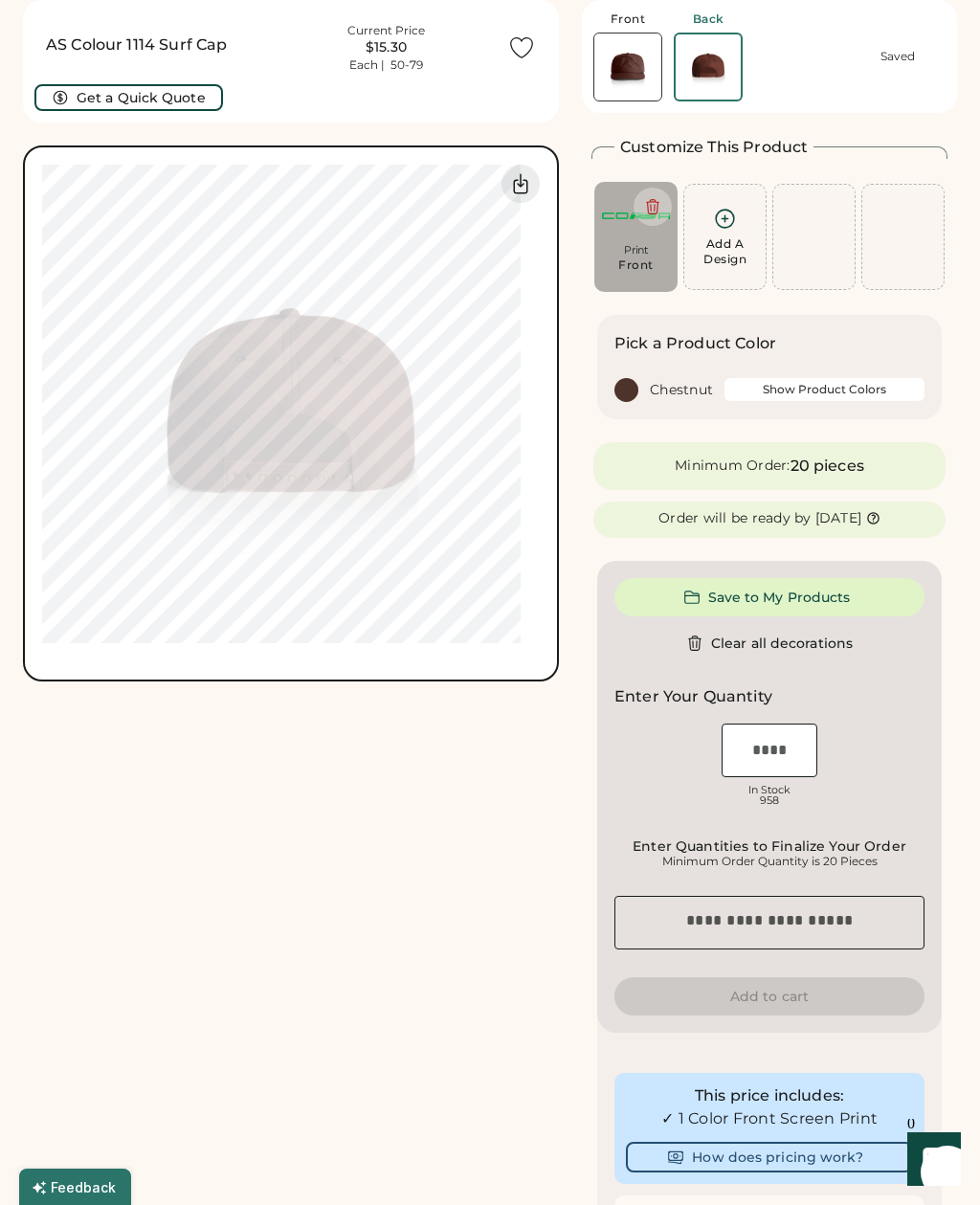
click at [708, 67] on img at bounding box center [708, 67] width 65 height 65
click at [707, 259] on div "Add A Design" at bounding box center [724, 252] width 43 height 31
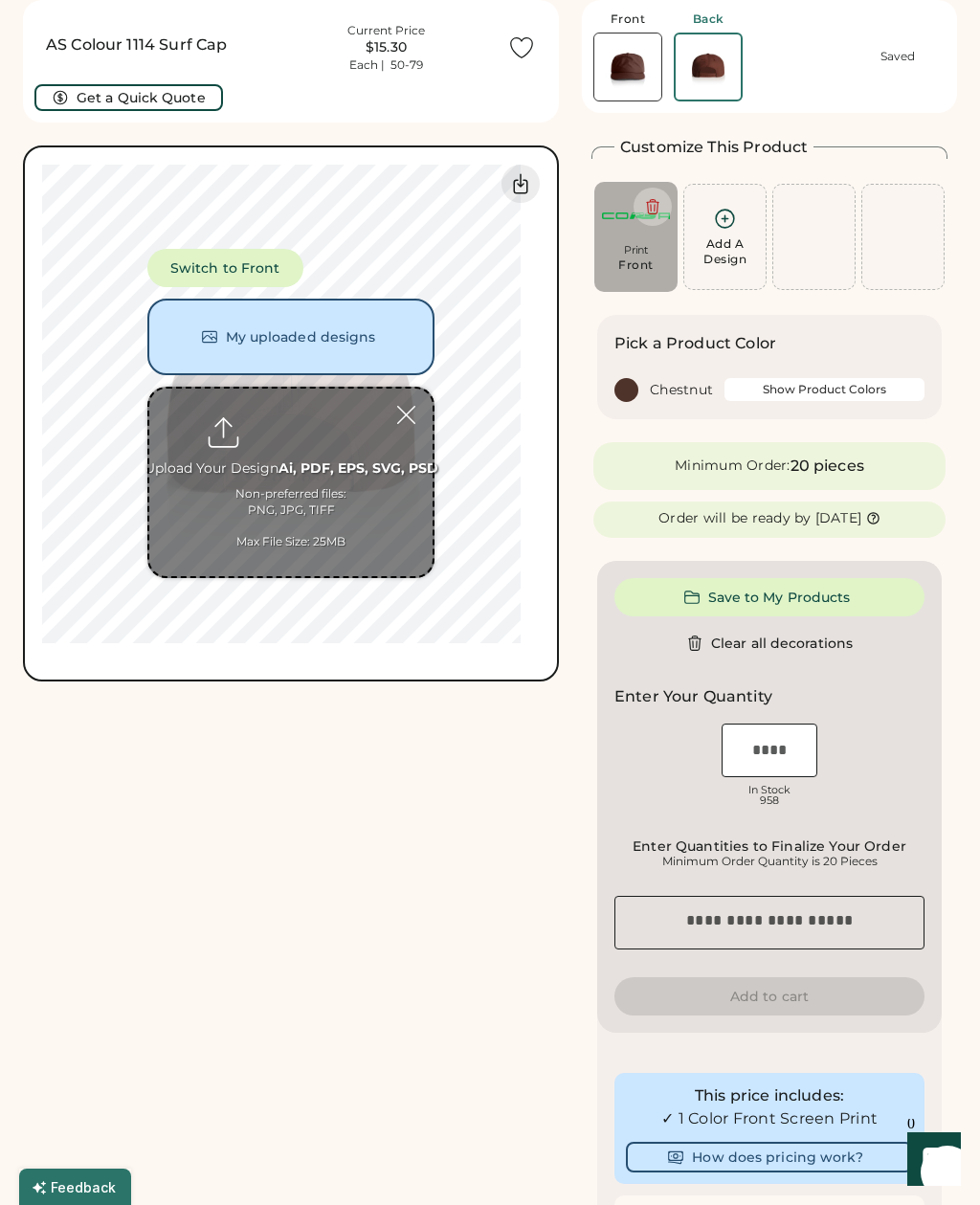
click at [205, 467] on input "file" at bounding box center [291, 482] width 283 height 187
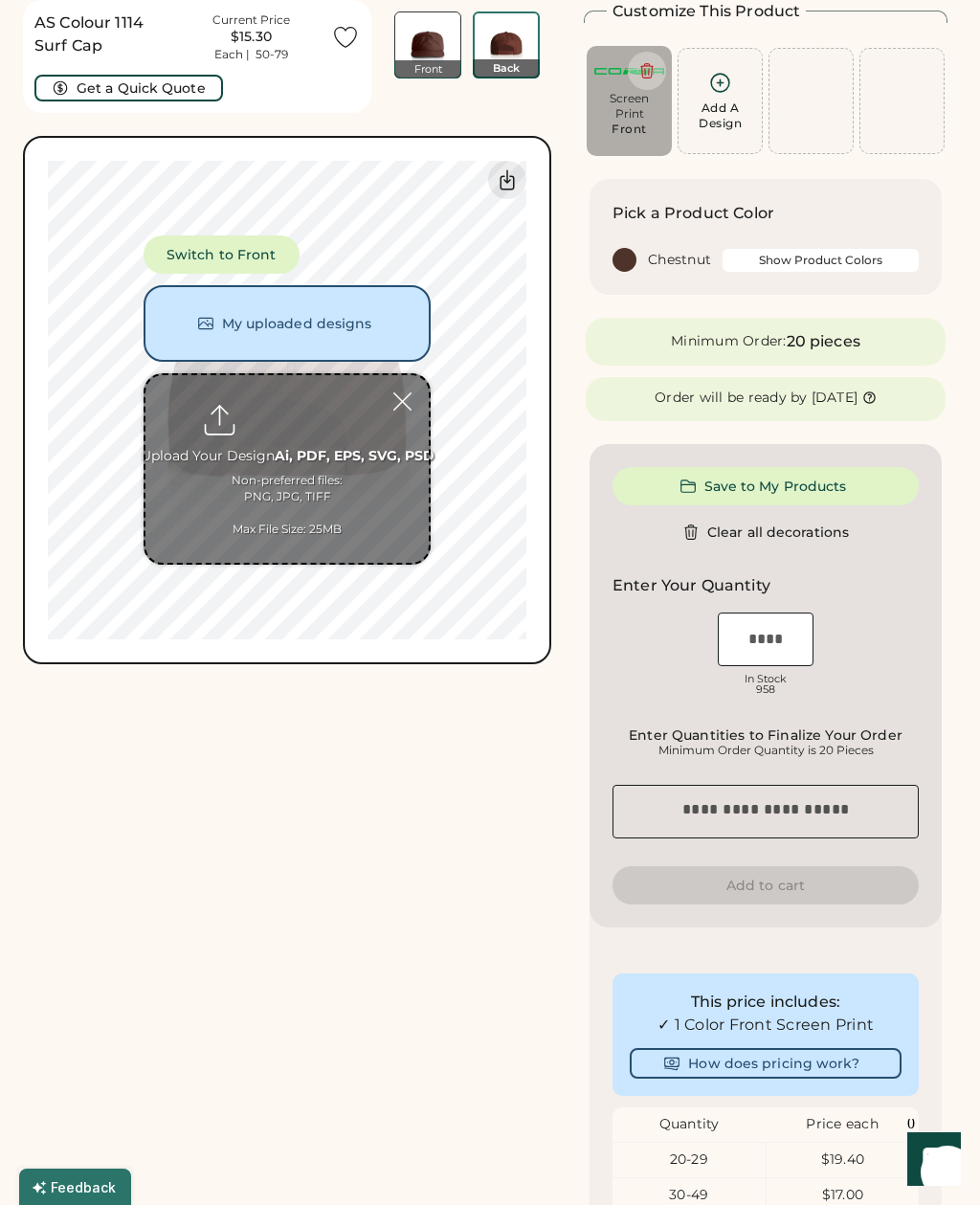
click at [184, 328] on button "My uploaded designs" at bounding box center [287, 323] width 287 height 76
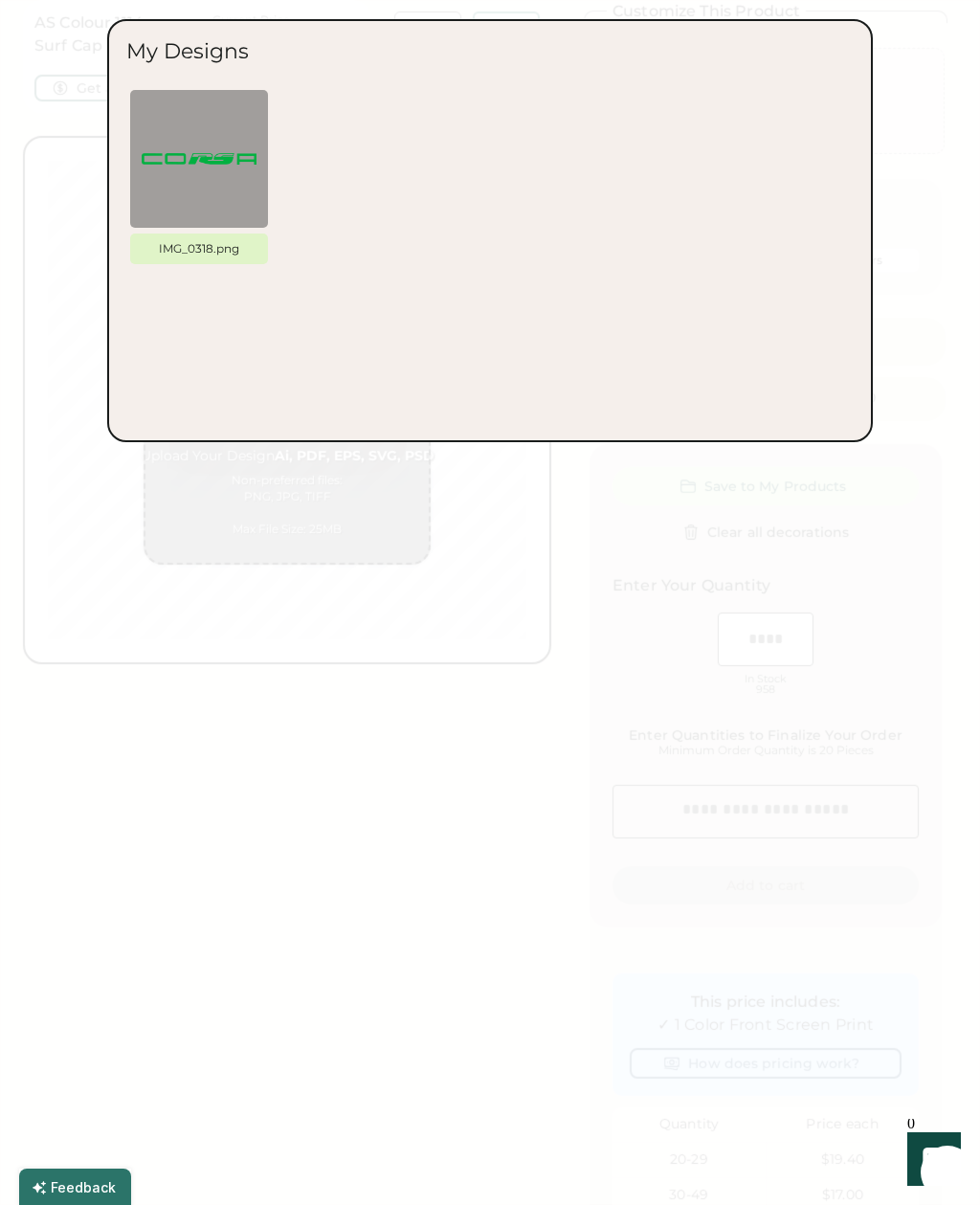
click at [233, 505] on div at bounding box center [490, 602] width 980 height 1205
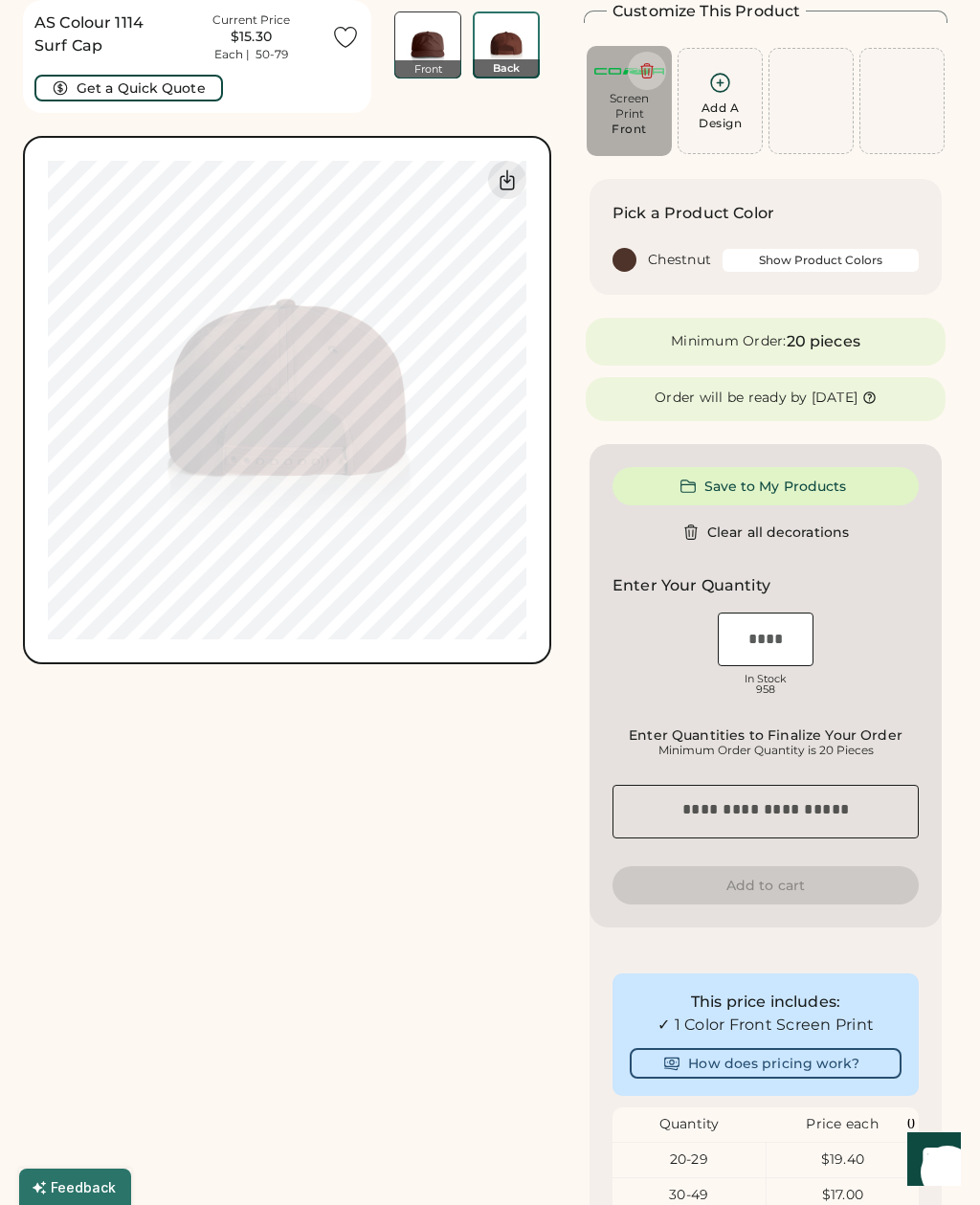
click at [715, 123] on div "Add A Design" at bounding box center [719, 115] width 43 height 31
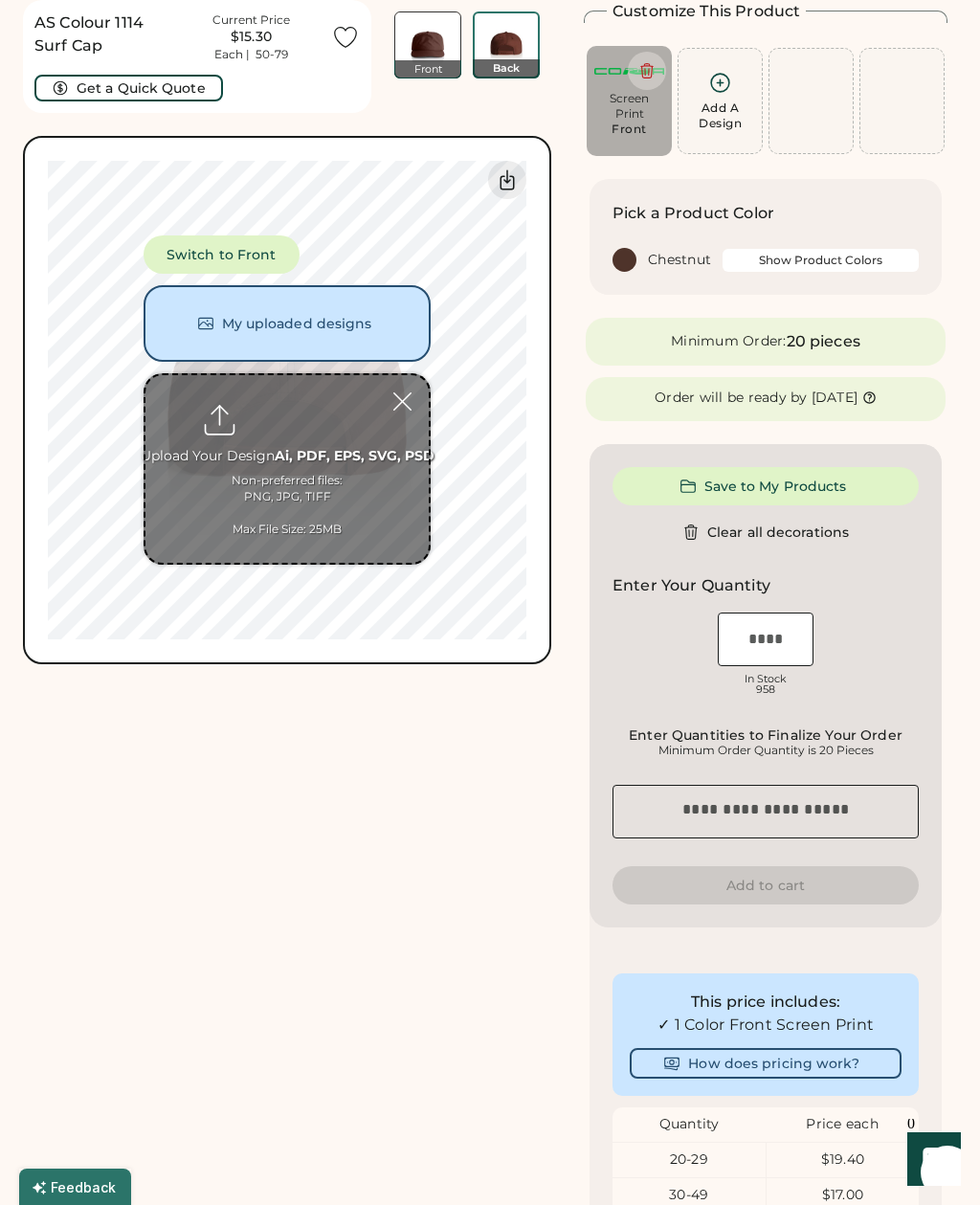
click at [217, 461] on input "file" at bounding box center [287, 469] width 283 height 187
type input "**********"
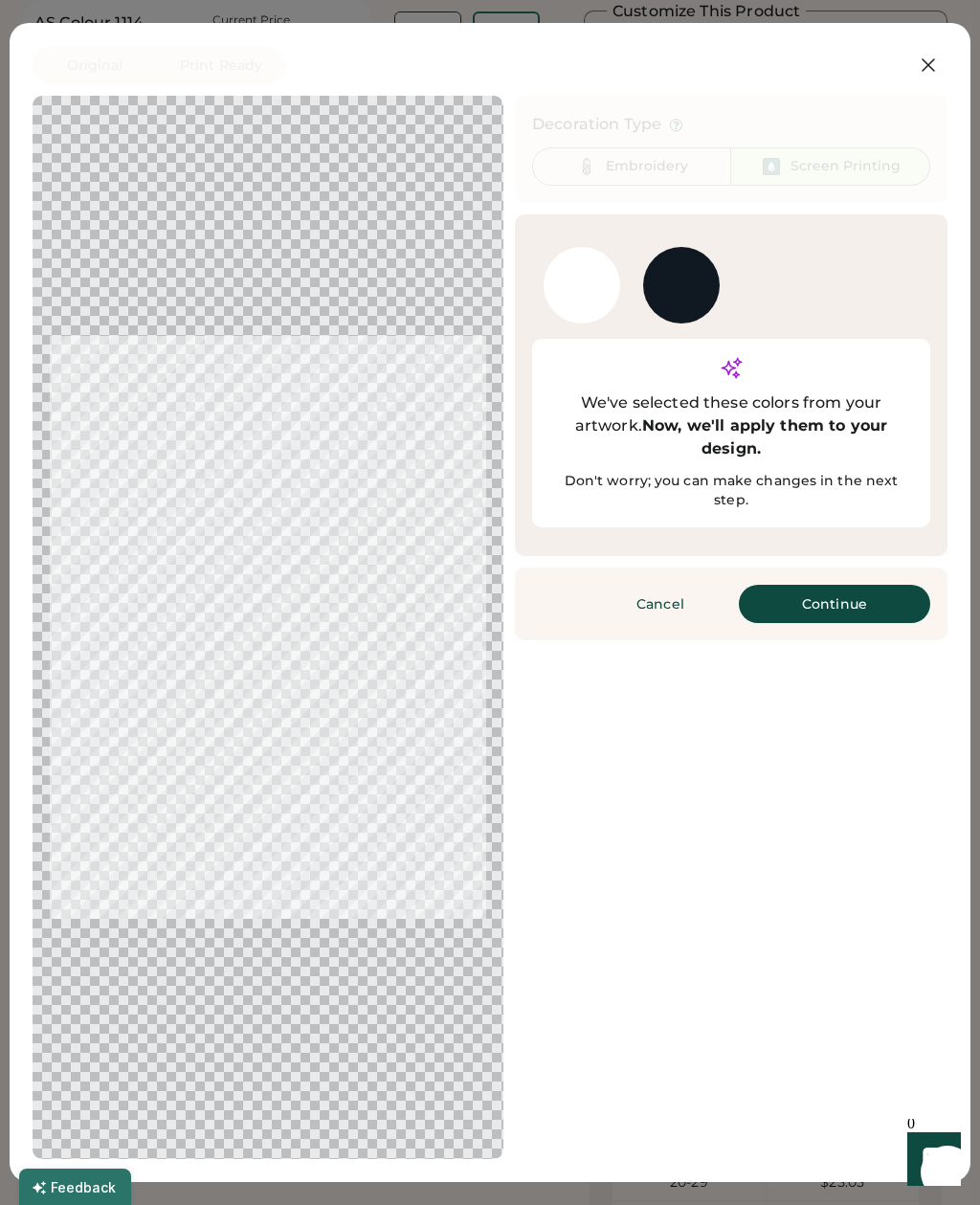
click at [872, 585] on button "Continue" at bounding box center [834, 603] width 191 height 39
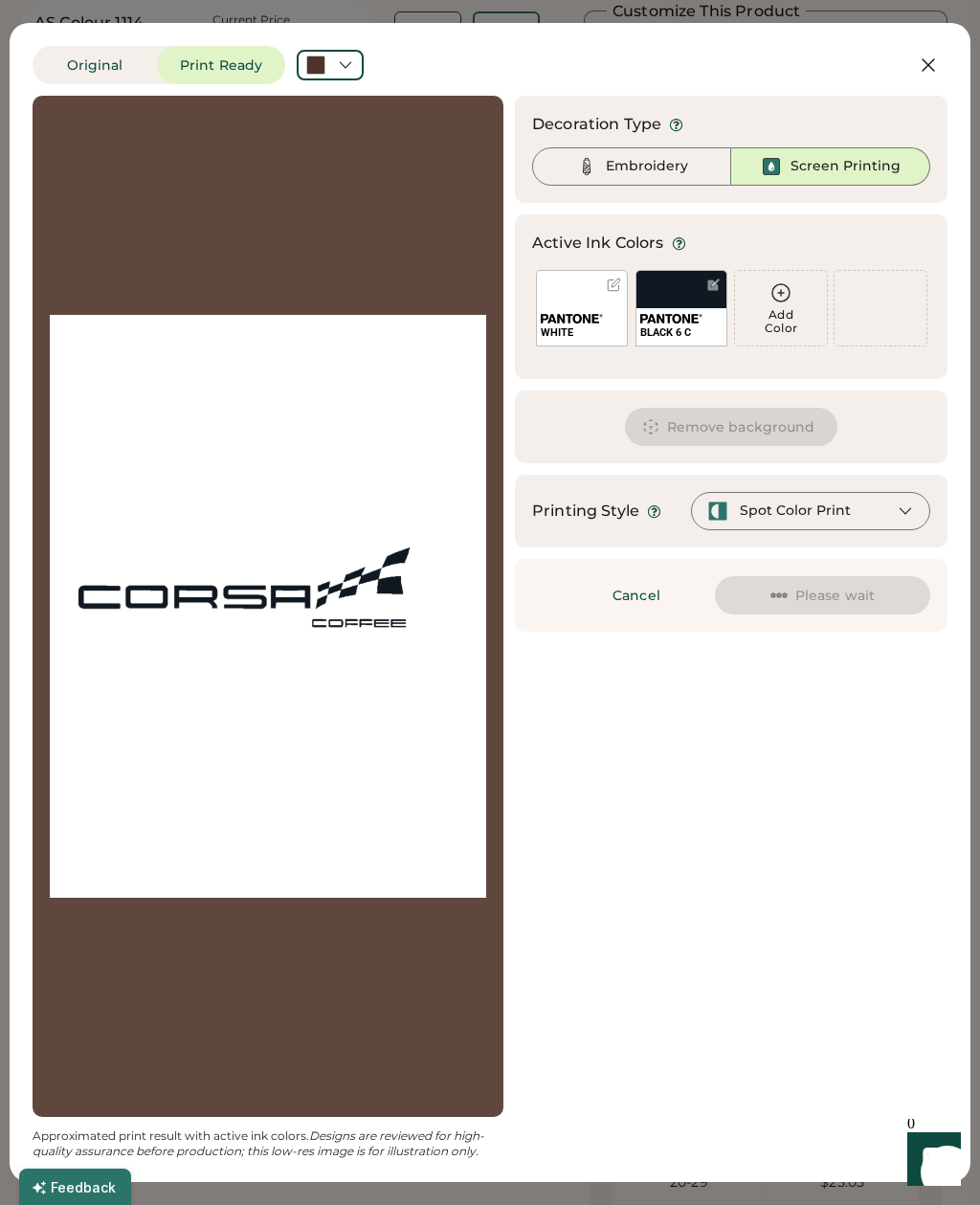
click at [677, 320] on img at bounding box center [671, 319] width 62 height 10
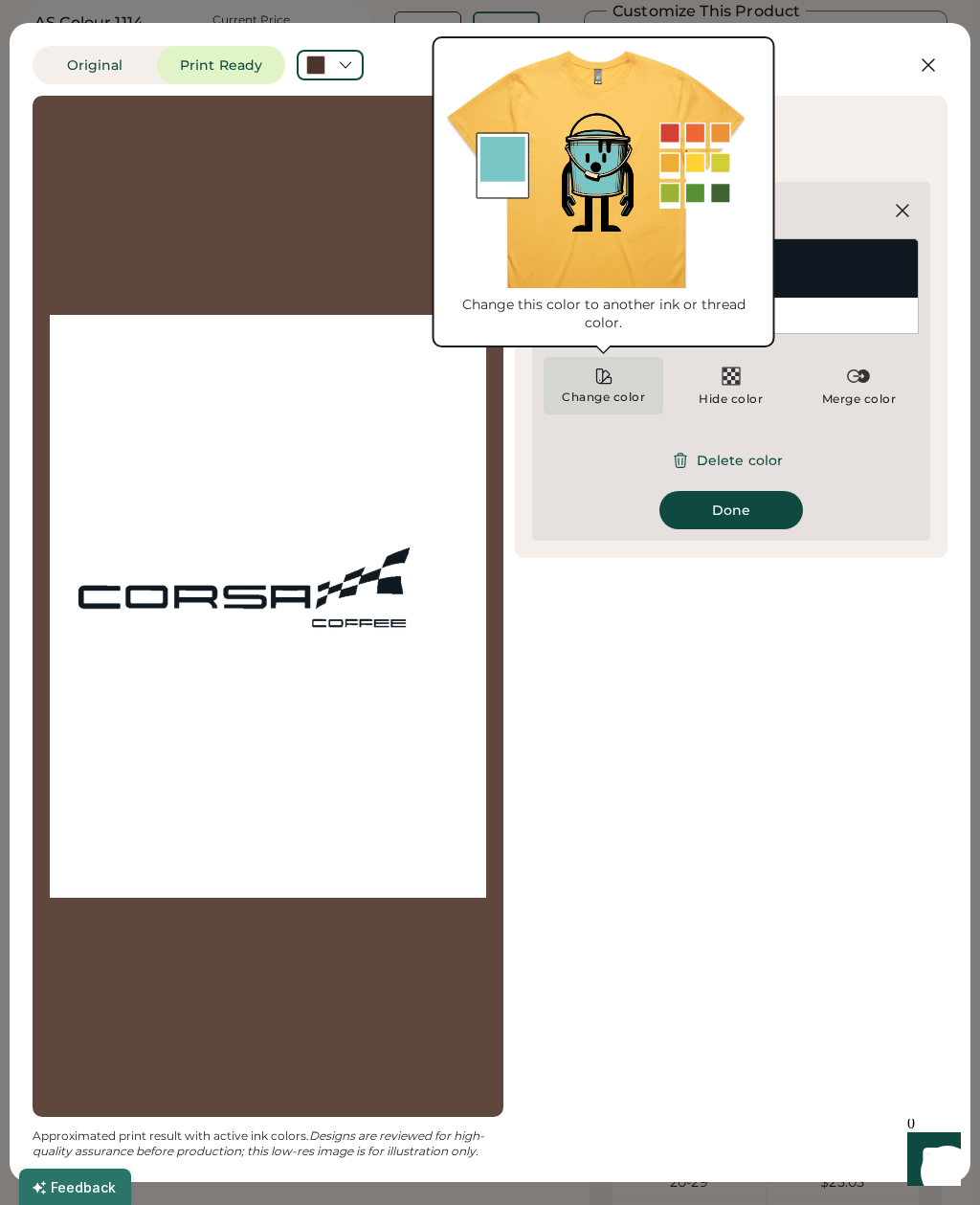
click at [607, 385] on icon at bounding box center [603, 376] width 19 height 19
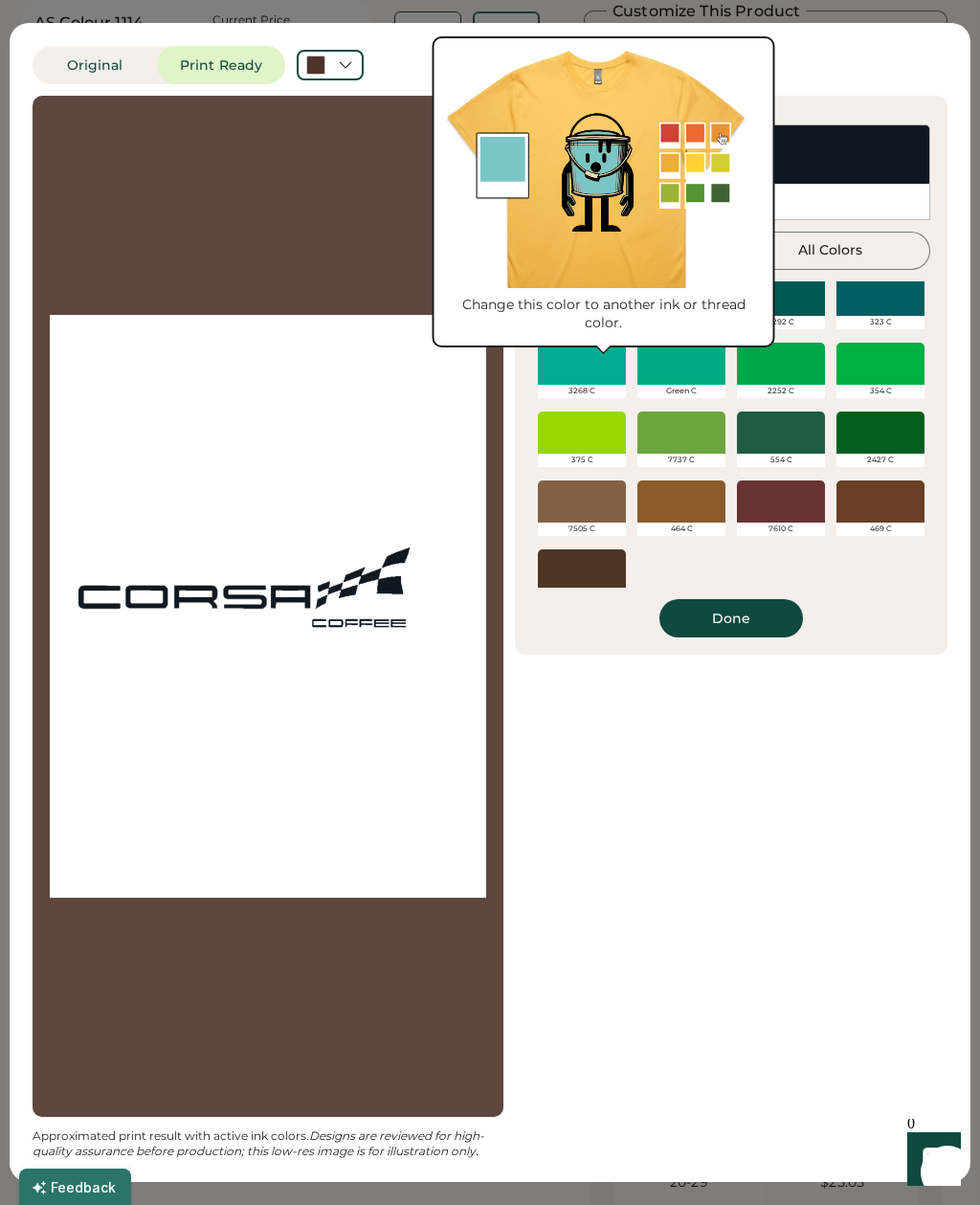
scroll to position [702, 0]
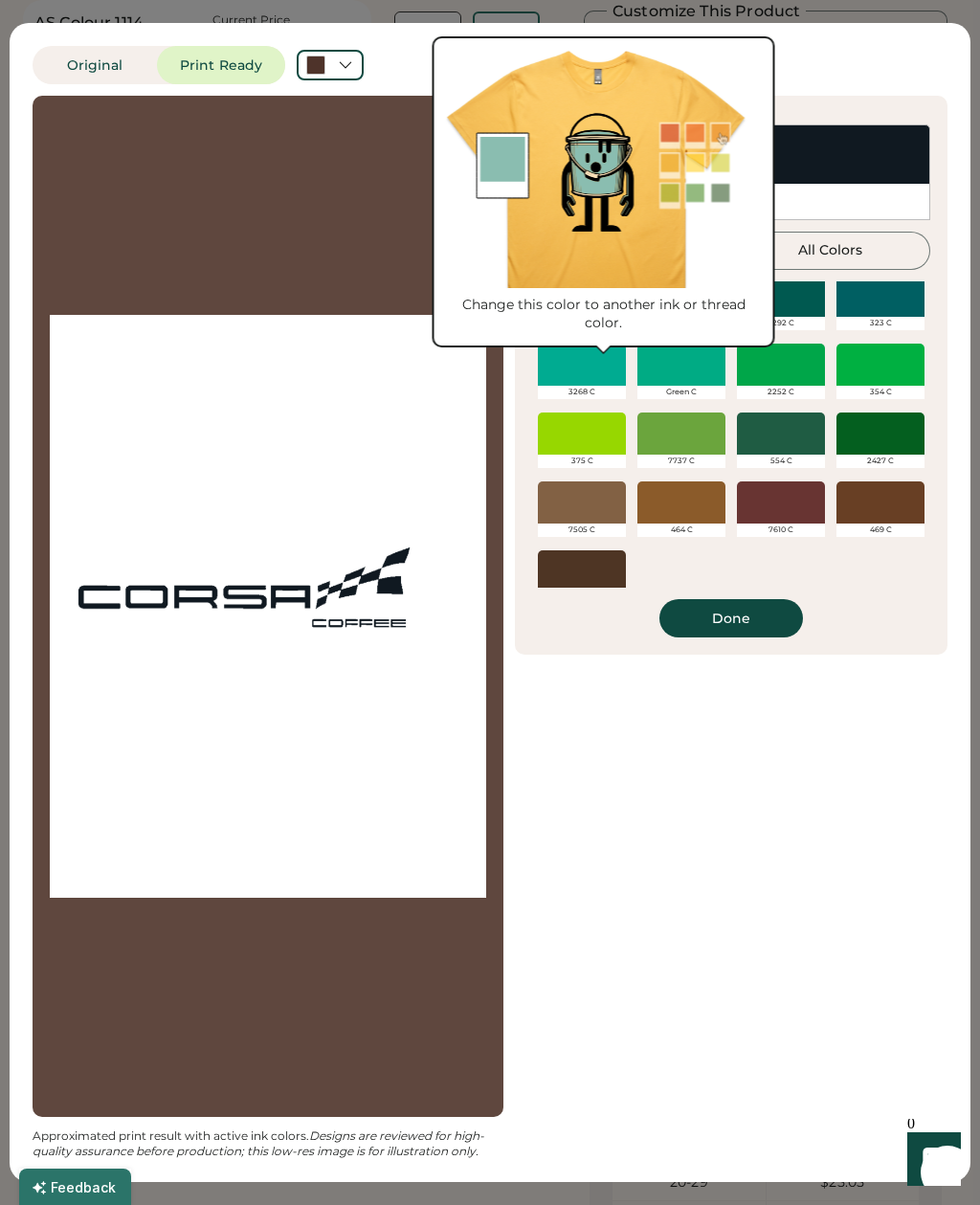
click at [899, 363] on div at bounding box center [880, 365] width 88 height 42
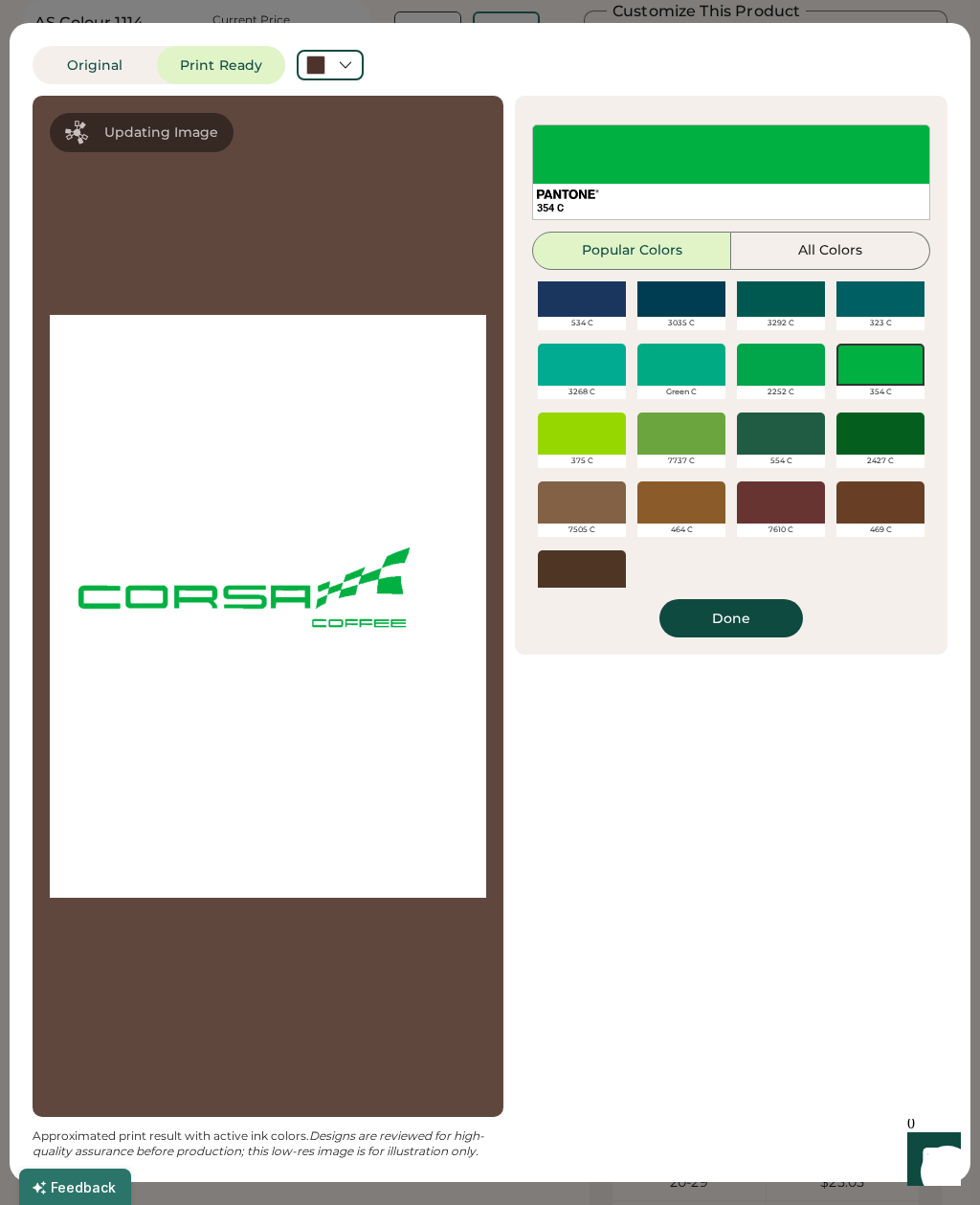
click at [752, 617] on button "Done" at bounding box center [730, 618] width 144 height 39
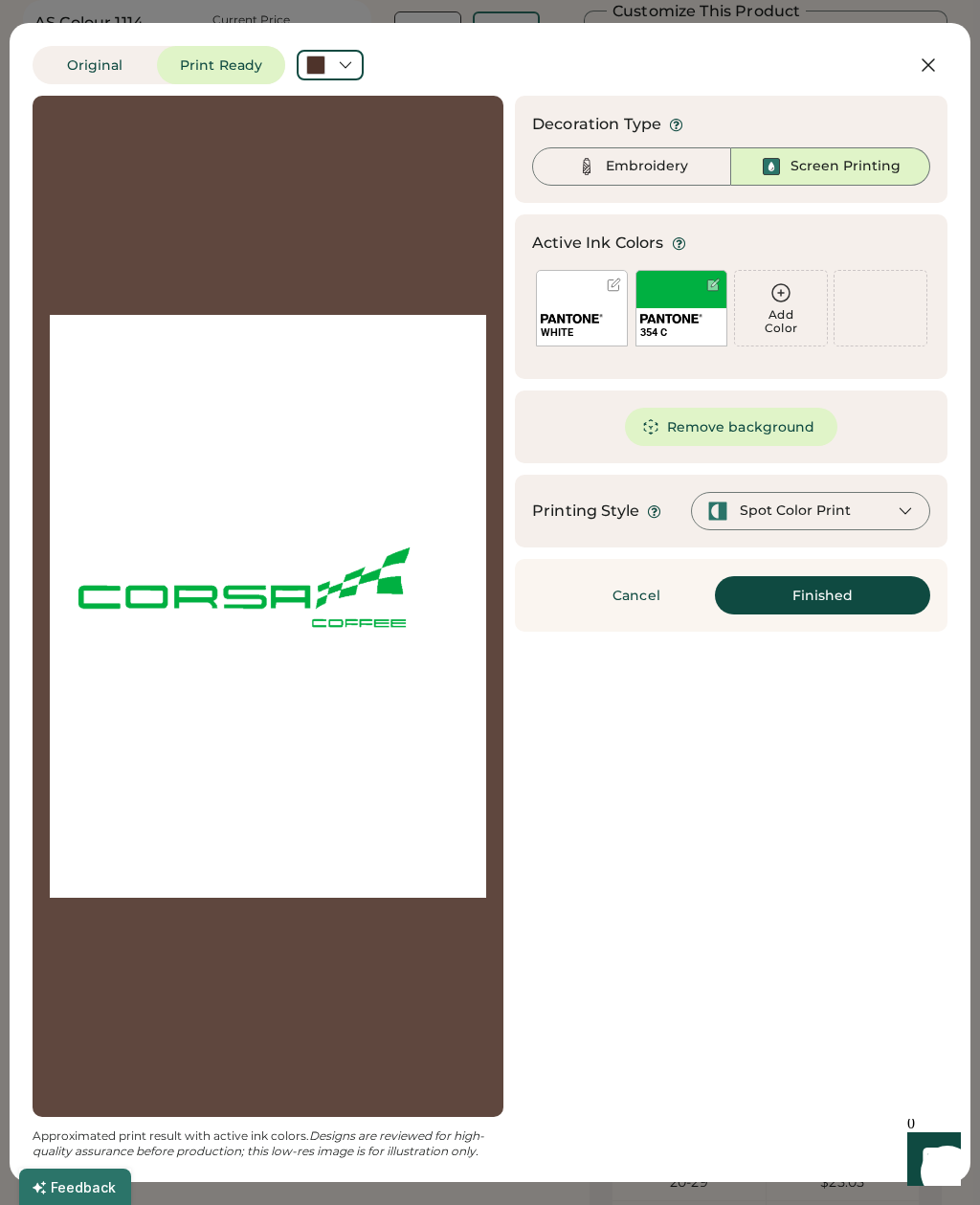
click at [578, 322] on img at bounding box center [572, 319] width 62 height 10
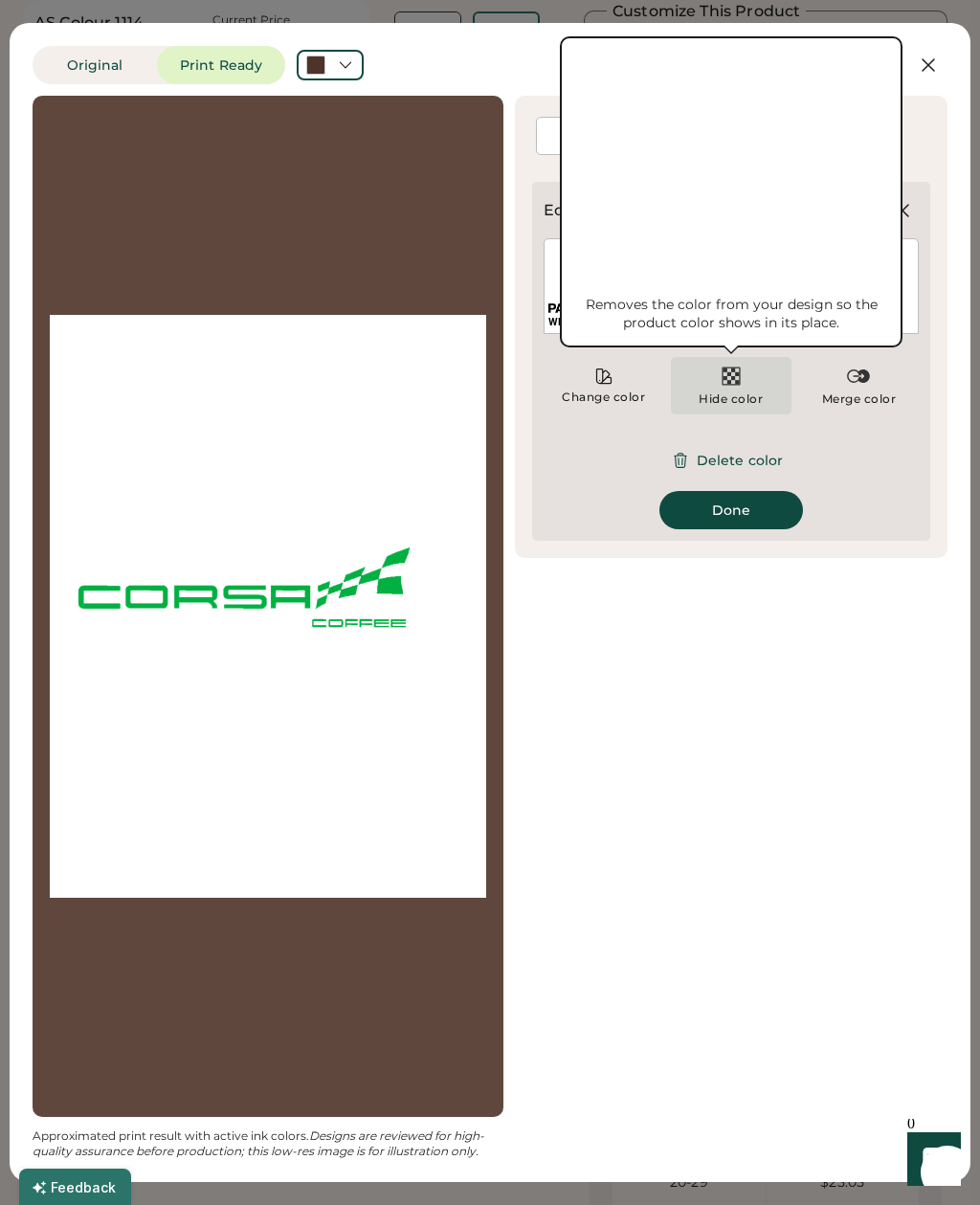
click at [734, 379] on img at bounding box center [730, 376] width 23 height 23
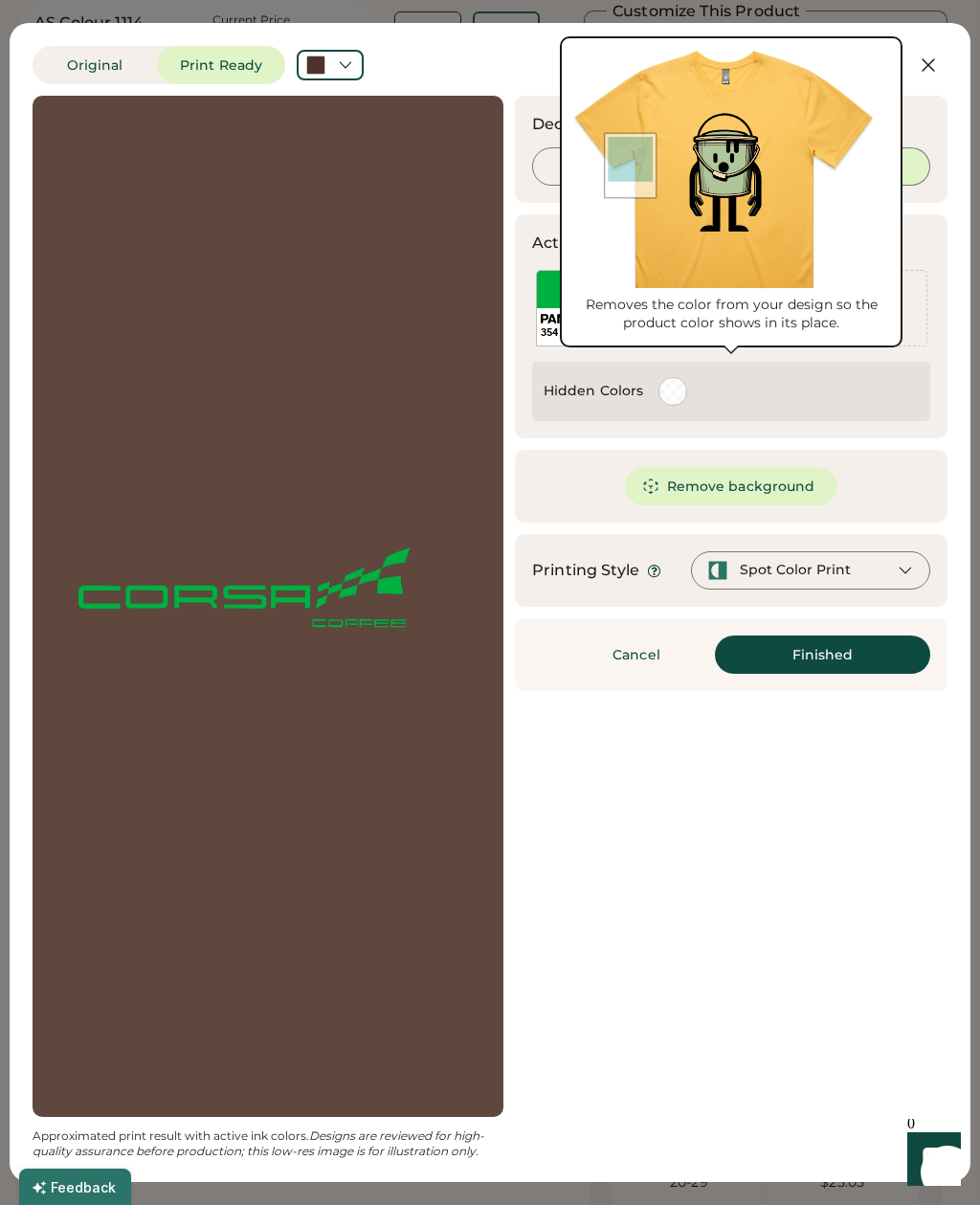
click at [796, 491] on button "Remove background" at bounding box center [731, 486] width 213 height 39
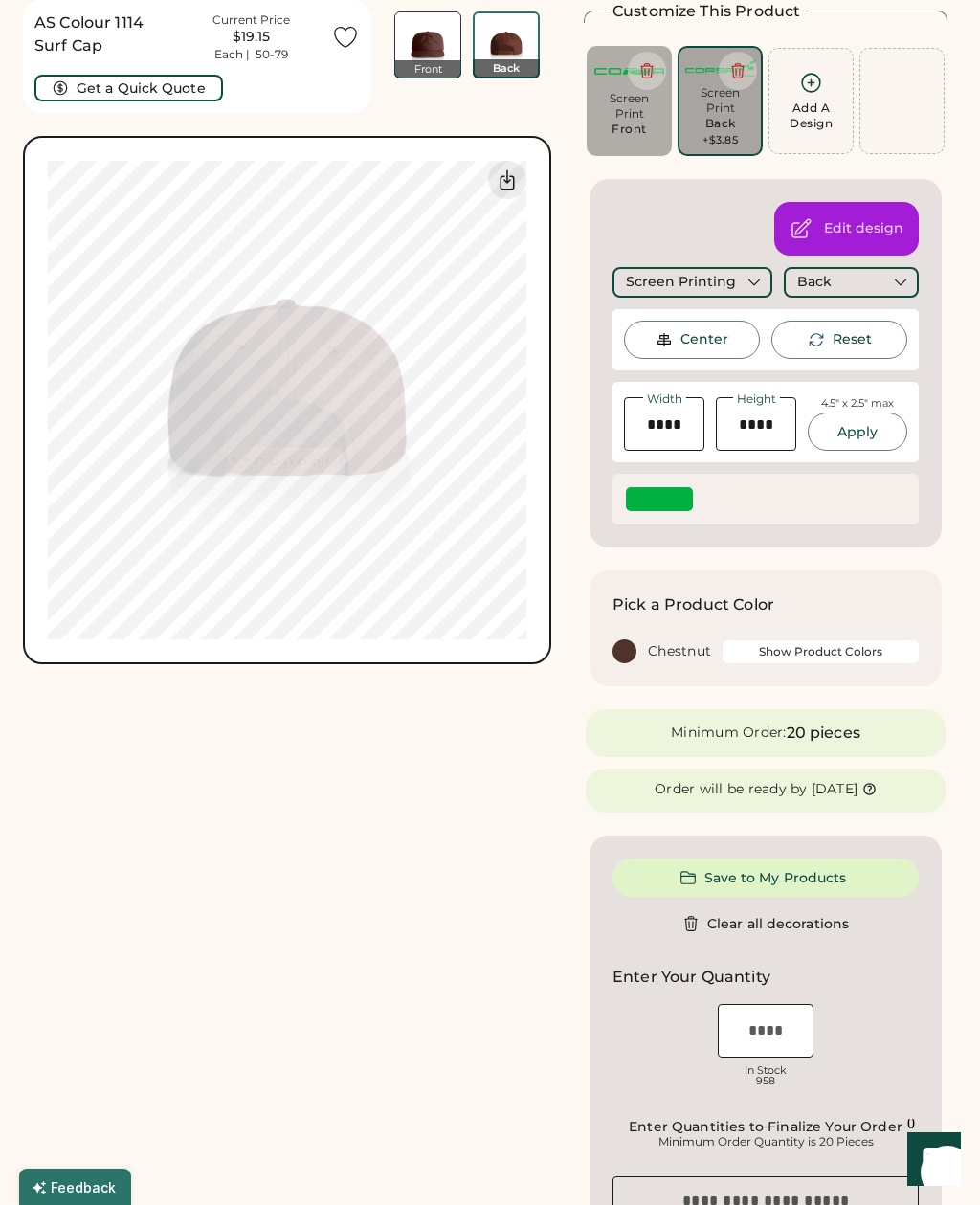
click at [414, 54] on img at bounding box center [428, 46] width 65 height 65
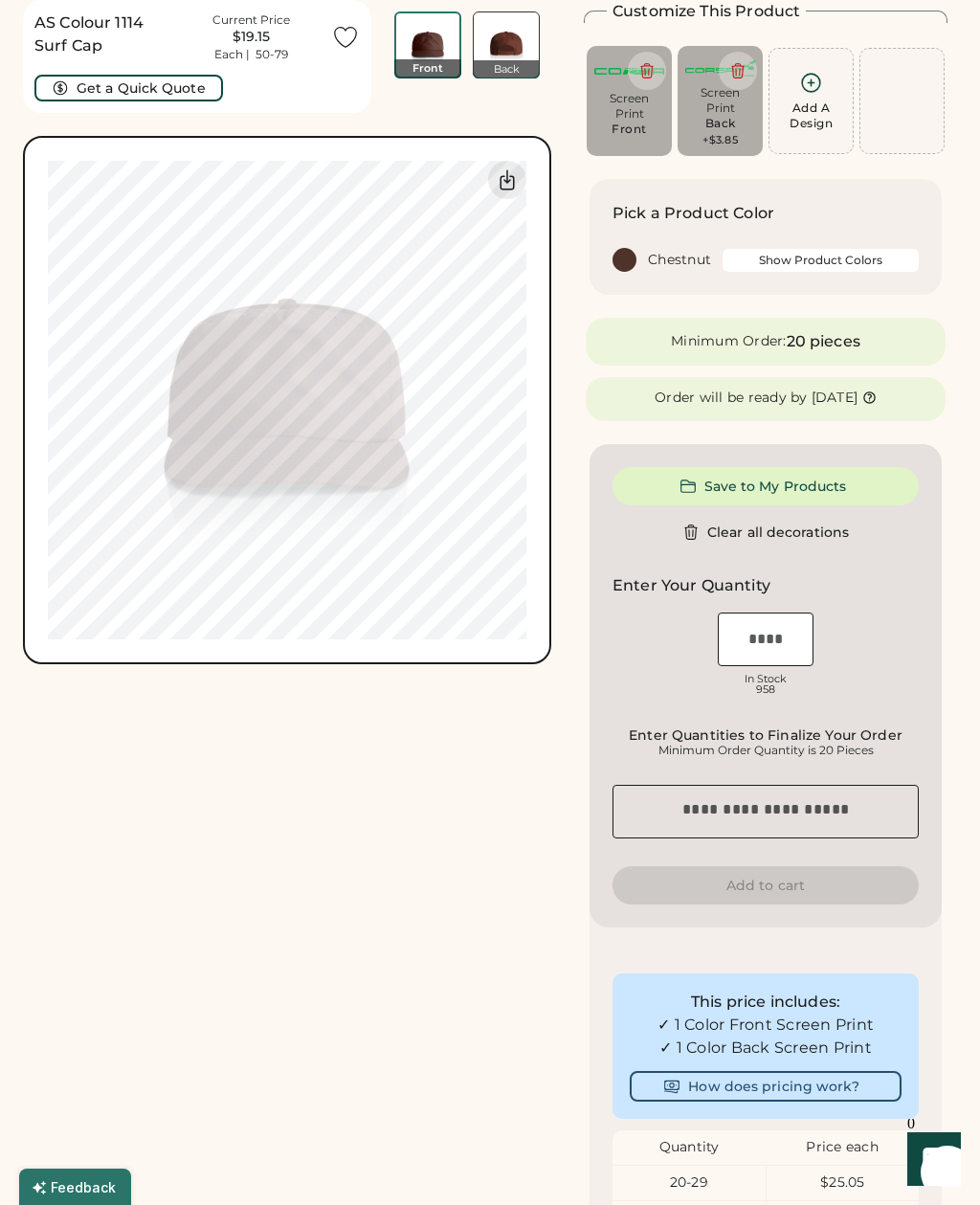
click at [616, 122] on div "Front" at bounding box center [629, 129] width 36 height 15
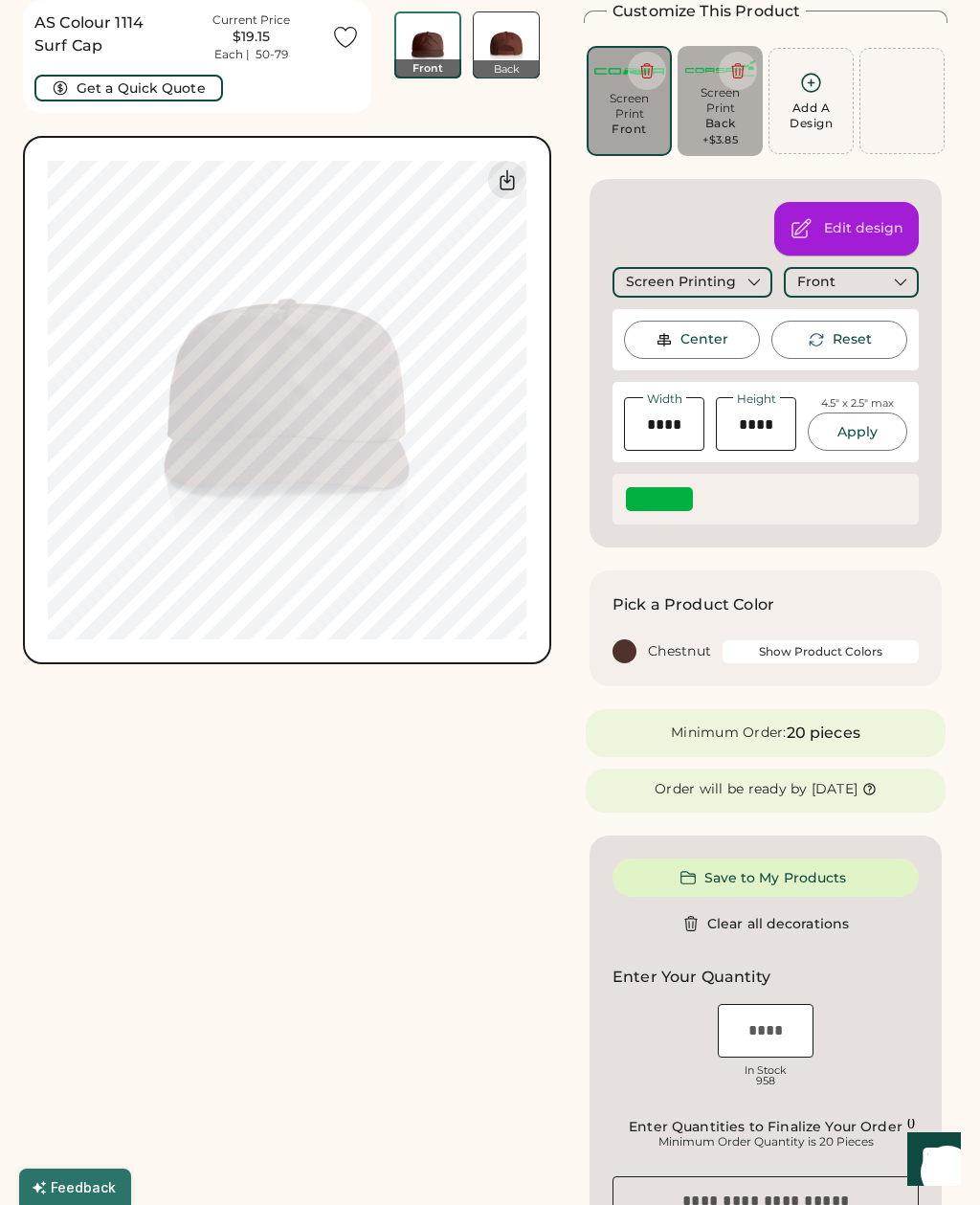
click at [877, 236] on div "Edit design" at bounding box center [863, 228] width 79 height 19
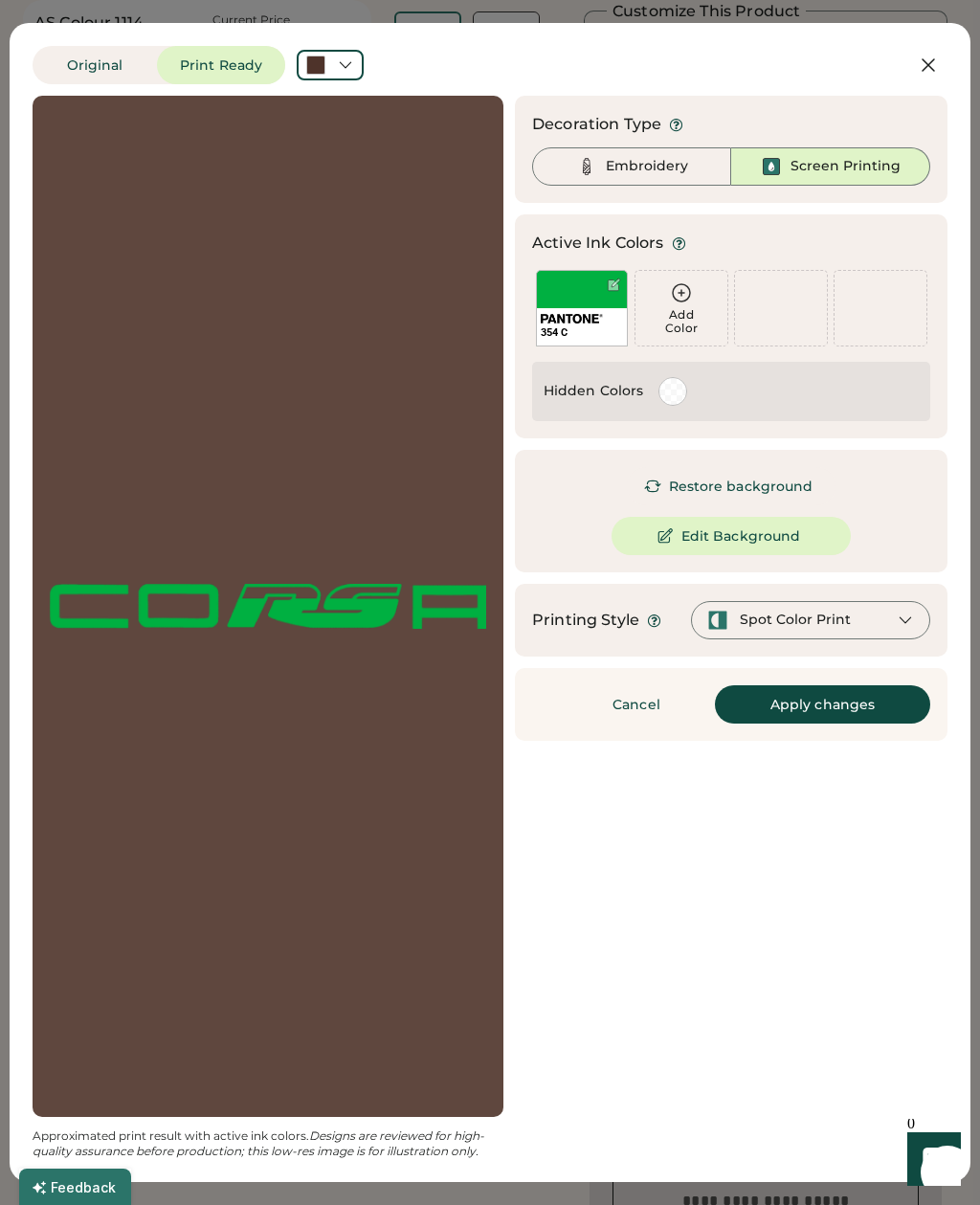
click at [662, 174] on div "Embroidery" at bounding box center [646, 165] width 82 height 19
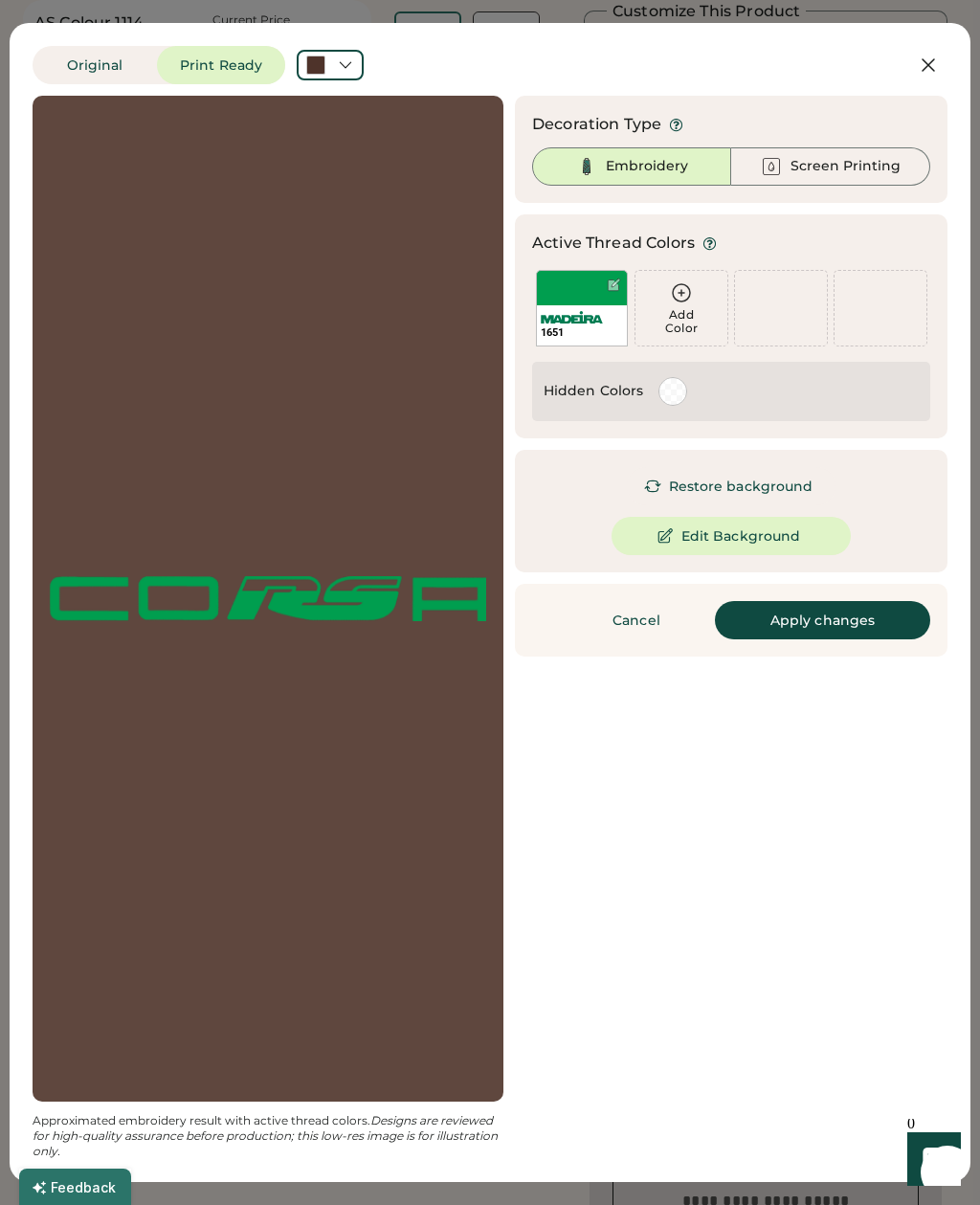
click at [777, 627] on button "Apply changes" at bounding box center [821, 619] width 215 height 39
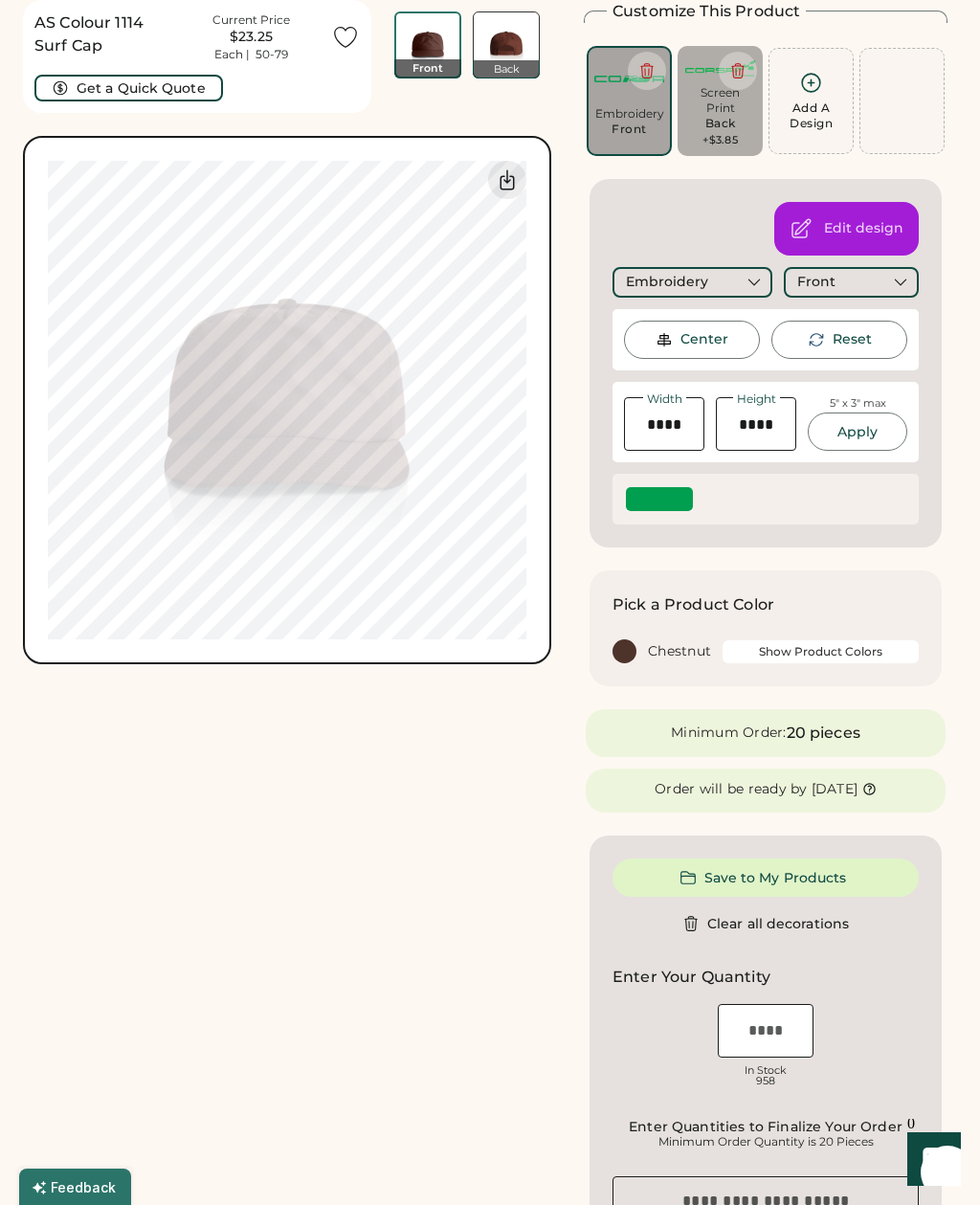
click at [513, 41] on img at bounding box center [506, 46] width 65 height 65
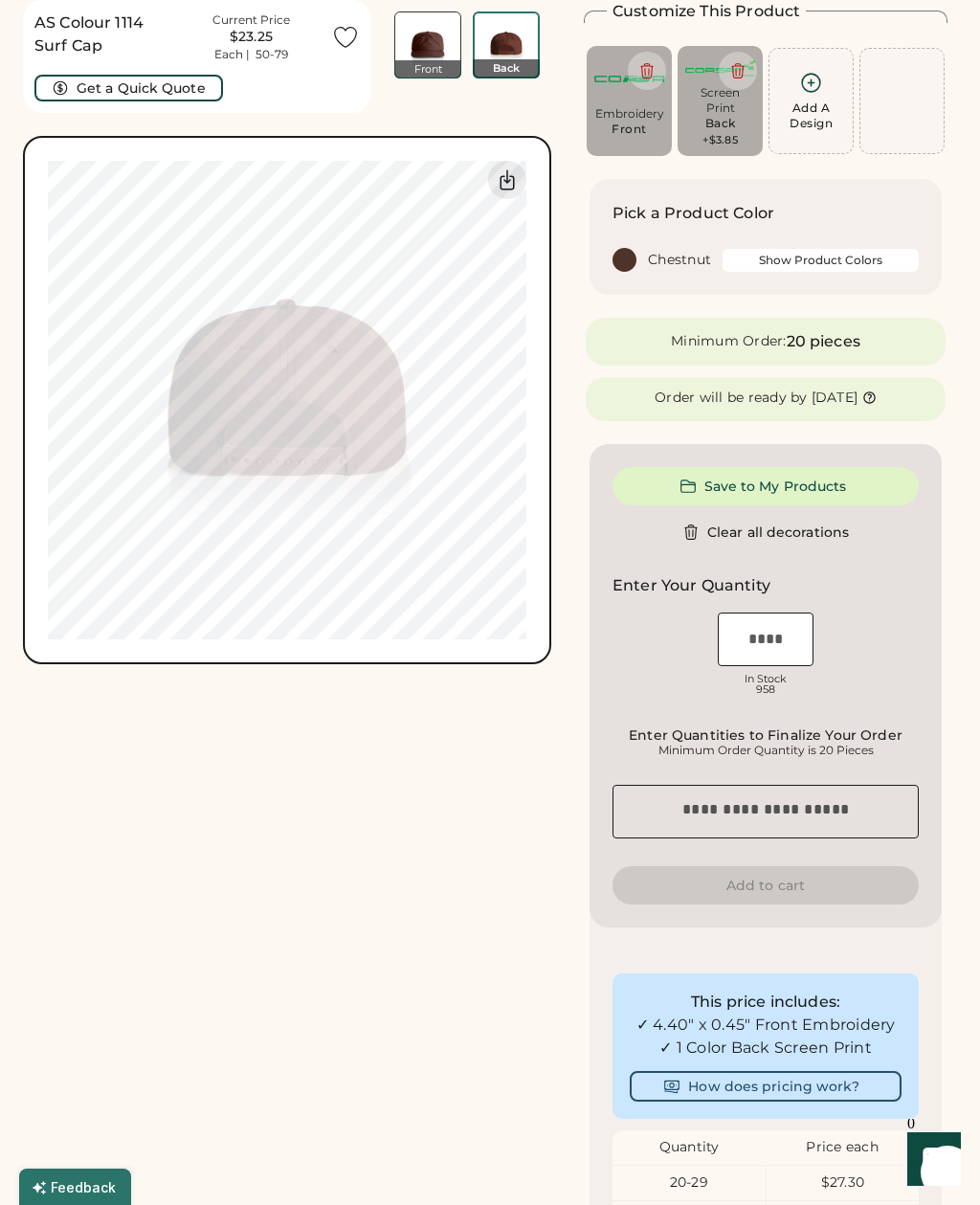
click at [716, 130] on div "Back" at bounding box center [720, 123] width 31 height 15
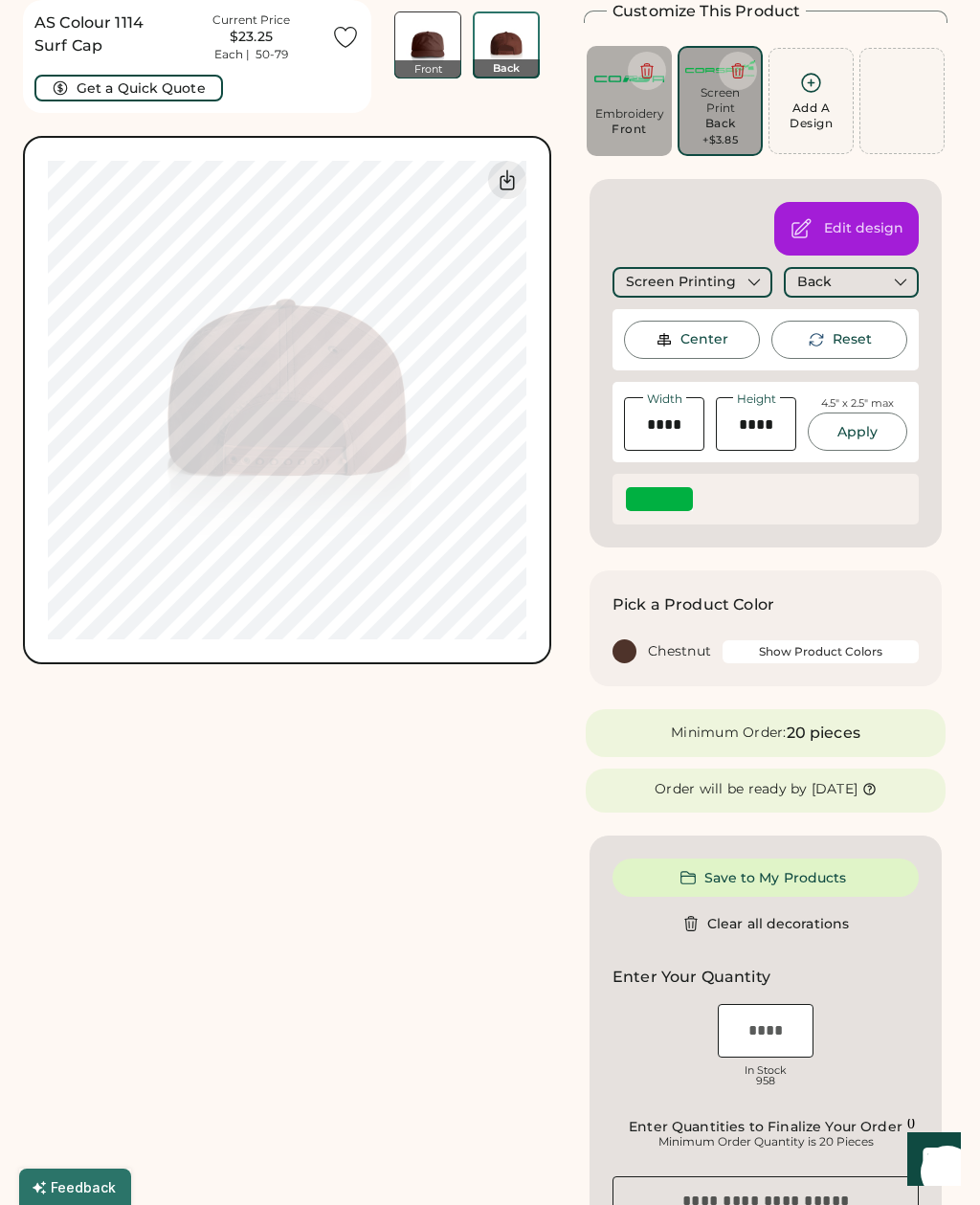
click at [743, 276] on div "Screen Printing" at bounding box center [692, 281] width 160 height 31
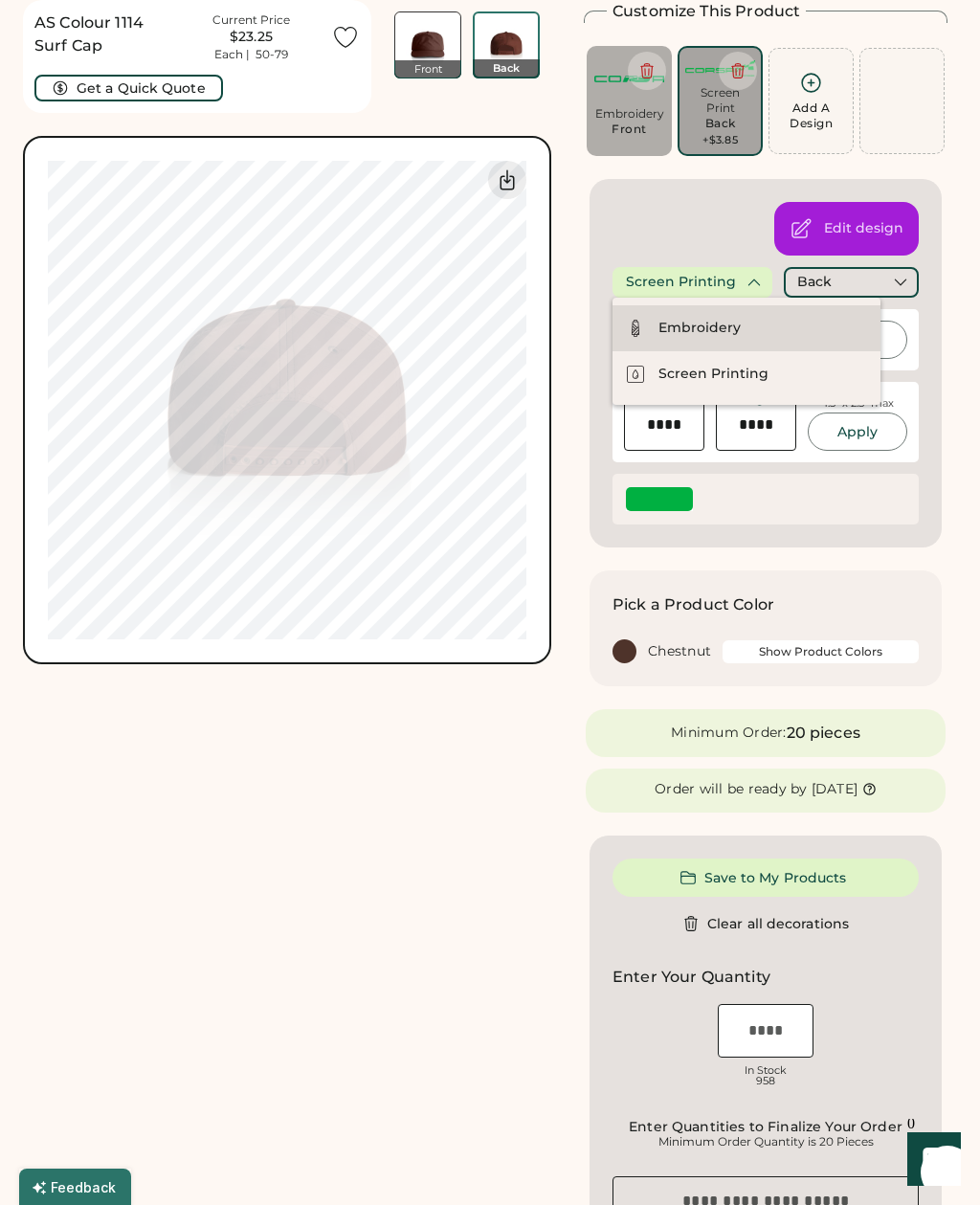
click at [732, 331] on div "Embroidery" at bounding box center [699, 328] width 82 height 19
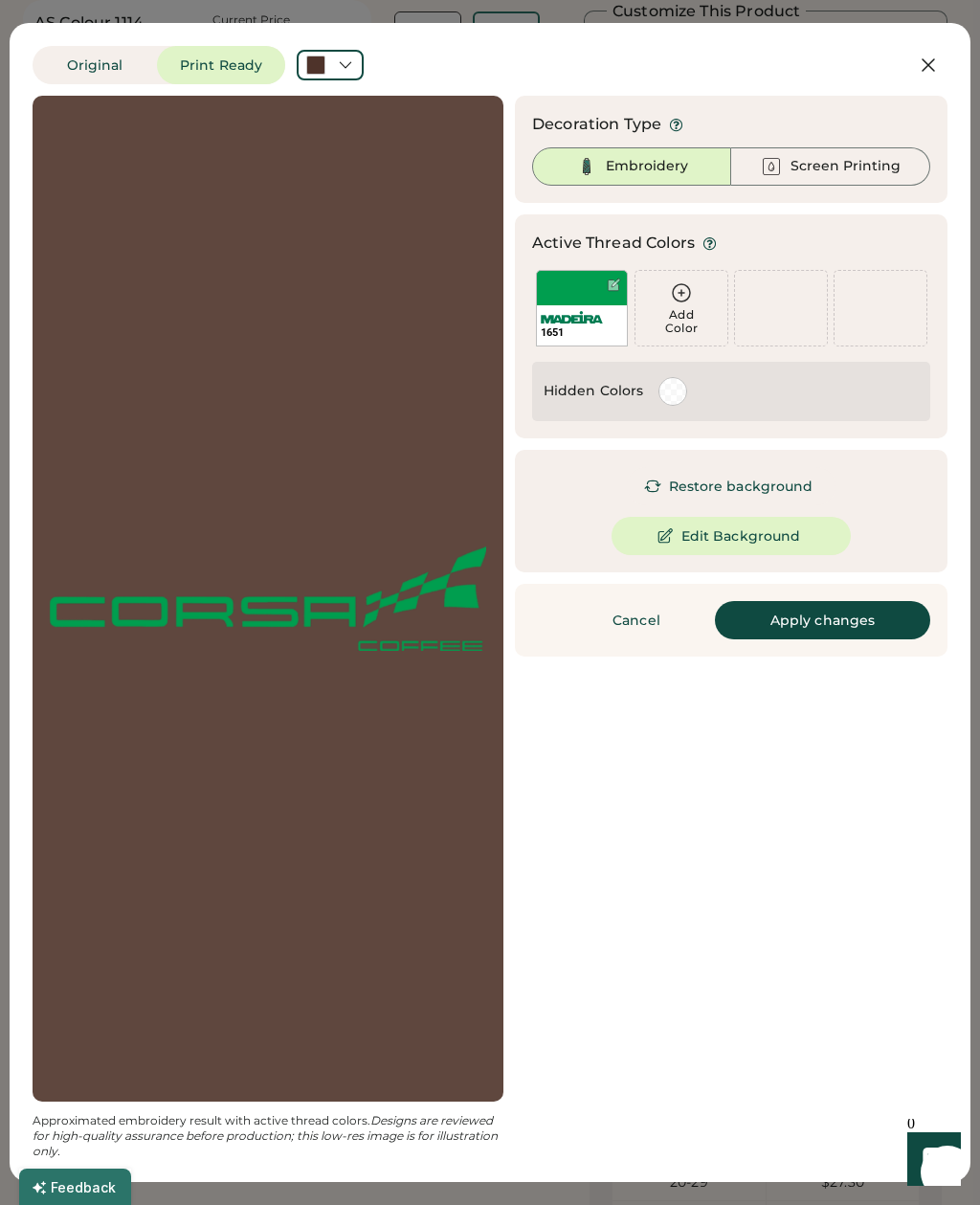
click at [831, 619] on button "Apply changes" at bounding box center [821, 619] width 215 height 39
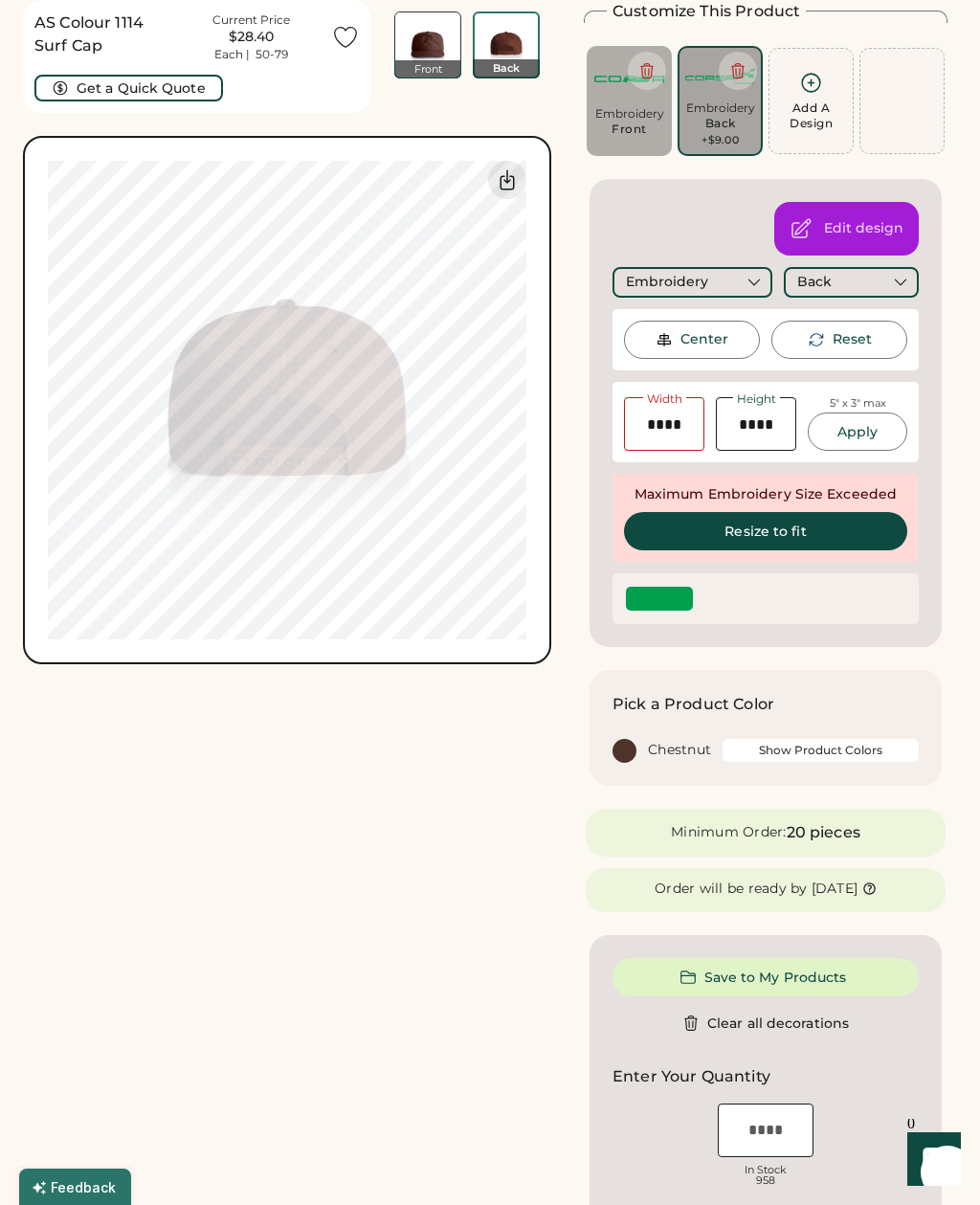
click at [807, 540] on button "Resize to fit" at bounding box center [766, 531] width 283 height 39
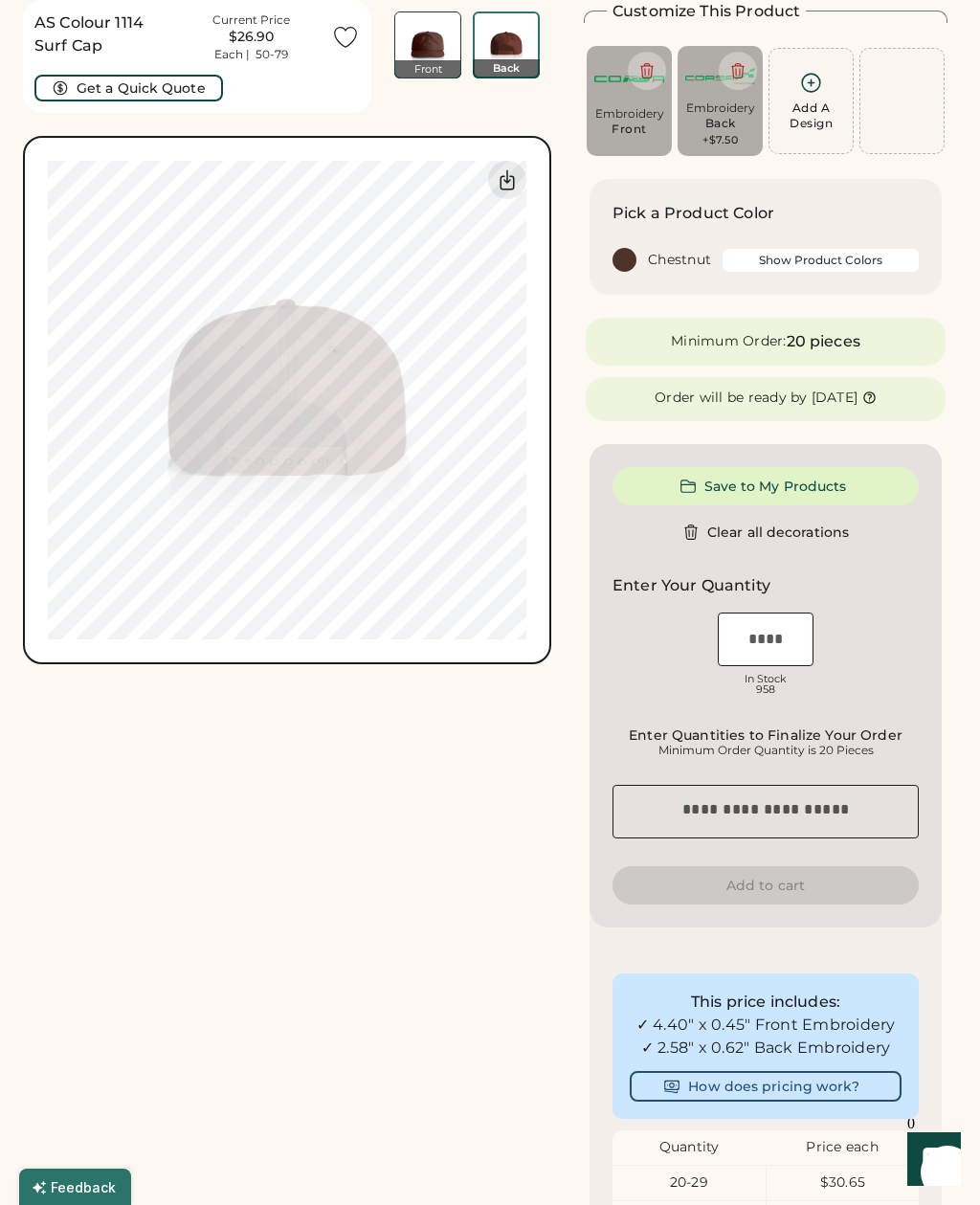
click at [806, 118] on div "Add A Design" at bounding box center [811, 115] width 43 height 31
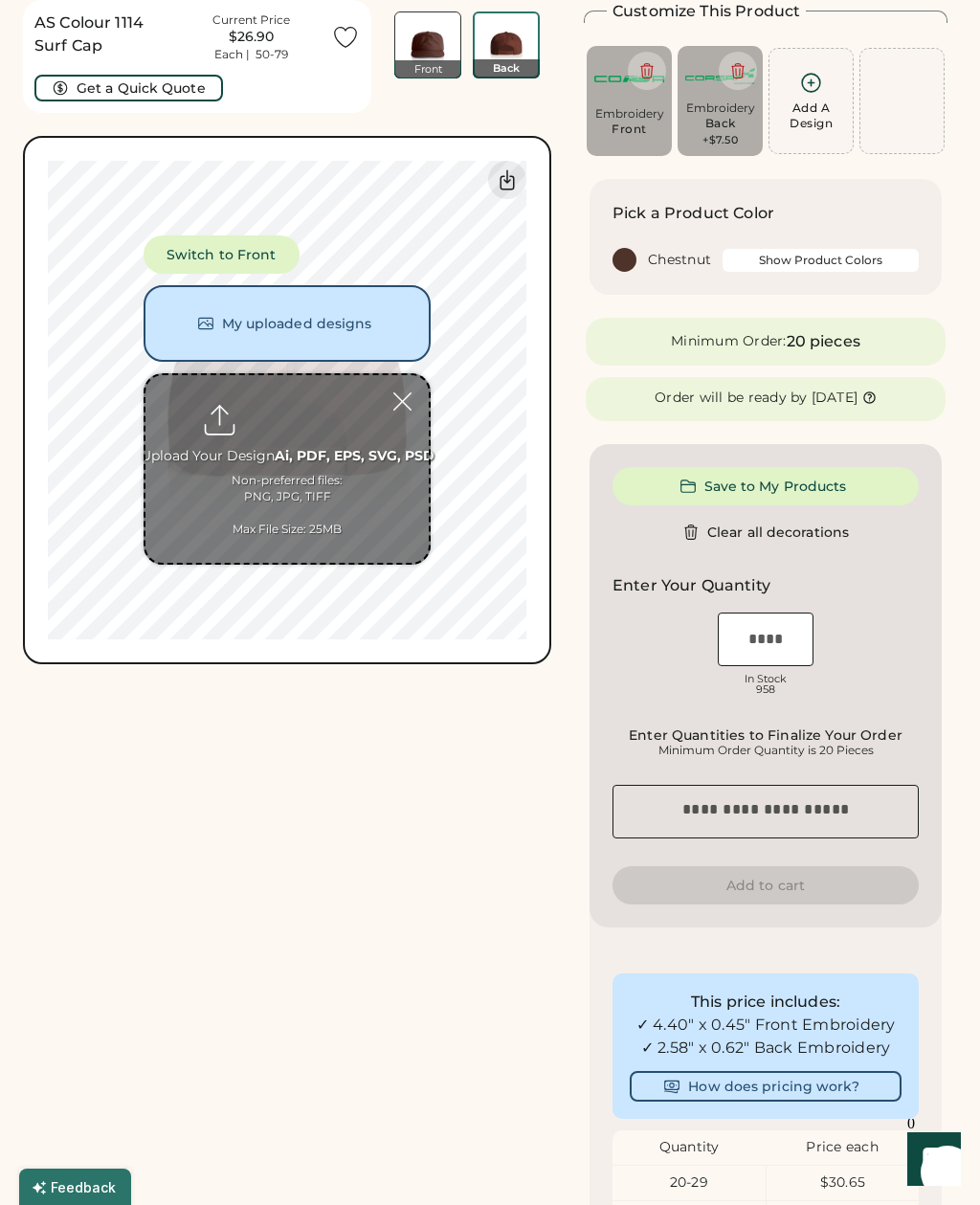
click at [408, 402] on div at bounding box center [402, 401] width 34 height 34
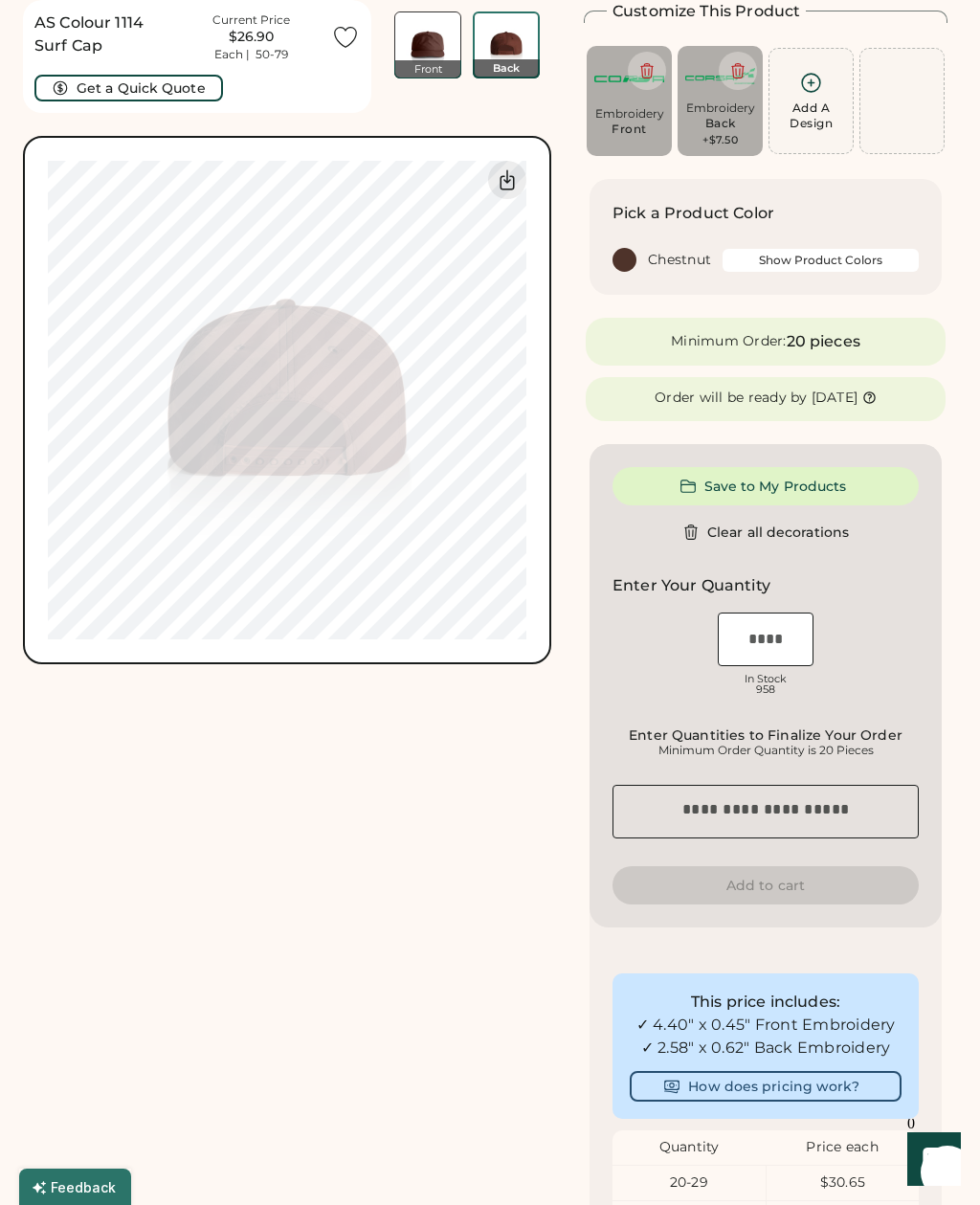
click at [430, 45] on img at bounding box center [428, 46] width 65 height 65
click at [512, 51] on img at bounding box center [506, 46] width 65 height 65
click at [413, 50] on img at bounding box center [428, 46] width 65 height 65
click at [500, 44] on img at bounding box center [506, 46] width 65 height 65
click at [413, 38] on img at bounding box center [428, 46] width 65 height 65
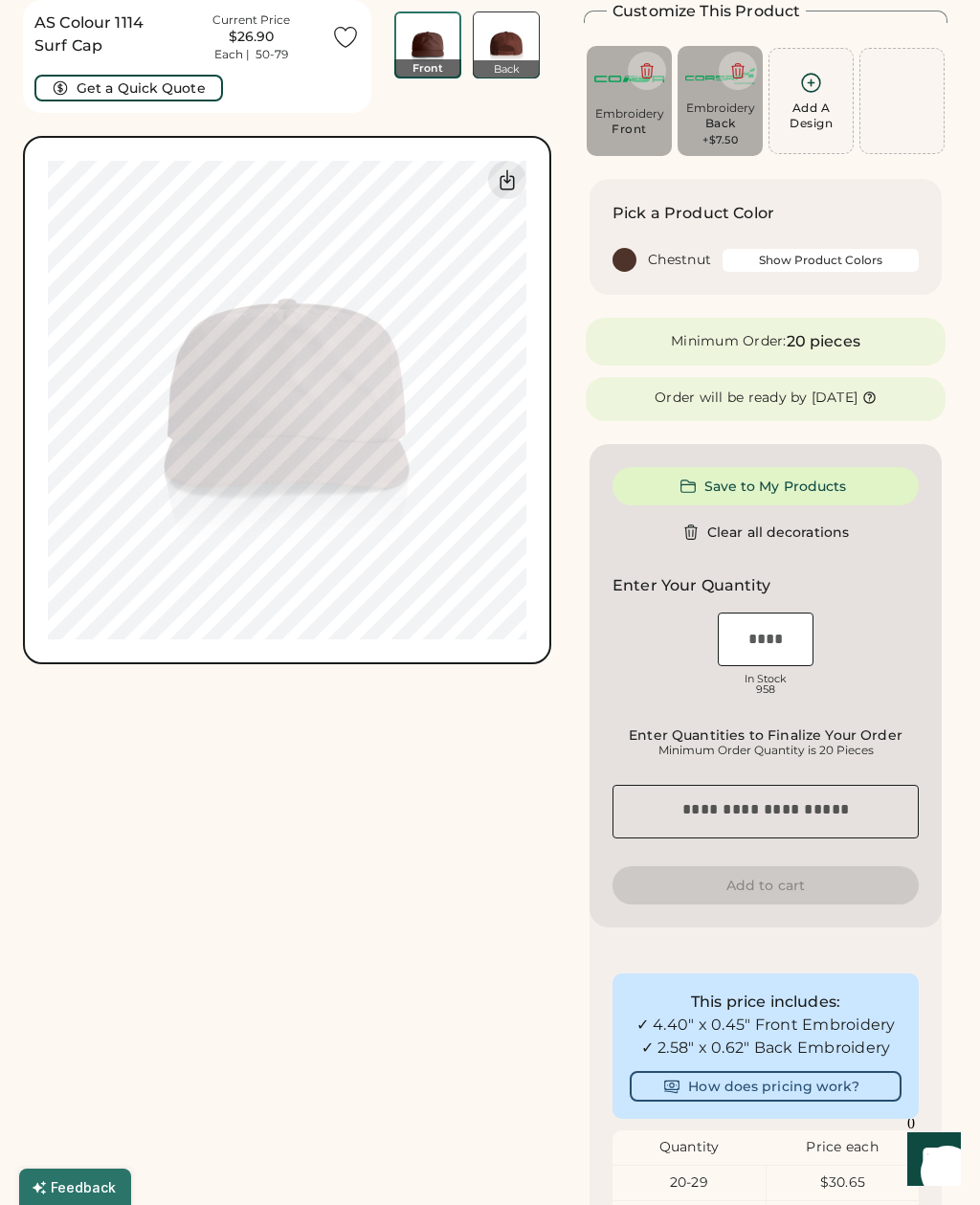
click at [777, 648] on input "tel" at bounding box center [765, 639] width 96 height 54
type input "**"
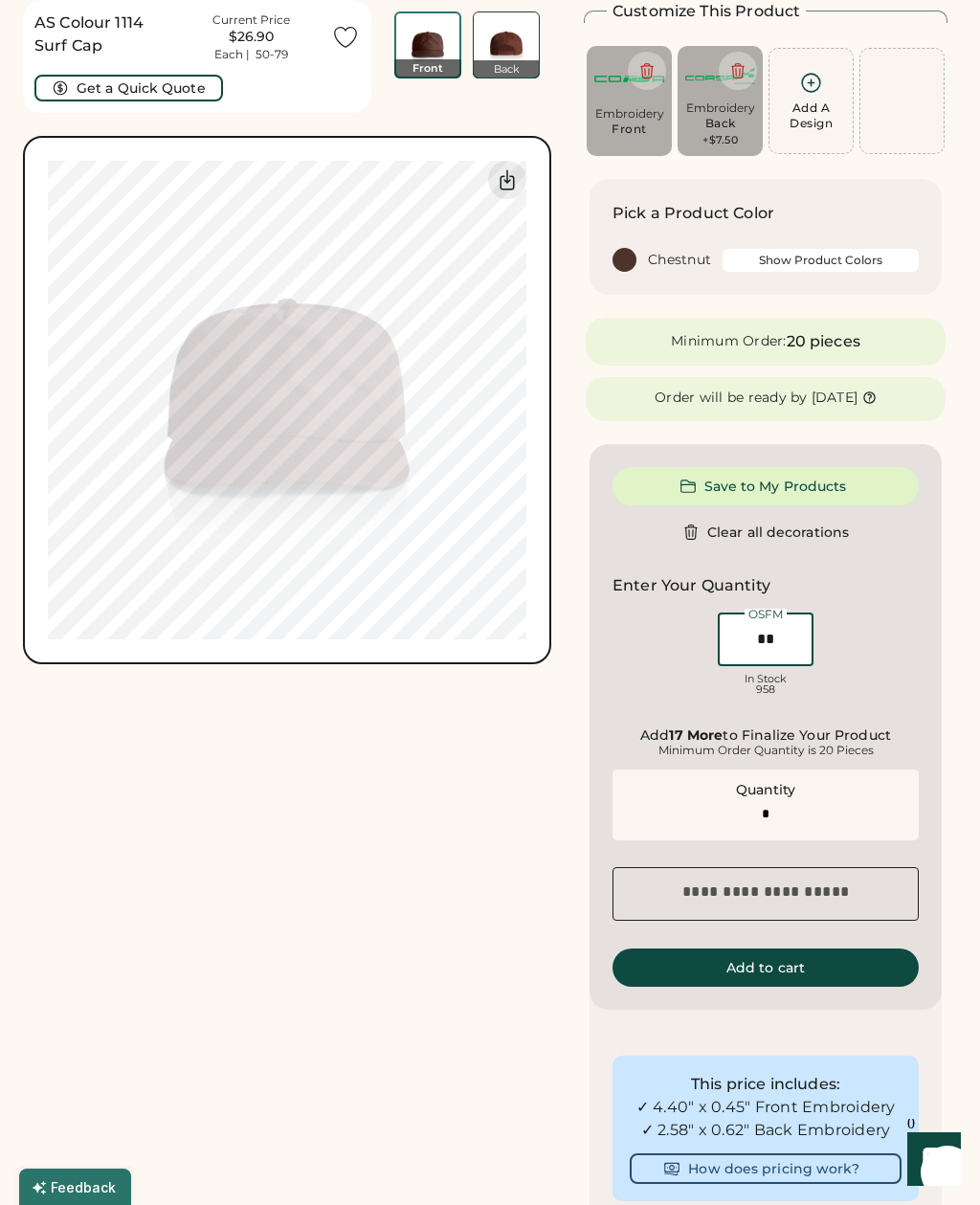
type input "**"
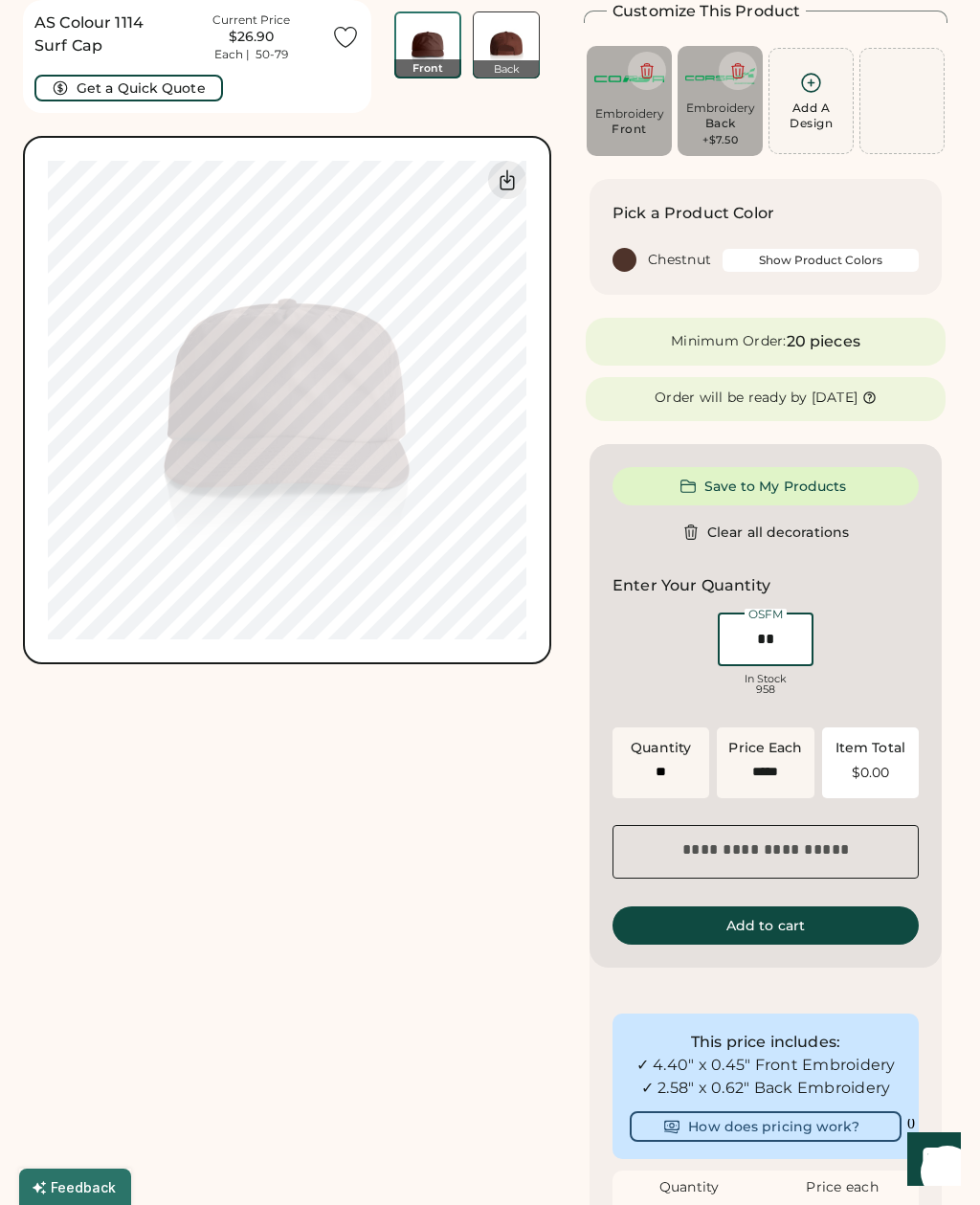
type input "******"
type input "**"
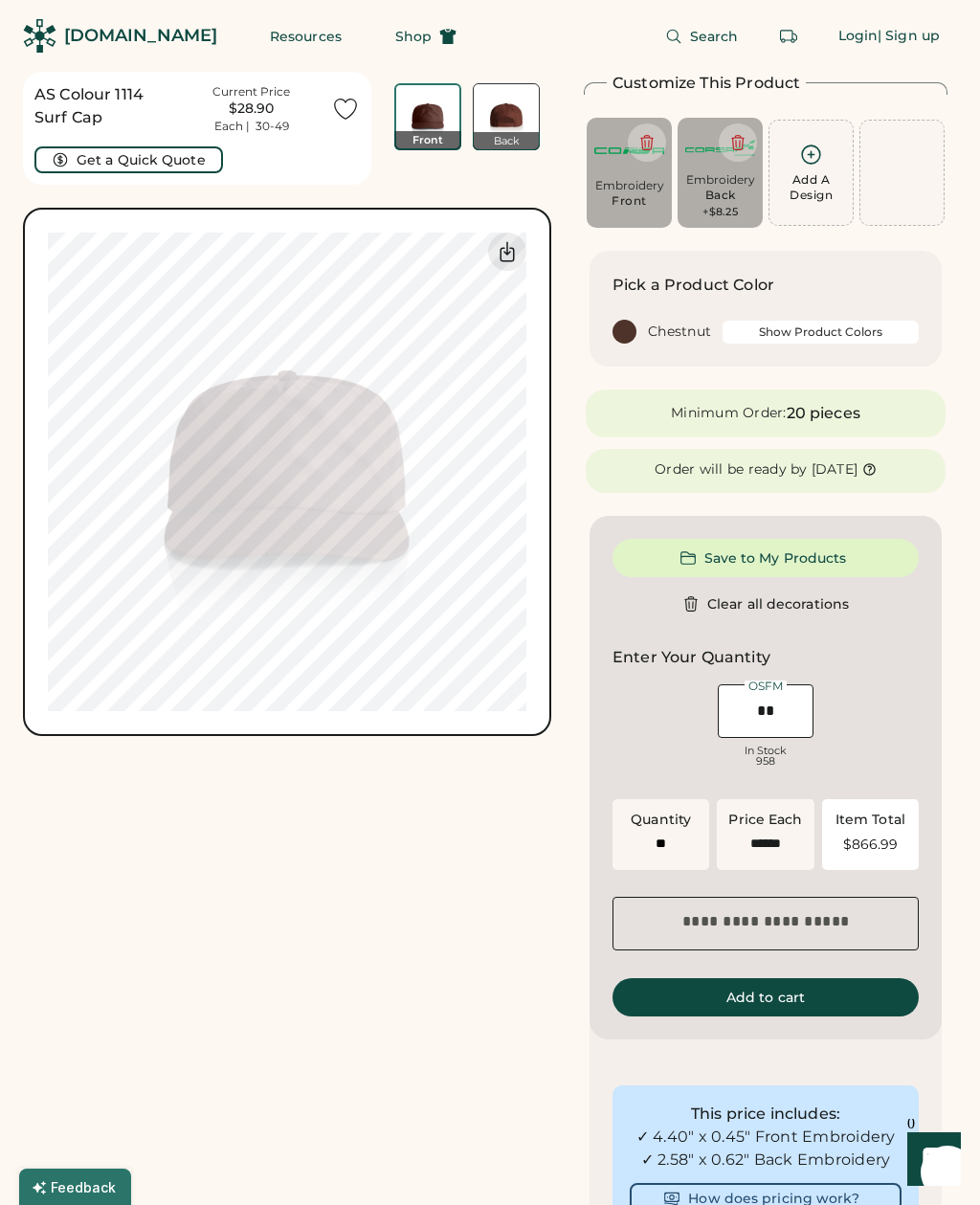
click at [720, 191] on div "Back" at bounding box center [720, 194] width 31 height 15
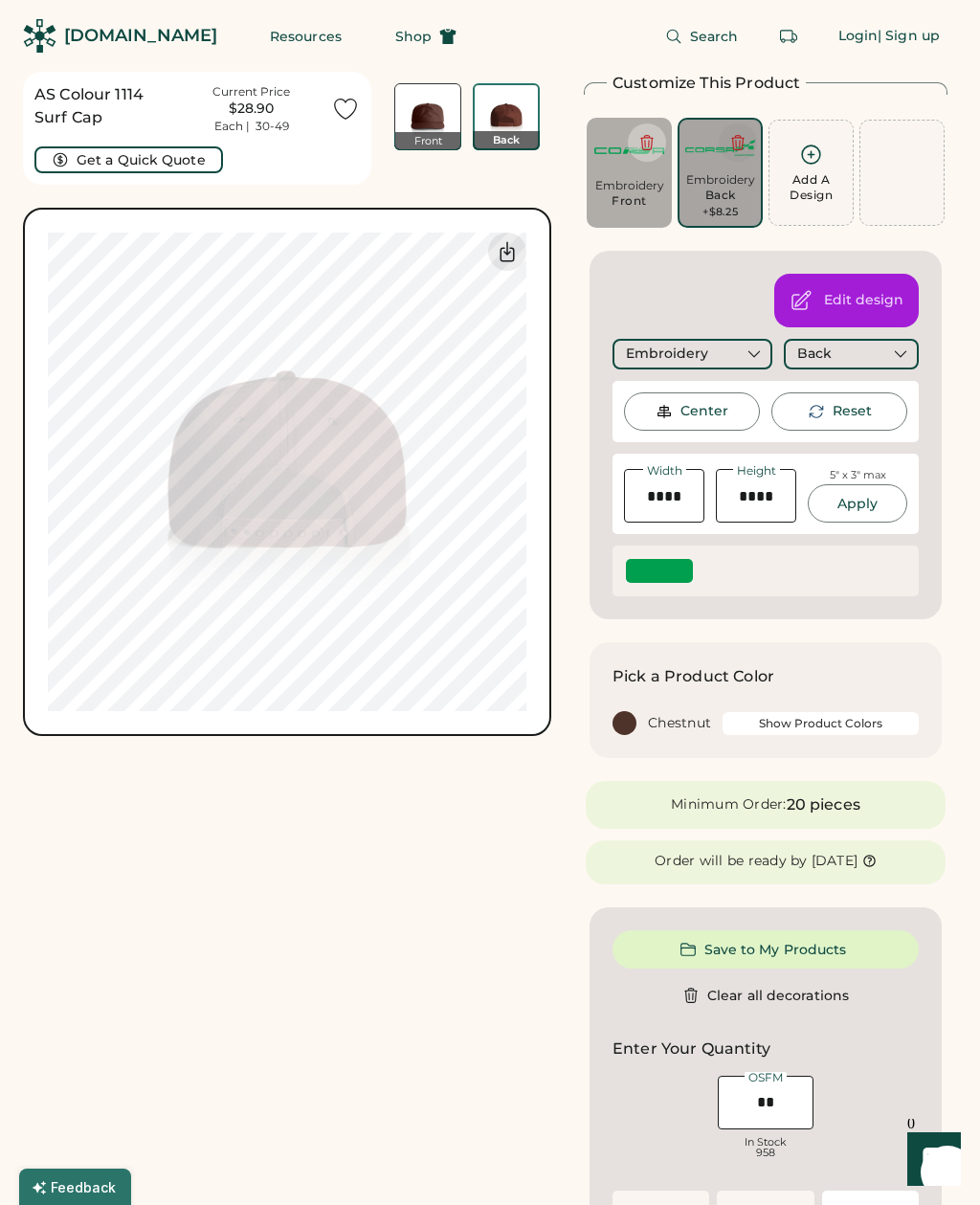
click at [737, 140] on icon at bounding box center [737, 142] width 17 height 17
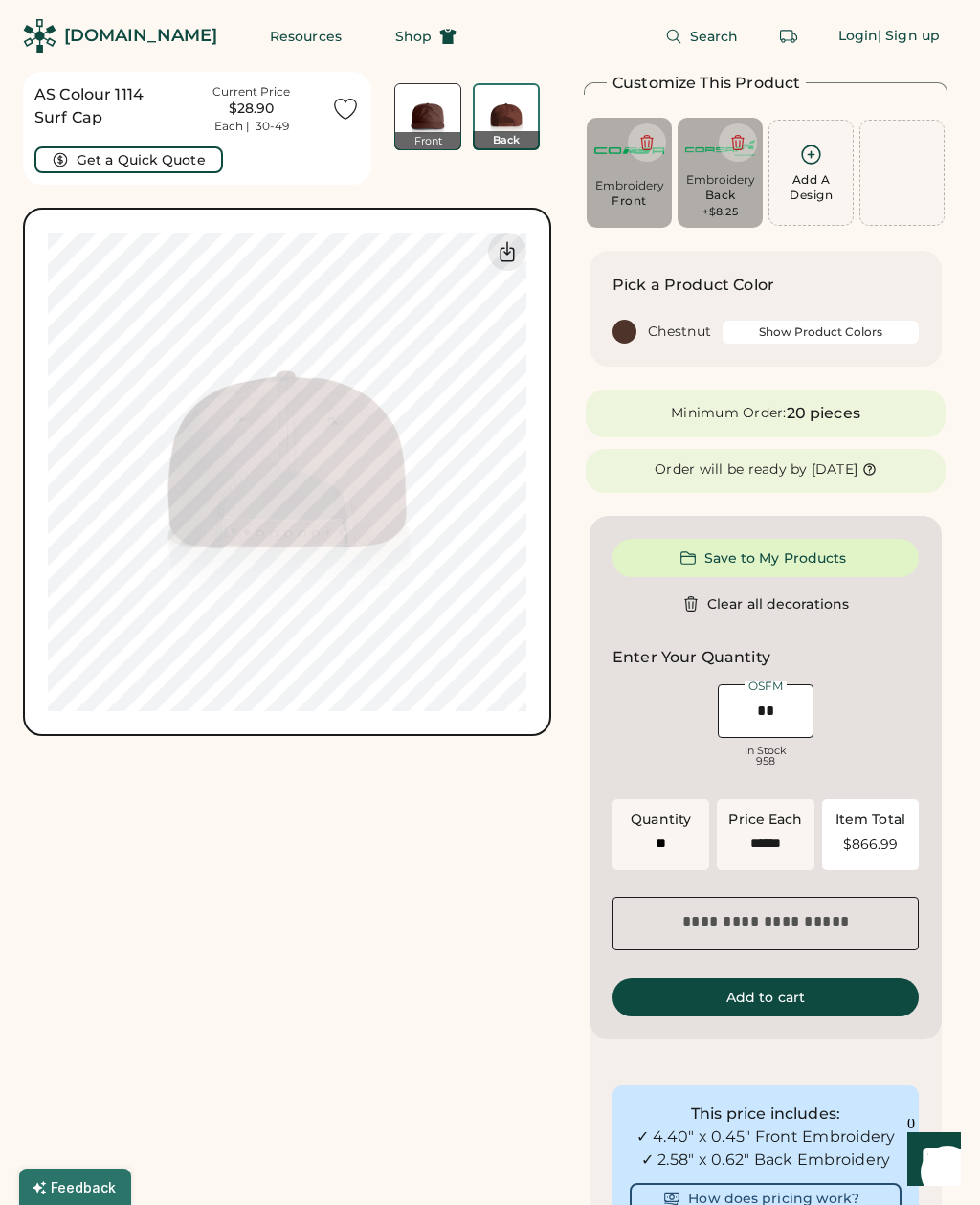
type input "******"
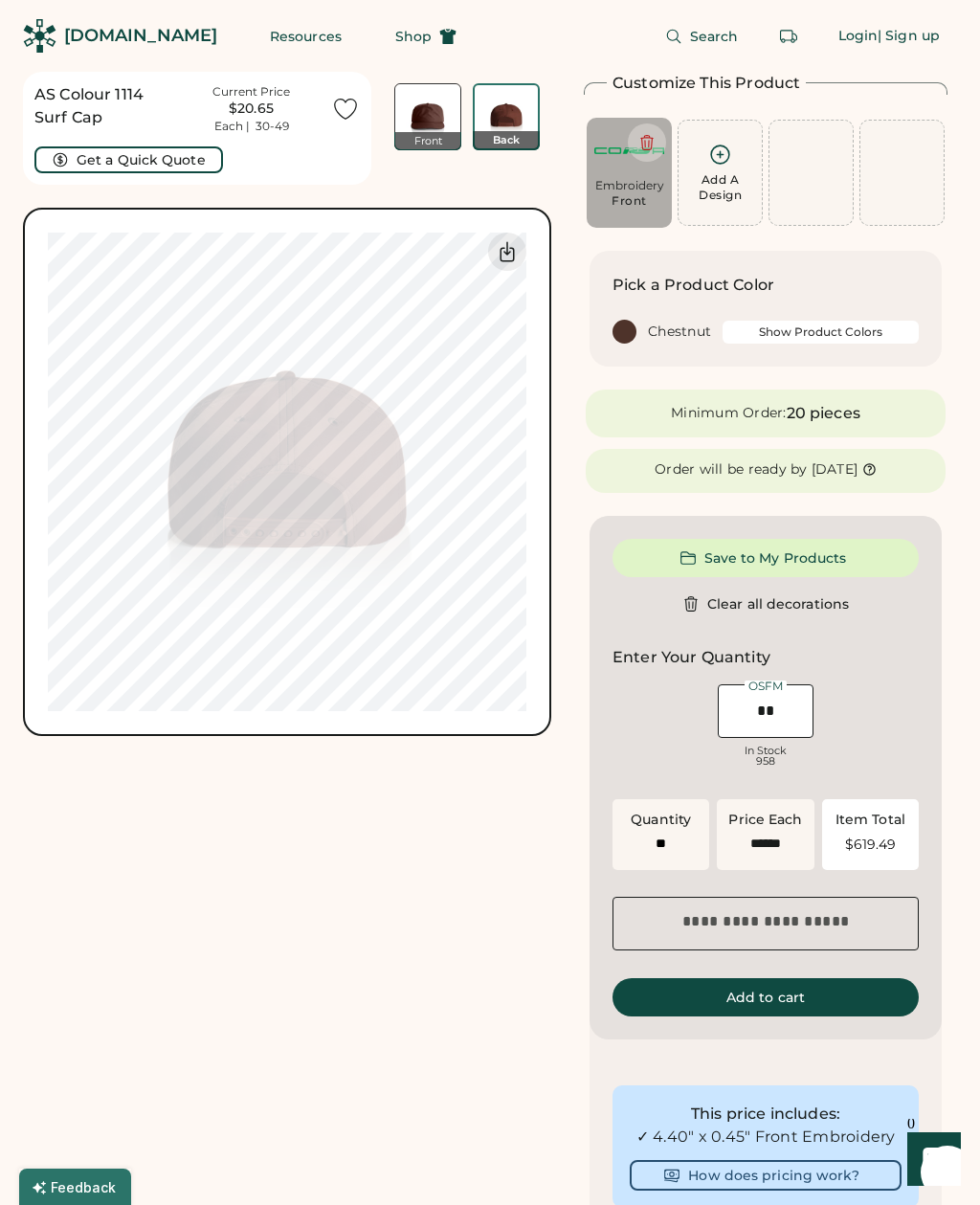
click at [433, 119] on img at bounding box center [428, 117] width 65 height 65
click at [705, 195] on div "Add A Design" at bounding box center [719, 187] width 43 height 31
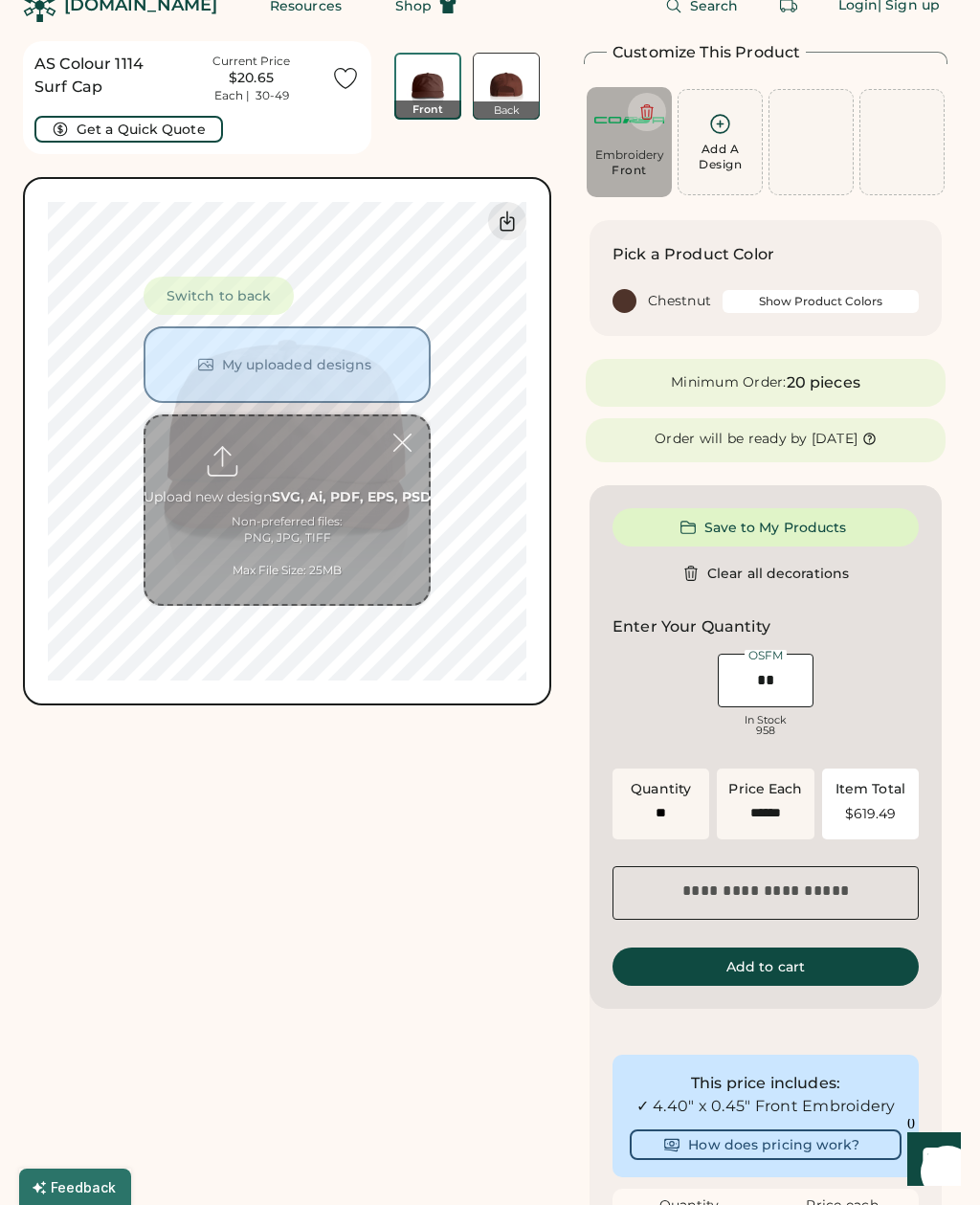
scroll to position [71, 0]
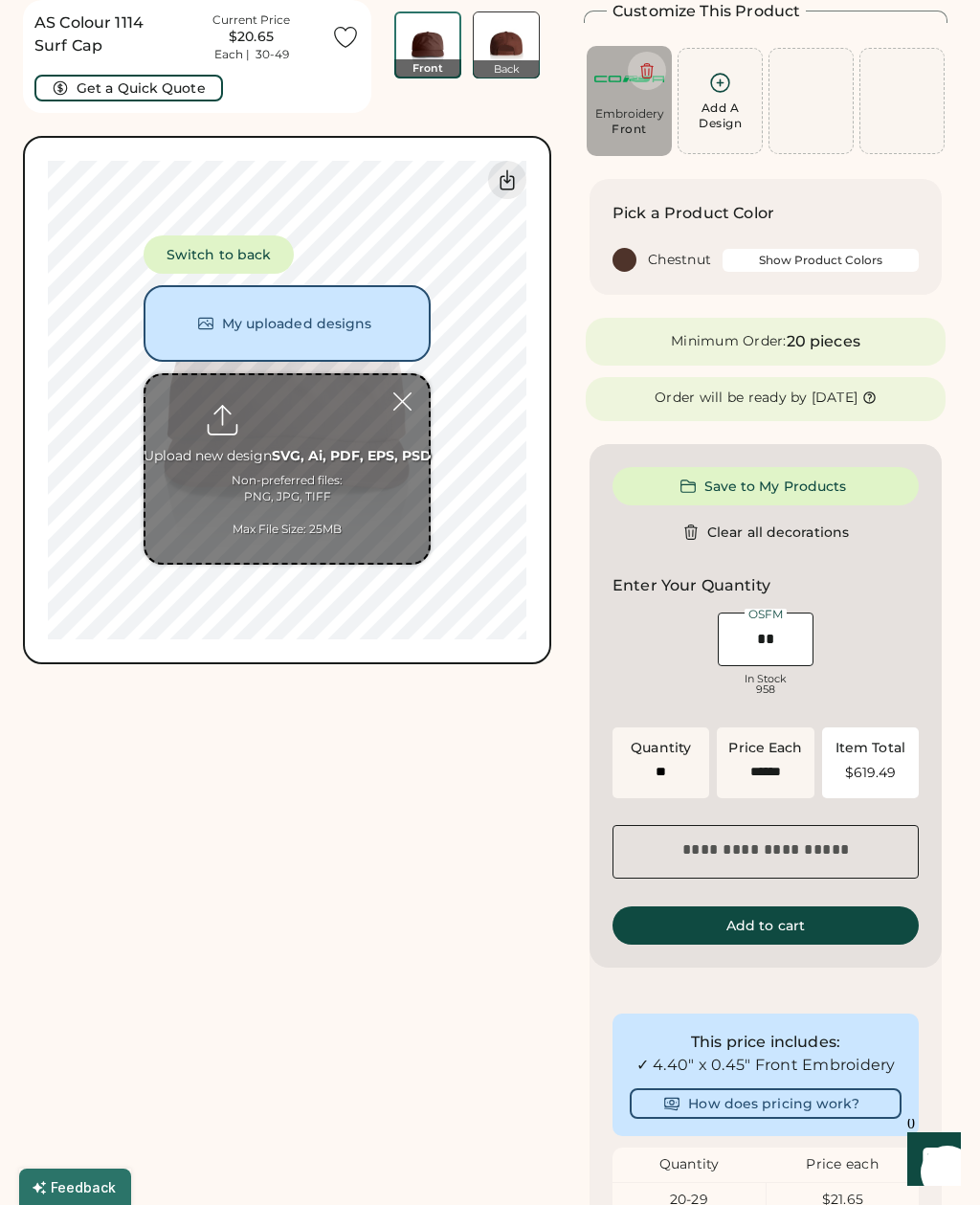
click at [182, 445] on input "file" at bounding box center [287, 469] width 283 height 187
type input "**********"
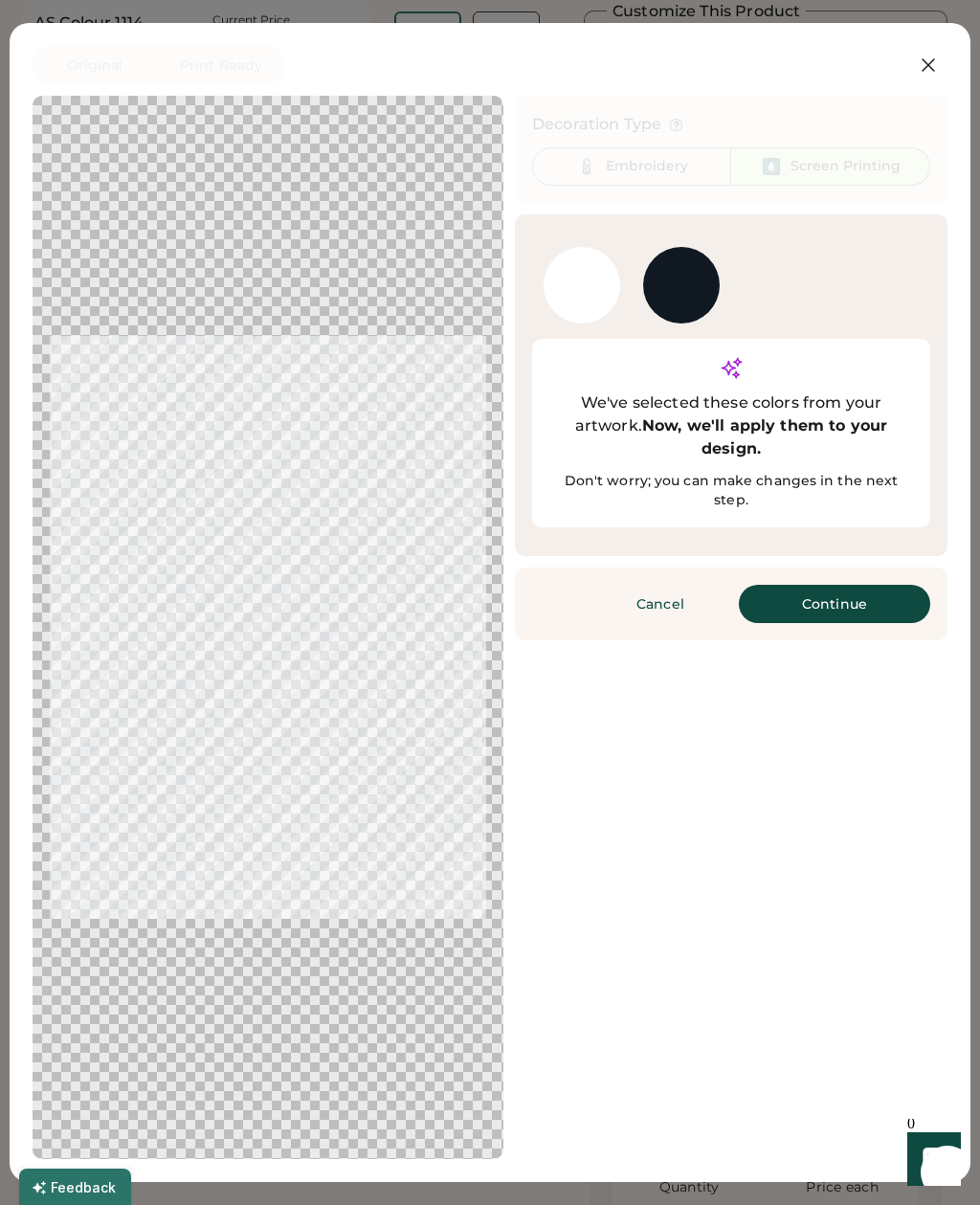
click at [895, 592] on button "Continue" at bounding box center [834, 603] width 191 height 39
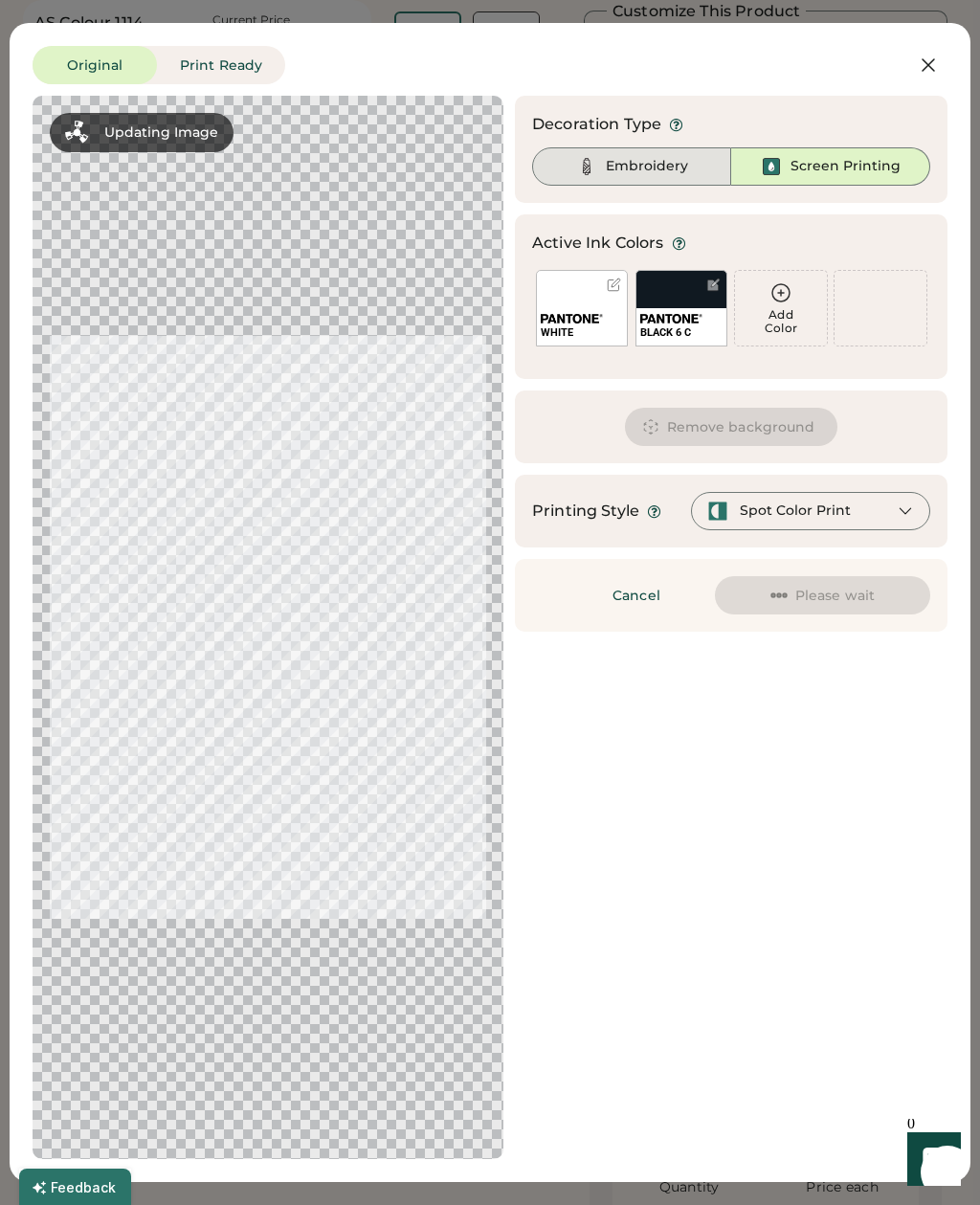
click at [679, 174] on div "Embroidery" at bounding box center [646, 165] width 82 height 19
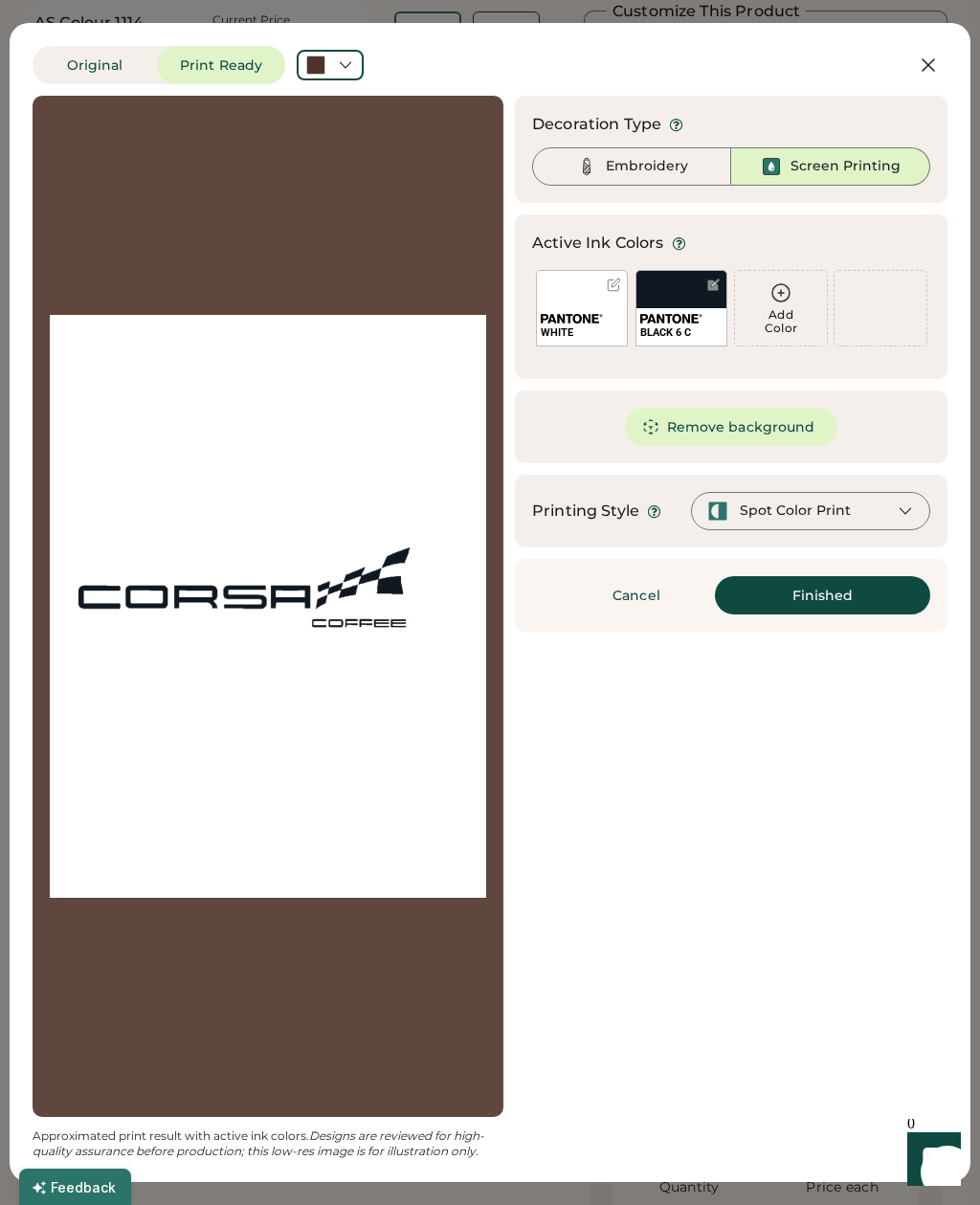
click at [771, 431] on button "Remove background" at bounding box center [731, 426] width 213 height 39
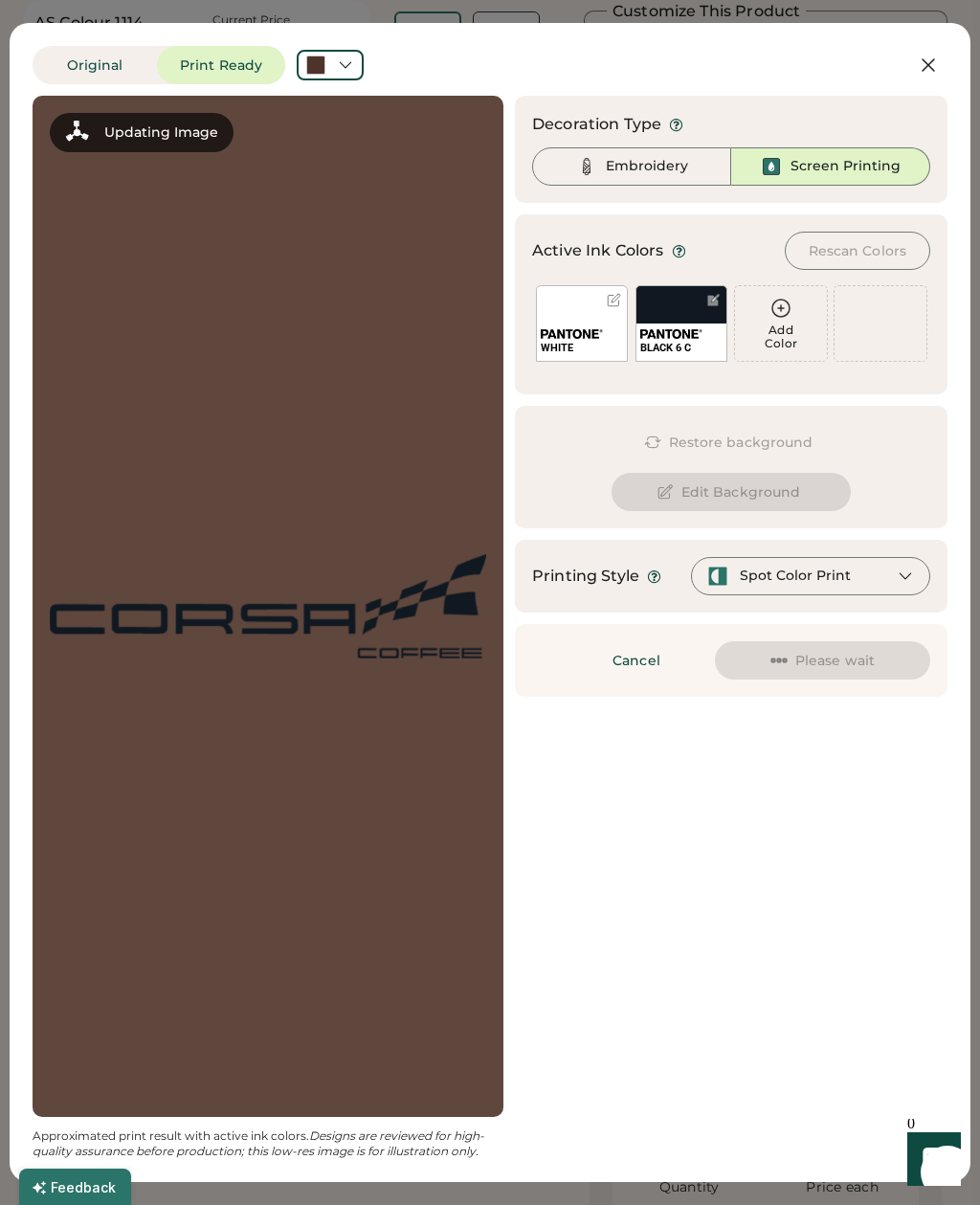
click at [577, 325] on div "WHITE" at bounding box center [582, 342] width 90 height 38
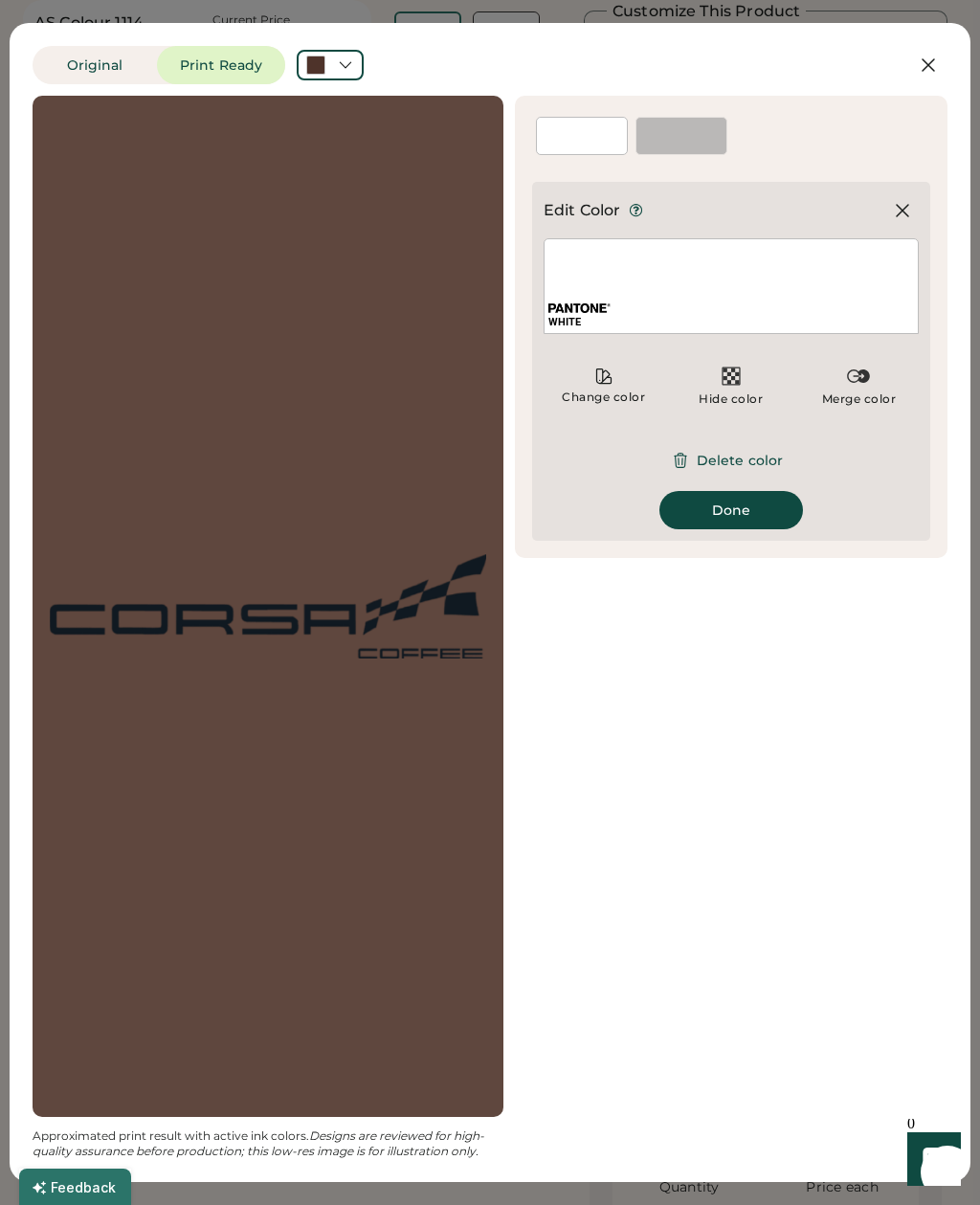
click at [740, 461] on button "Delete color" at bounding box center [730, 460] width 150 height 39
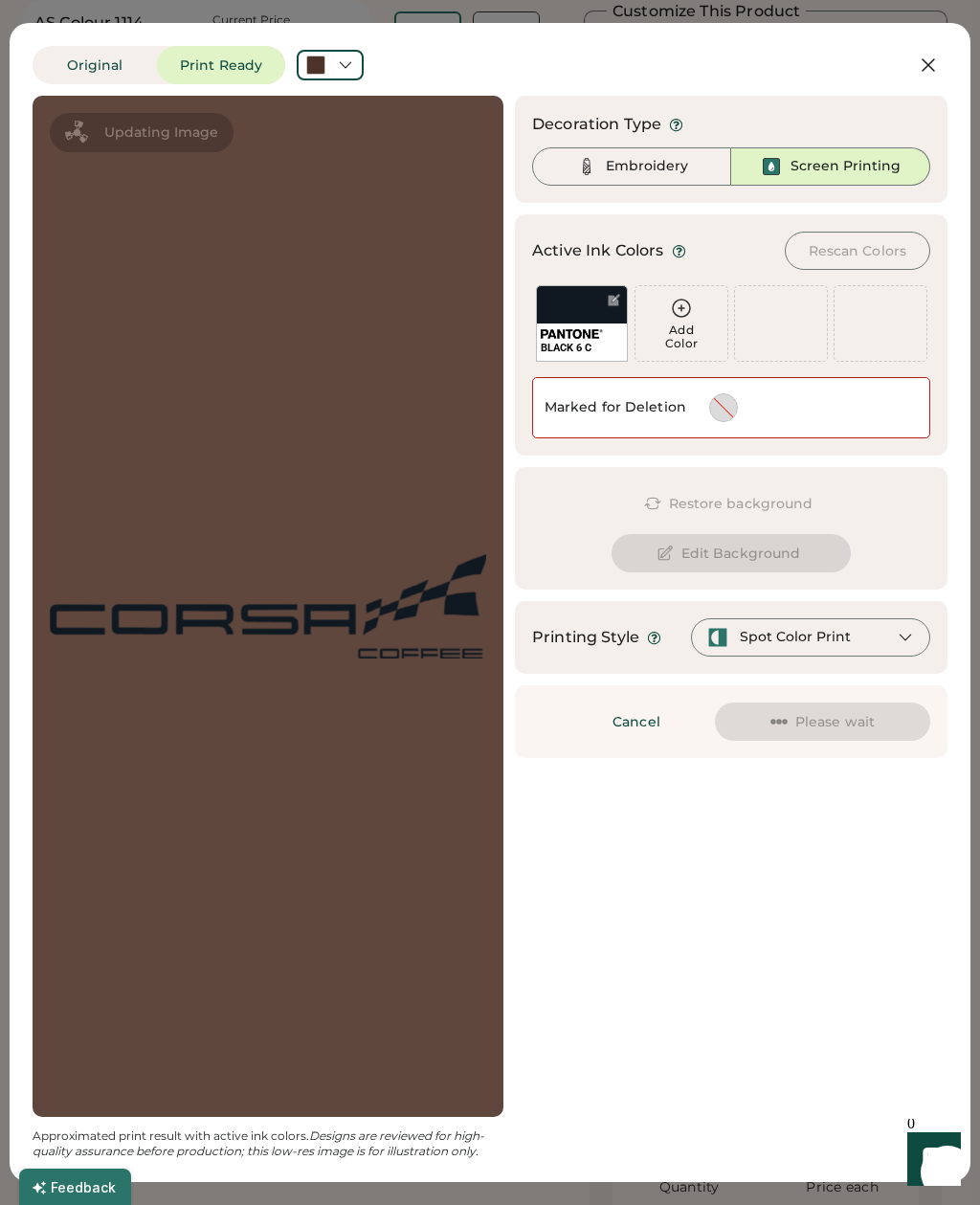
click at [590, 315] on div "BLACK 6 C" at bounding box center [582, 323] width 92 height 76
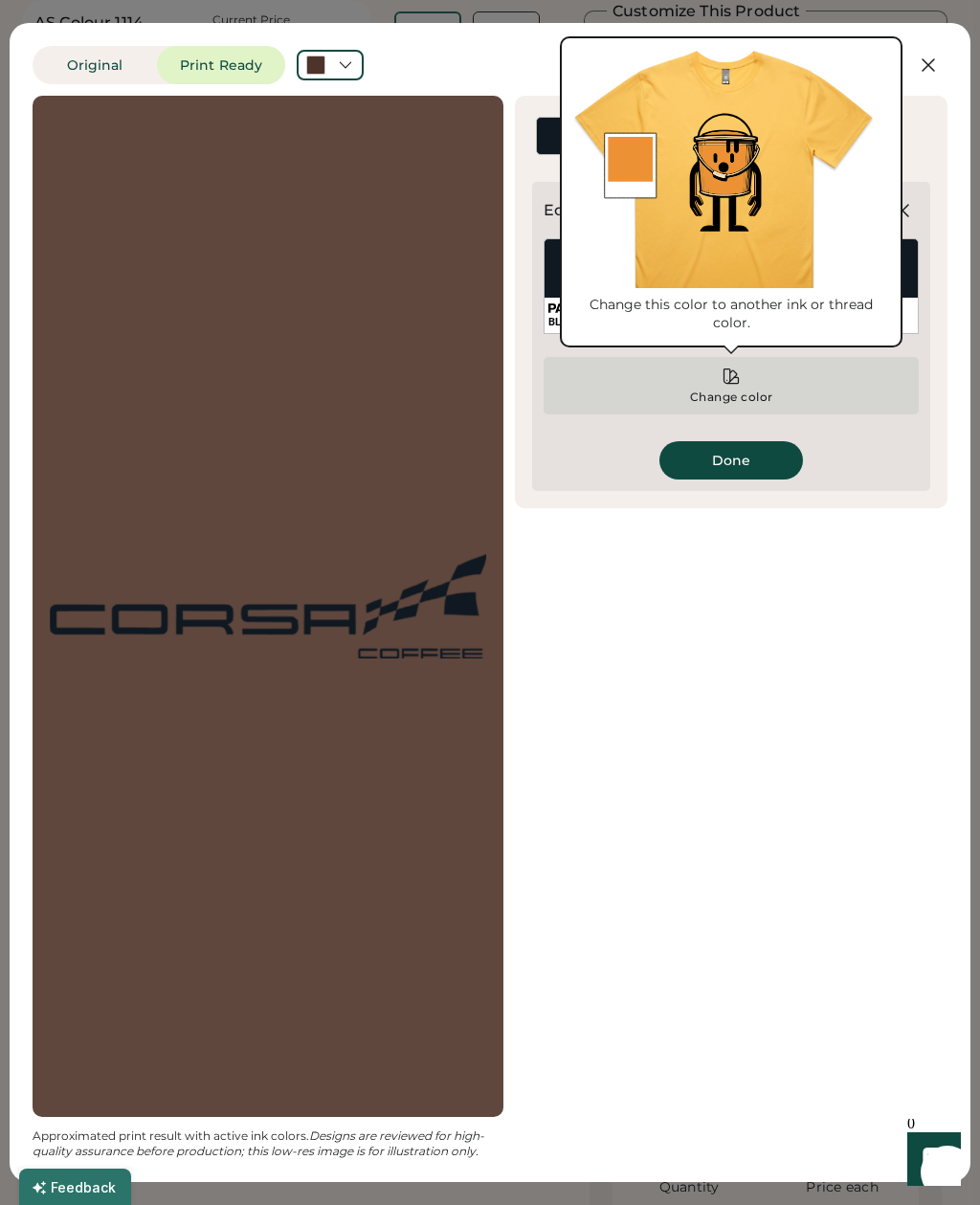
click at [748, 396] on div "Change color" at bounding box center [731, 396] width 85 height 15
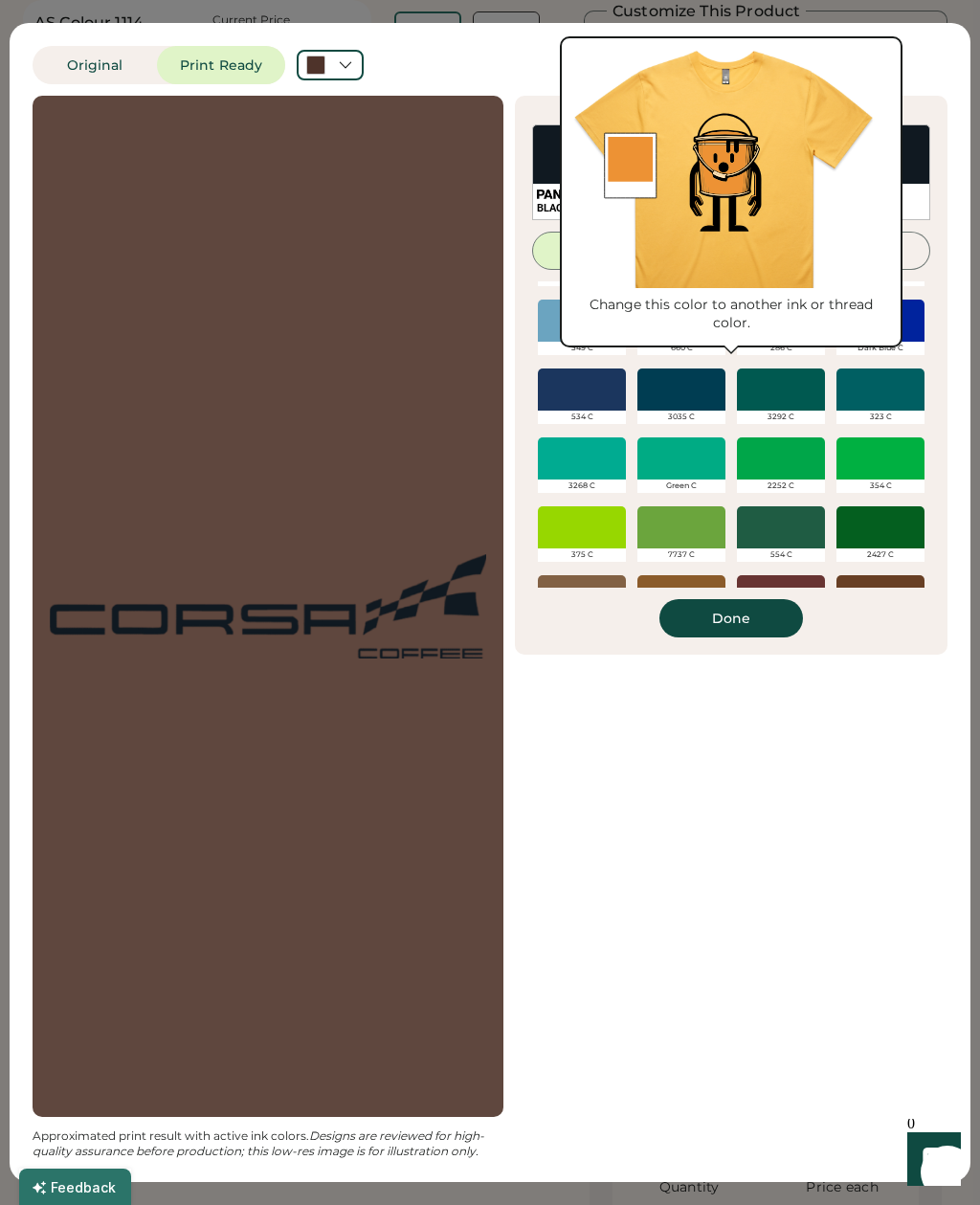
scroll to position [608, 0]
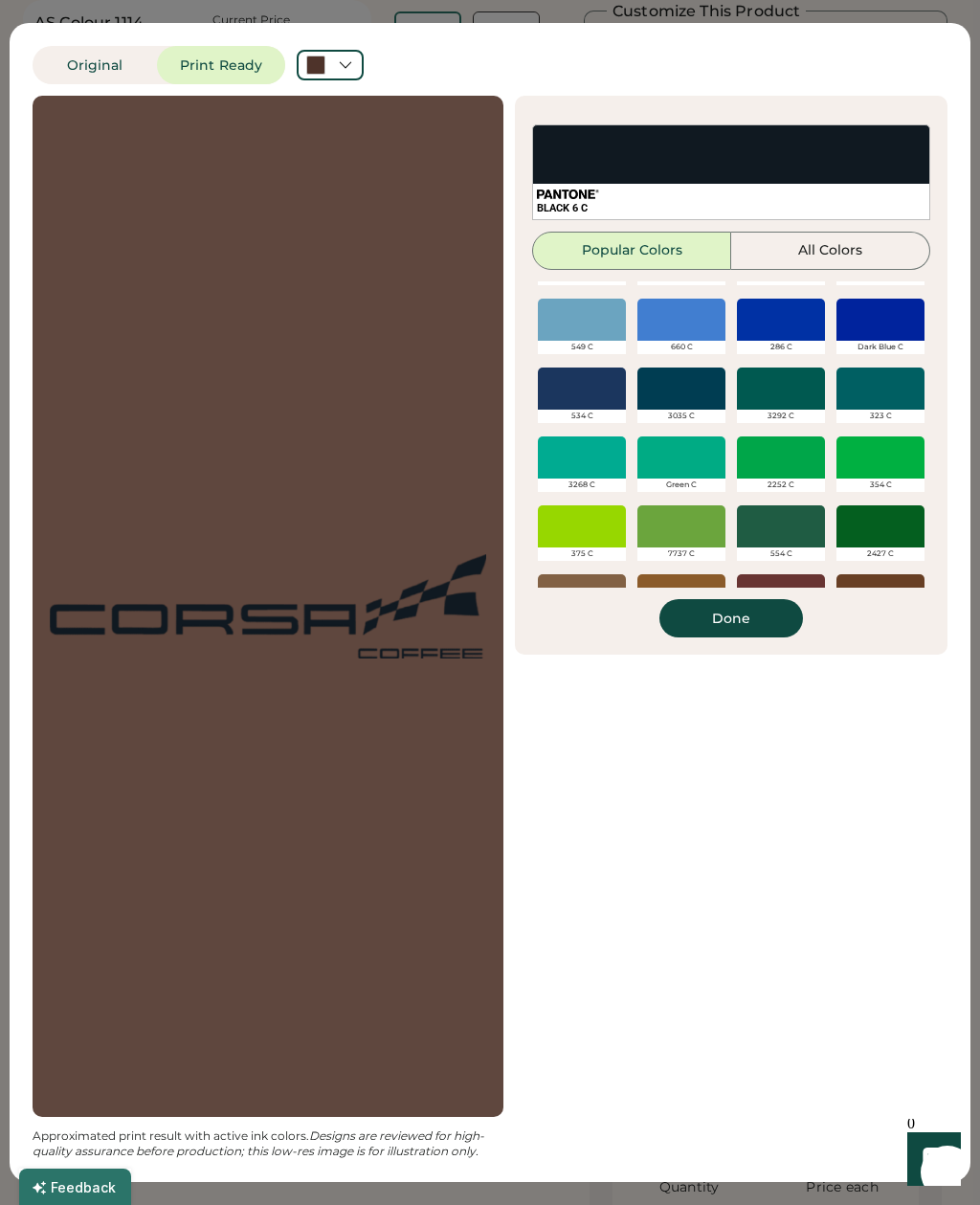
click at [890, 464] on div at bounding box center [880, 457] width 88 height 42
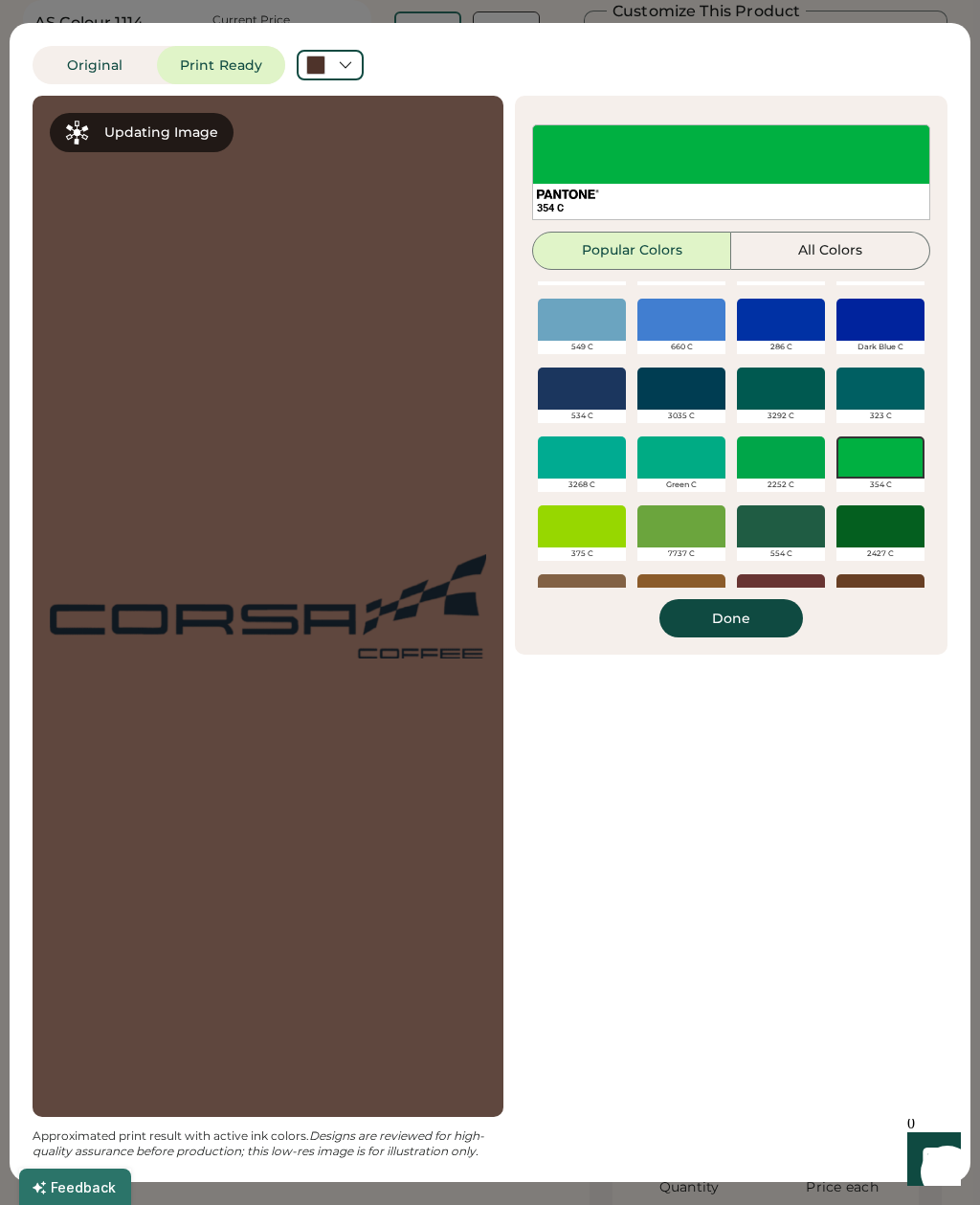
click at [765, 617] on button "Done" at bounding box center [730, 618] width 144 height 39
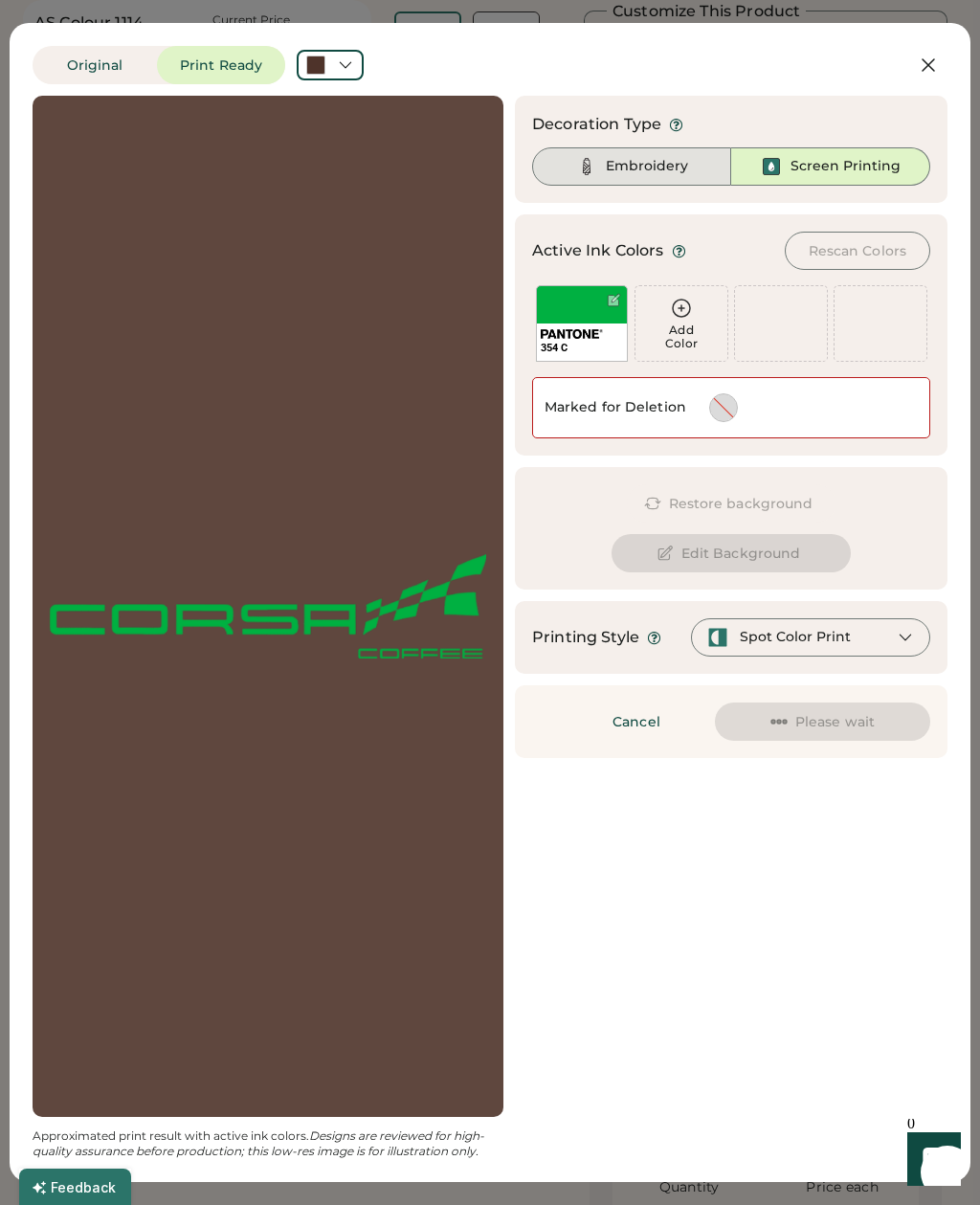
click at [688, 170] on div "Embroidery" at bounding box center [631, 166] width 199 height 39
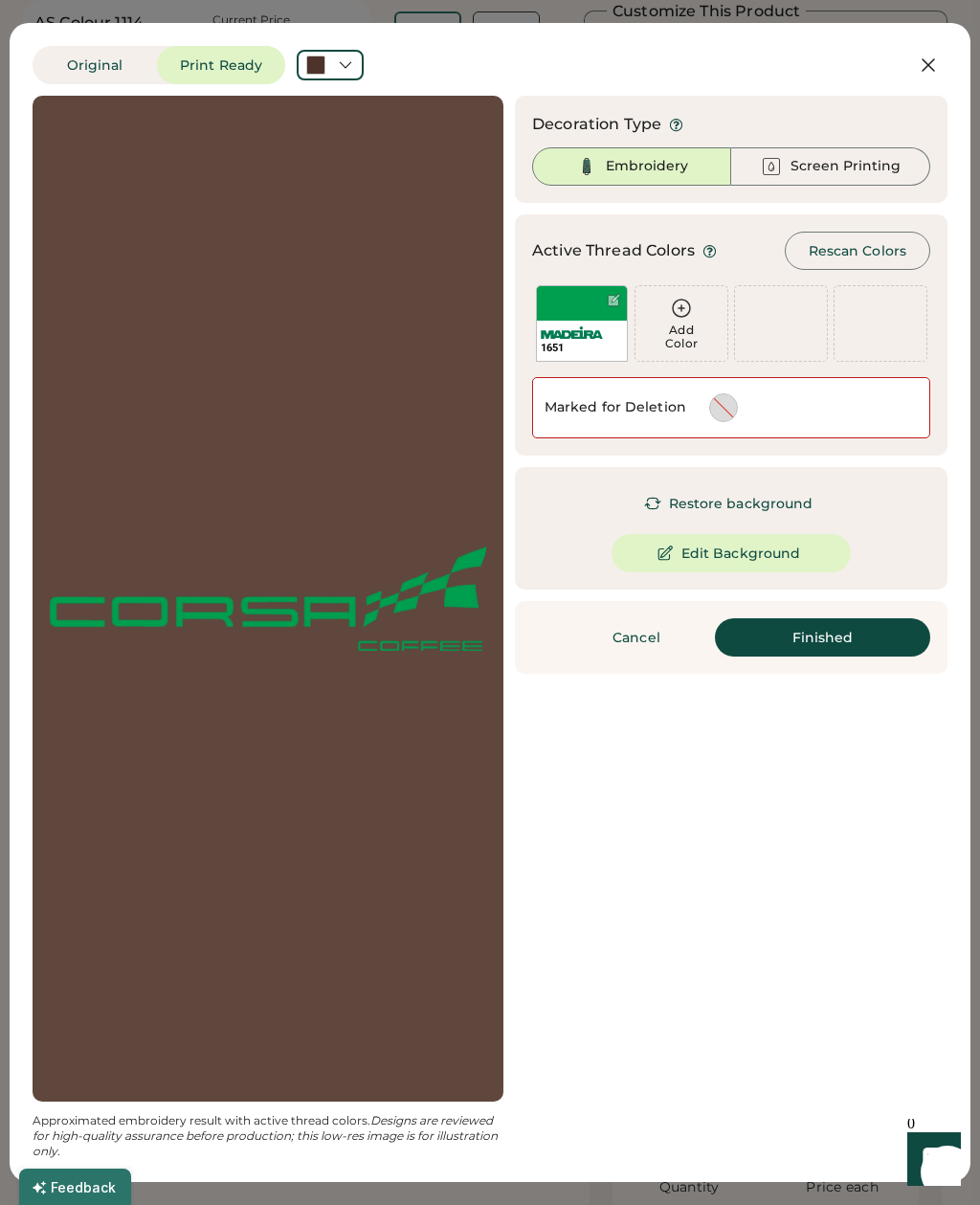
click at [885, 642] on button "Finished" at bounding box center [821, 637] width 215 height 39
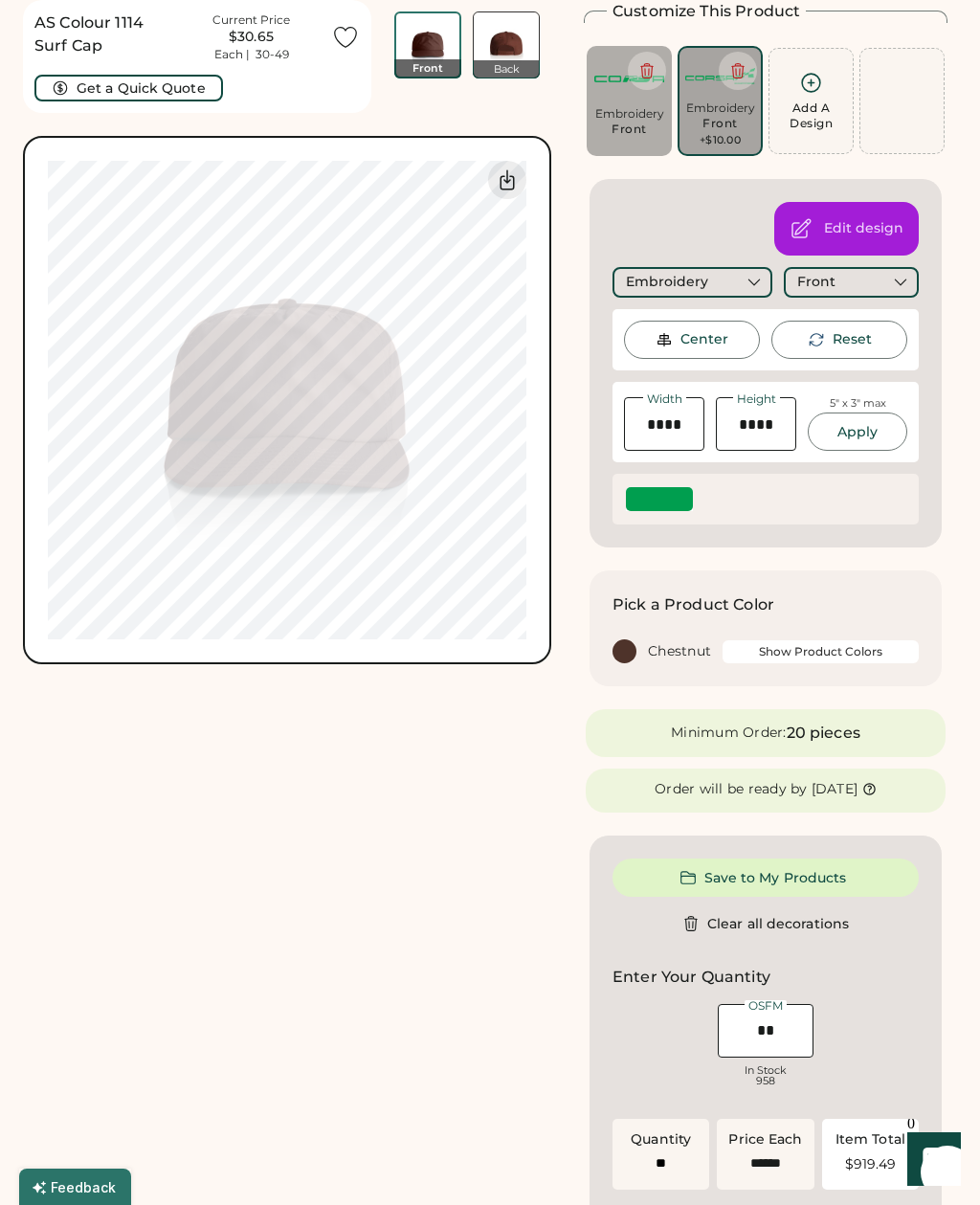
click at [739, 72] on icon at bounding box center [737, 70] width 17 height 17
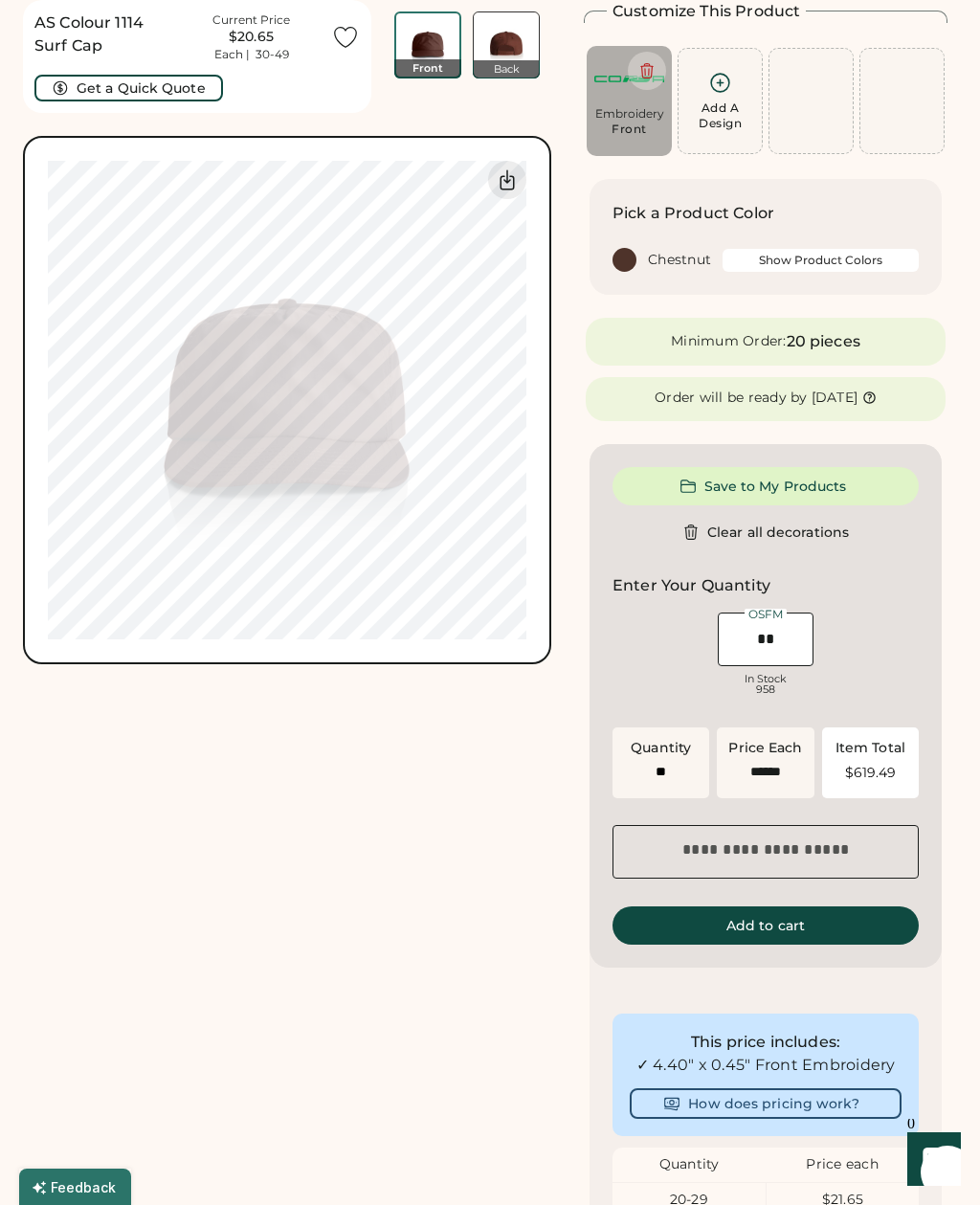
type input "******"
